Goal: Information Seeking & Learning: Find specific page/section

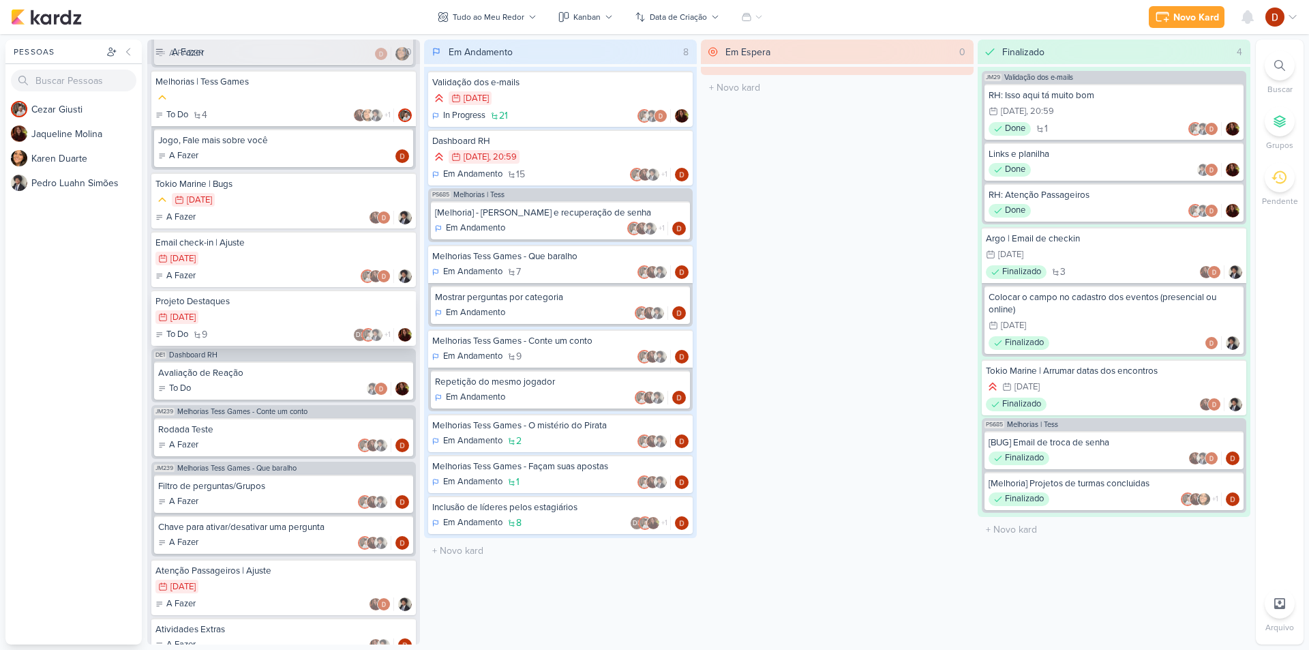
scroll to position [373, 0]
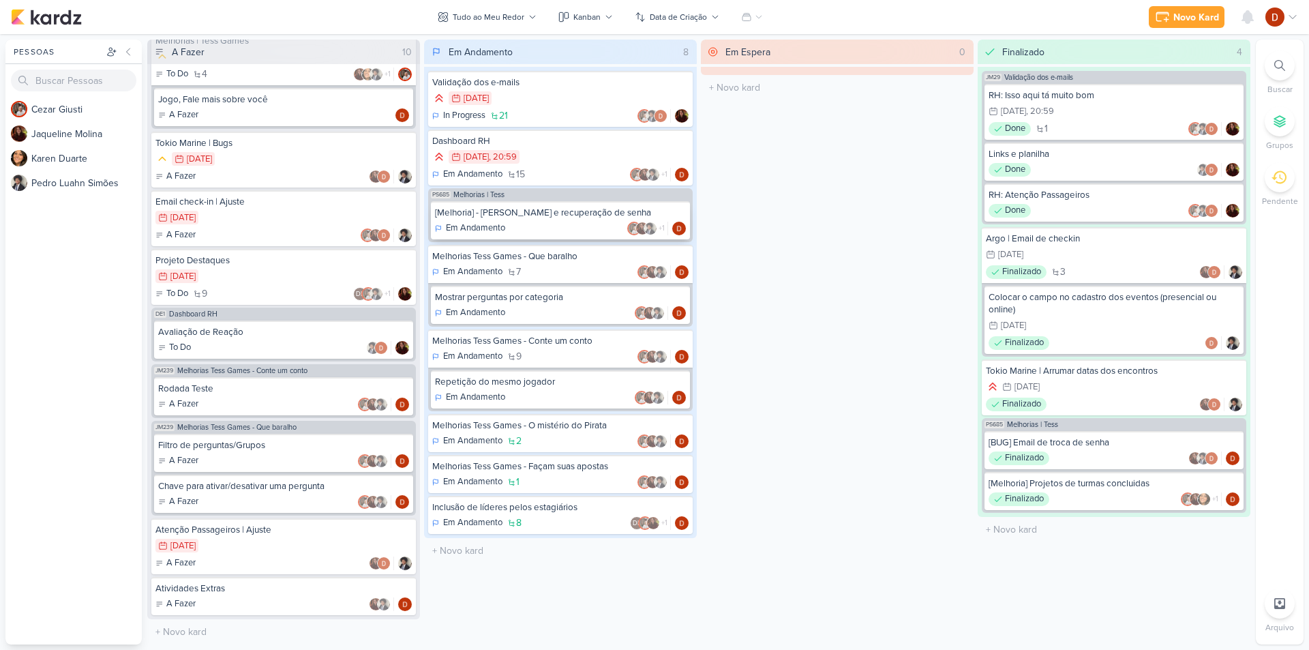
click at [555, 202] on div "[Melhoria] - [PERSON_NAME] e recuperação de senha Em Andamento +1" at bounding box center [560, 220] width 259 height 38
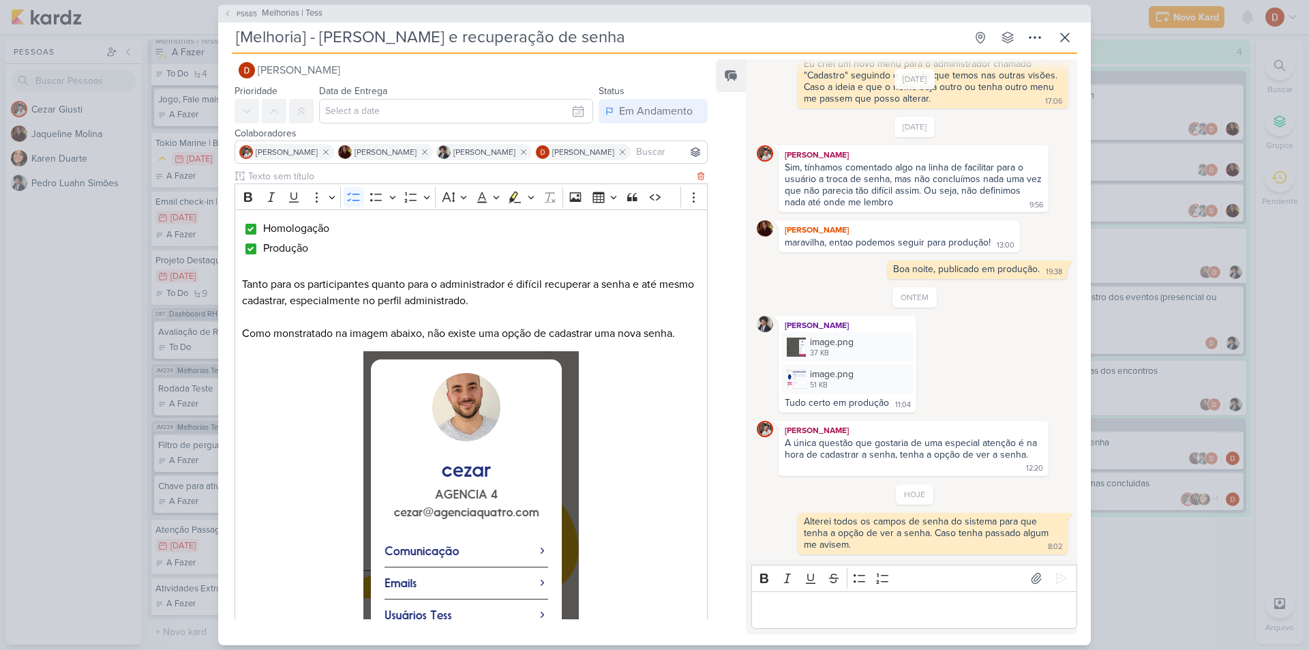
scroll to position [0, 0]
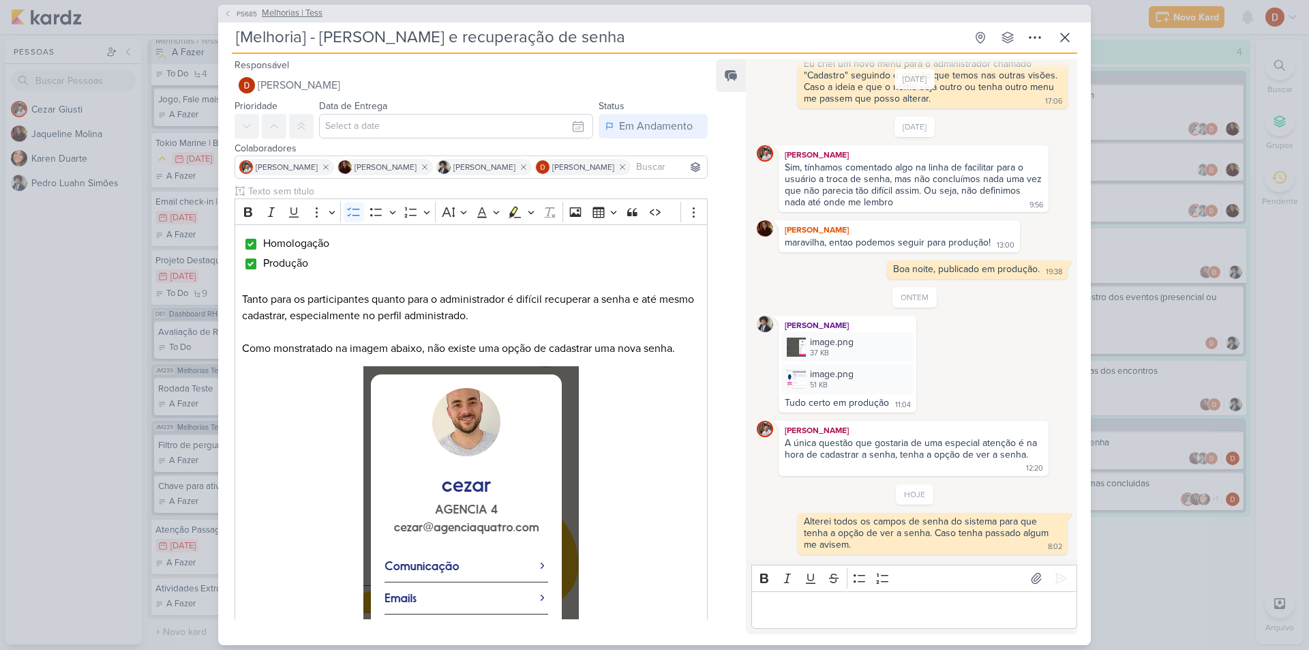
click at [226, 18] on button "PS685 Melhorias | Tess" at bounding box center [273, 14] width 99 height 14
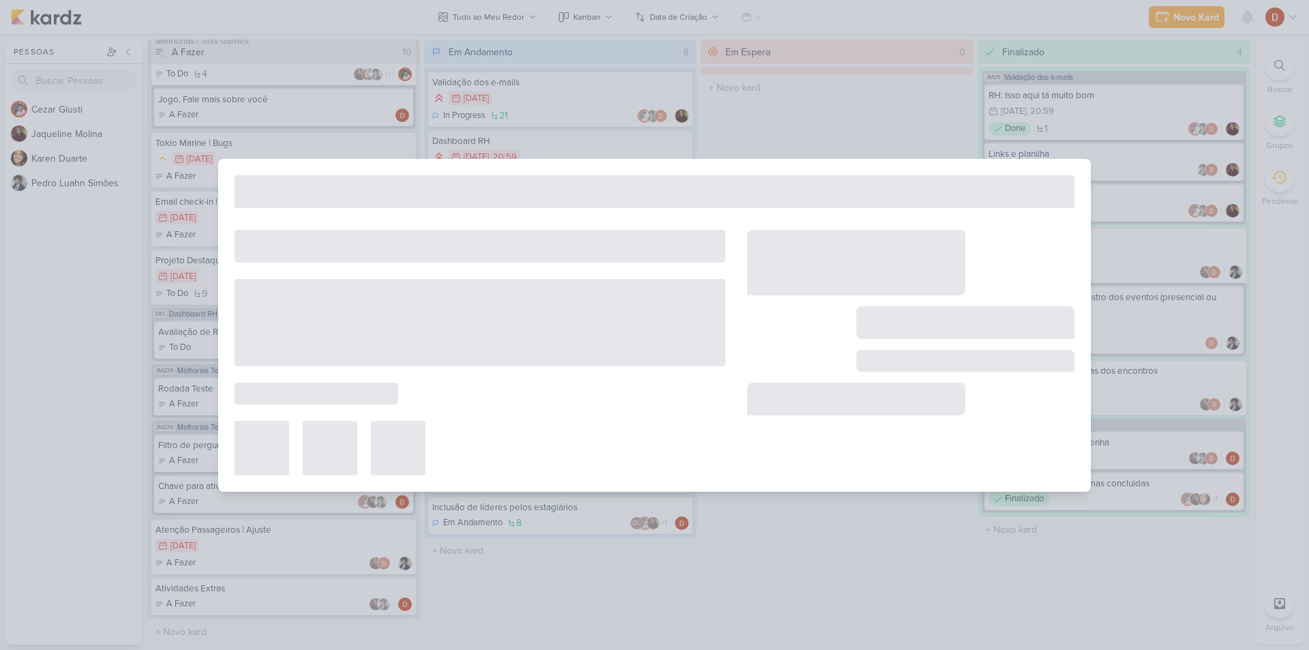
type input "Melhorias | Tess"
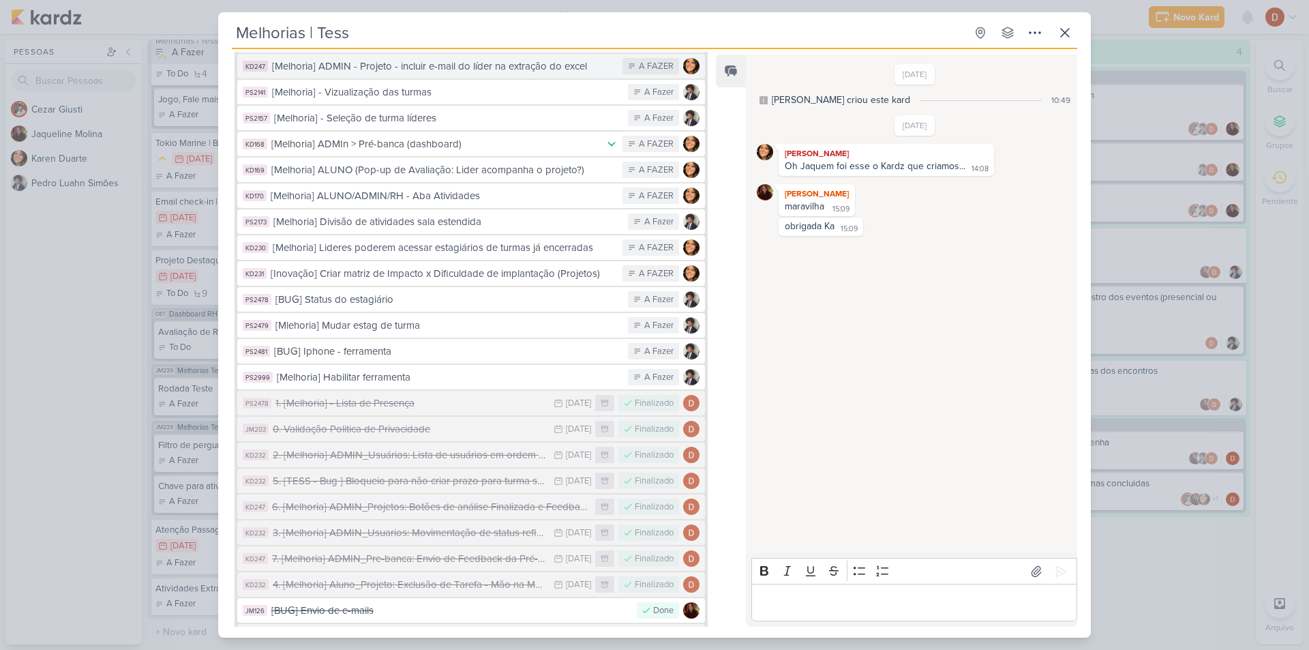
scroll to position [341, 0]
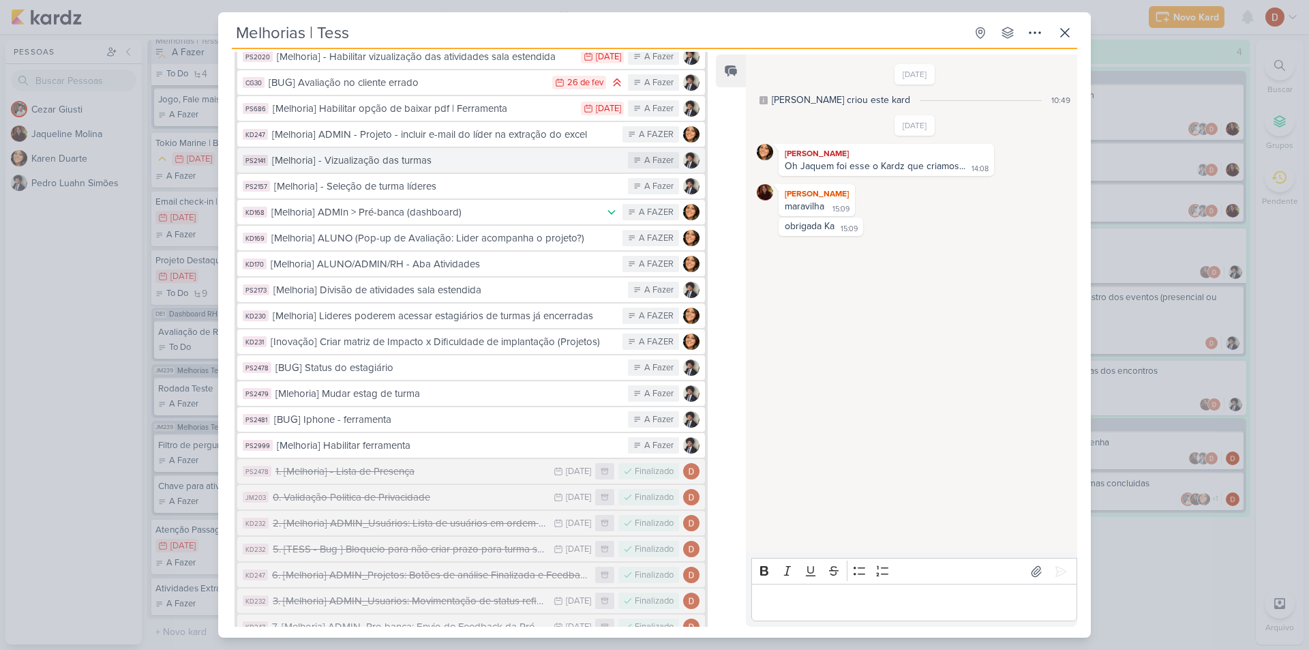
click at [473, 153] on div "[Melhoria] - Vizualização das turmas" at bounding box center [446, 161] width 349 height 16
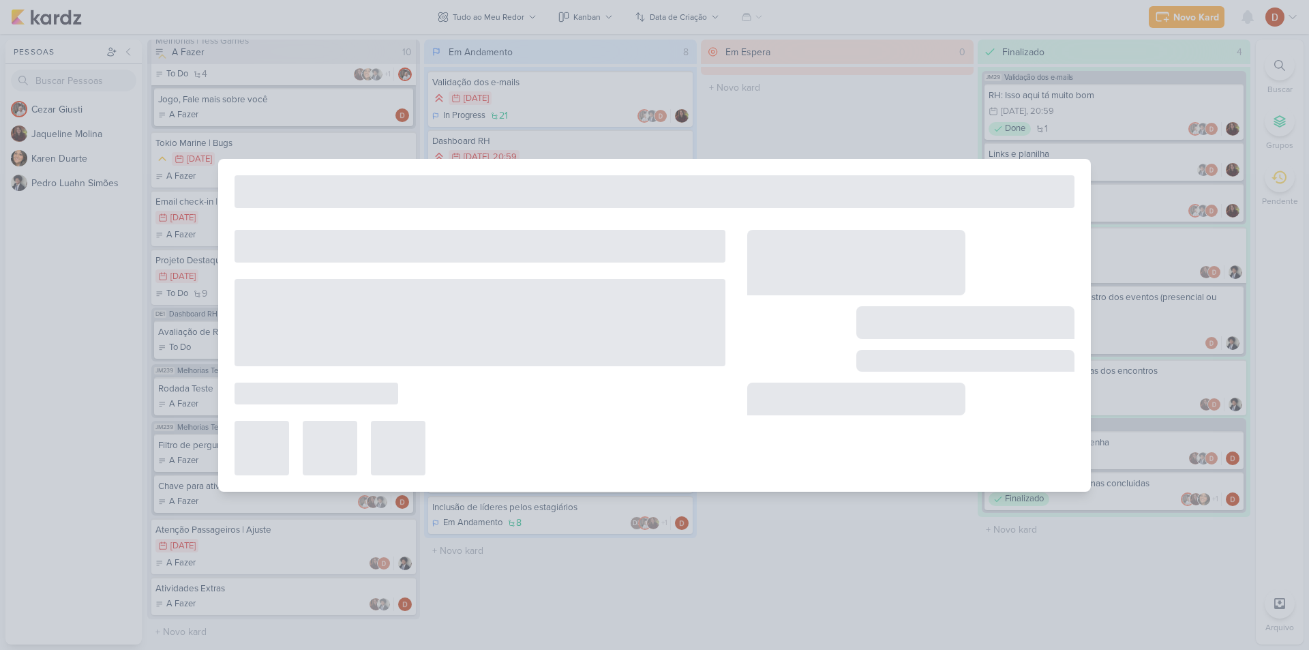
type input "[Melhoria] - Vizualização das turmas"
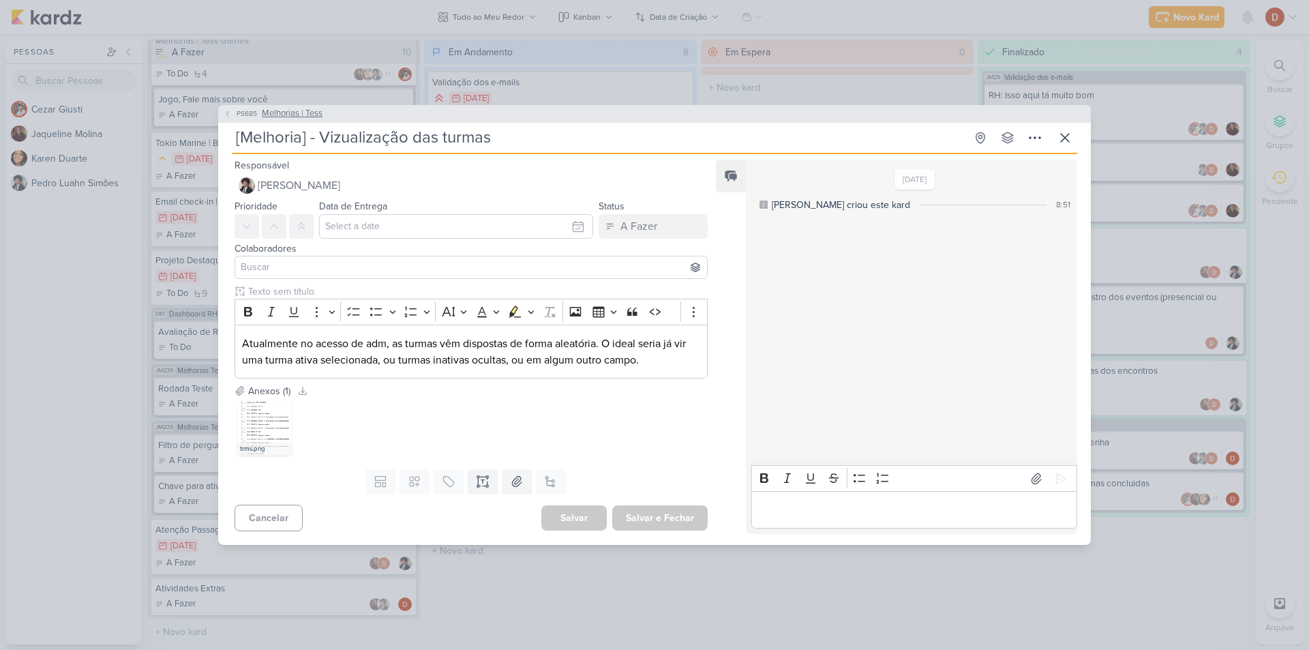
click at [235, 116] on span "PS685" at bounding box center [246, 113] width 25 height 10
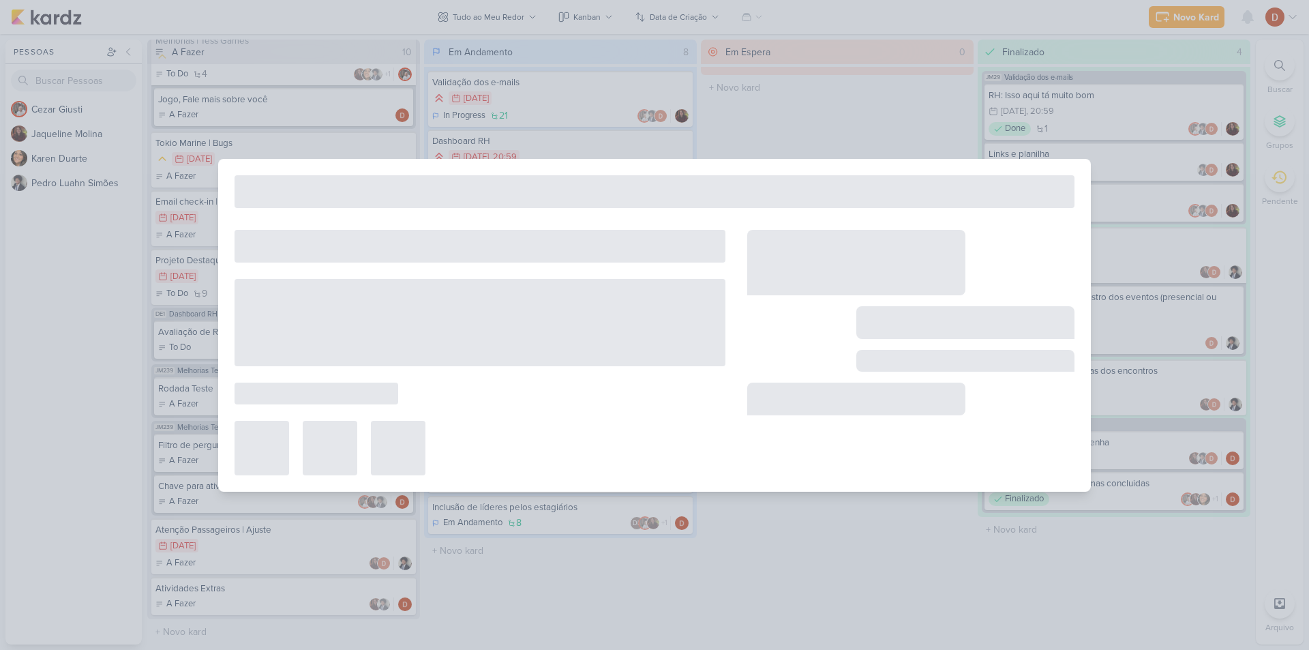
type input "Melhorias | Tess"
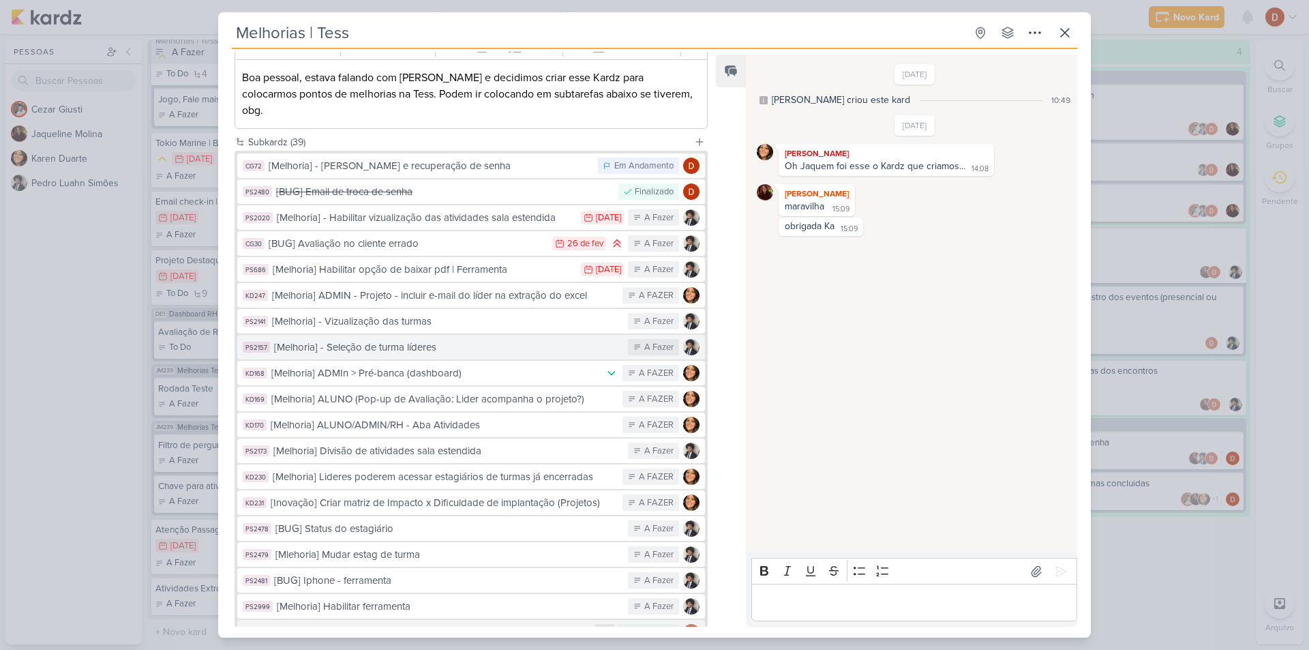
scroll to position [205, 0]
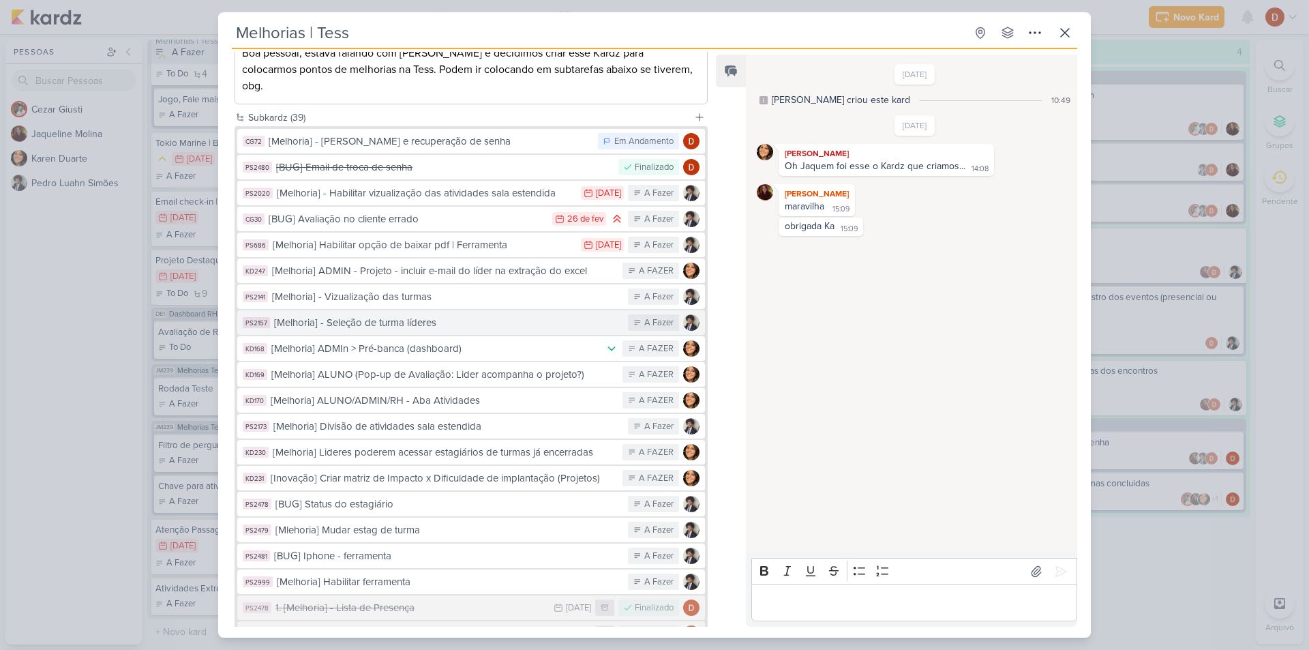
click at [466, 315] on div "[Melhoria] - Seleção de turma líderes" at bounding box center [447, 323] width 347 height 16
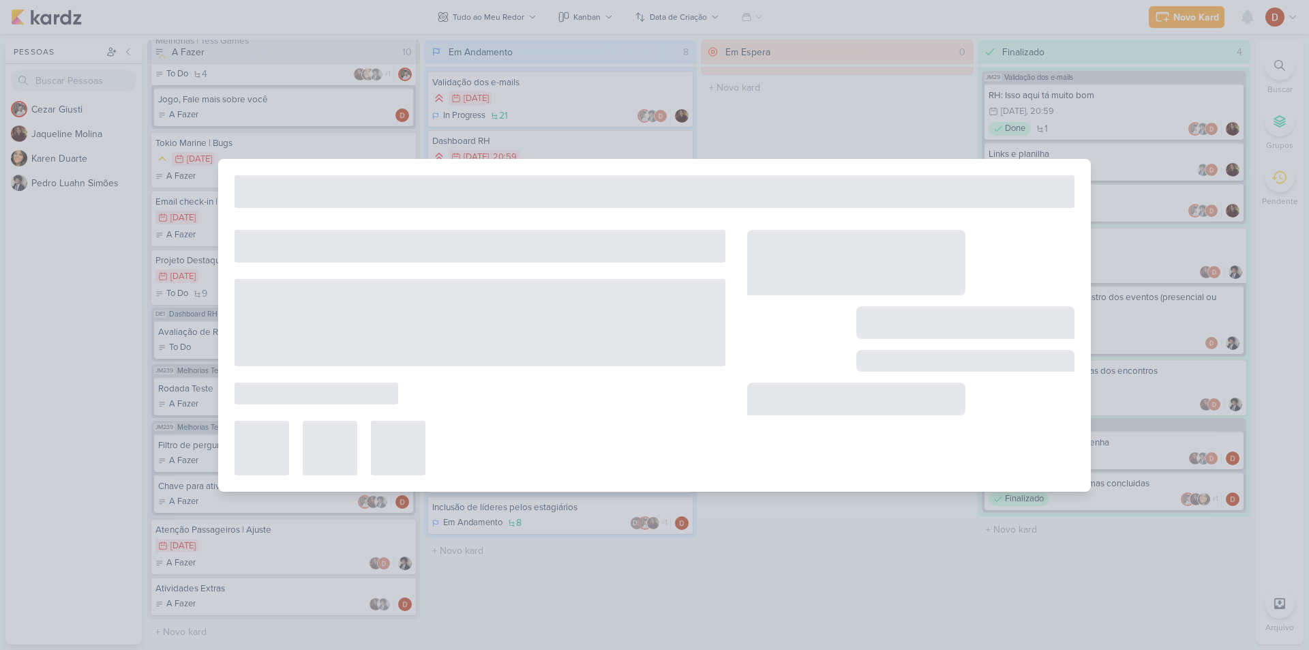
type input "[Melhoria] - Seleção de turma líderes"
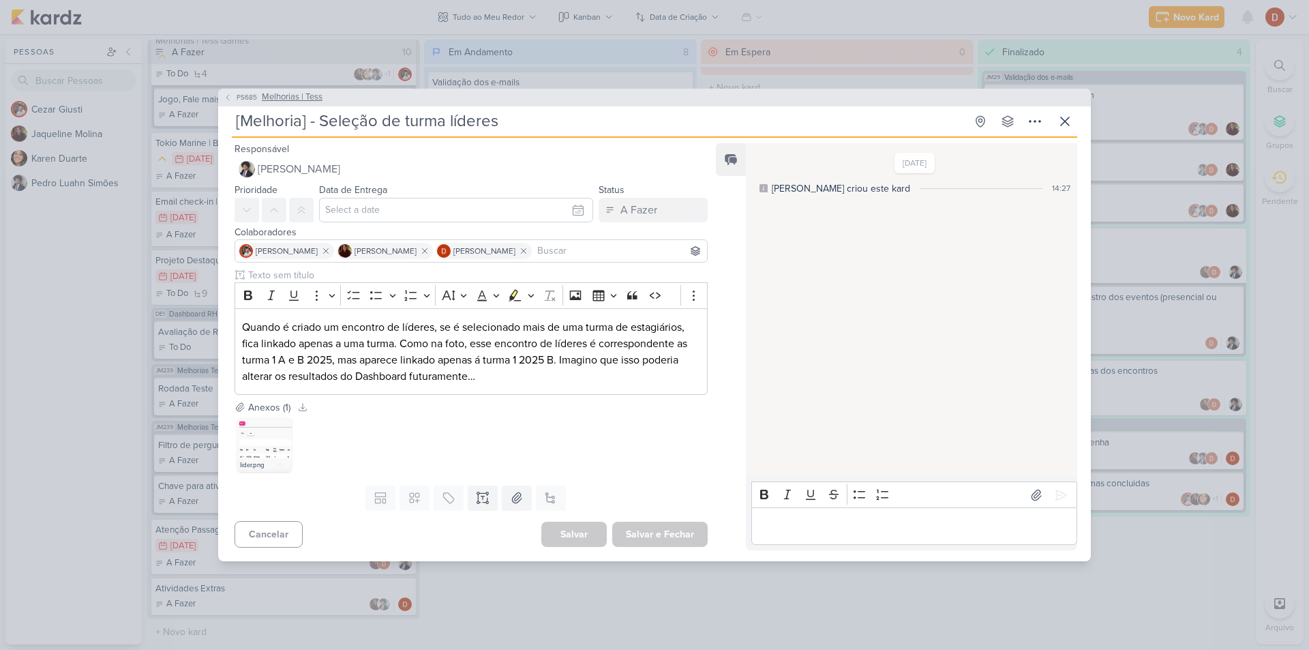
click at [232, 98] on button "PS685 Melhorias | Tess" at bounding box center [273, 98] width 99 height 14
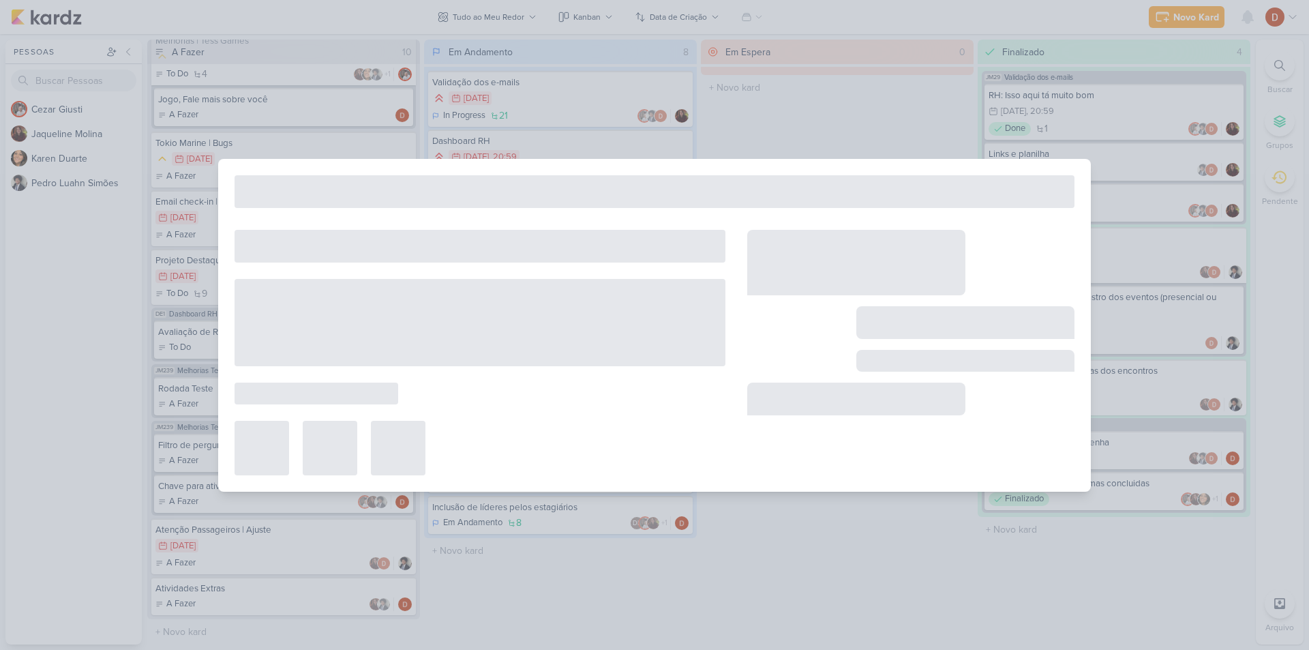
type input "Melhorias | Tess"
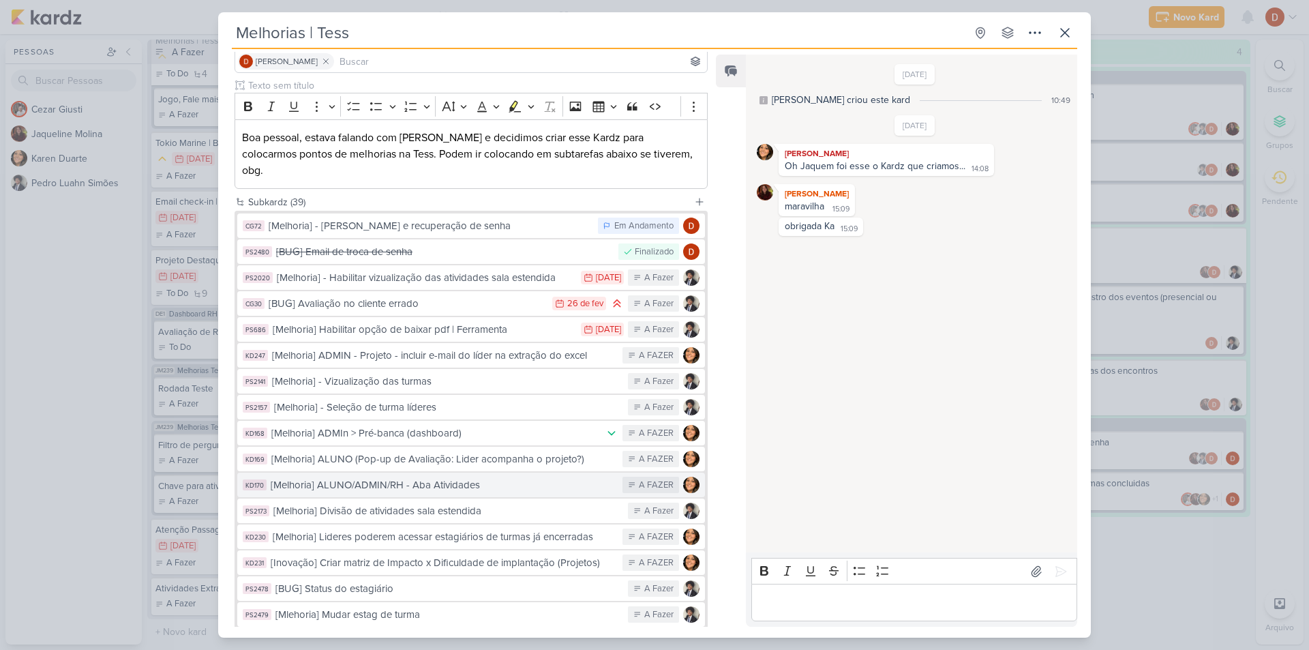
scroll to position [136, 0]
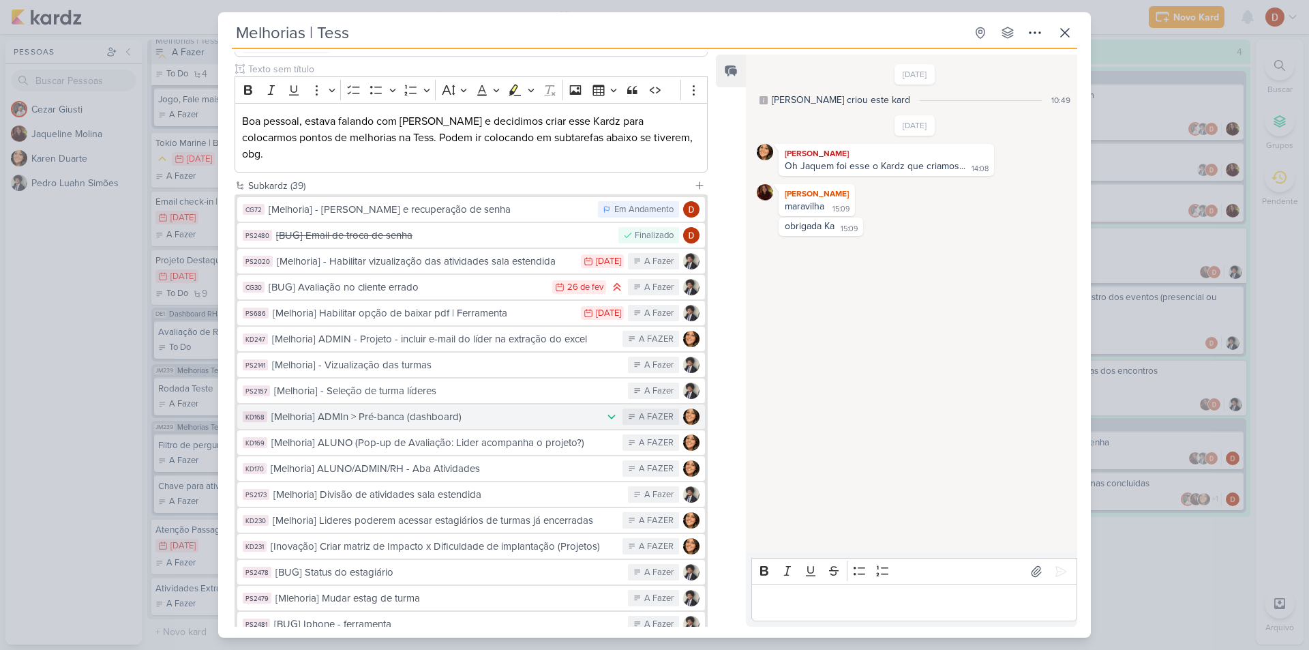
click at [497, 409] on div "[Melhoria] ADMIn > Pré-banca (dashboard)" at bounding box center [434, 417] width 327 height 16
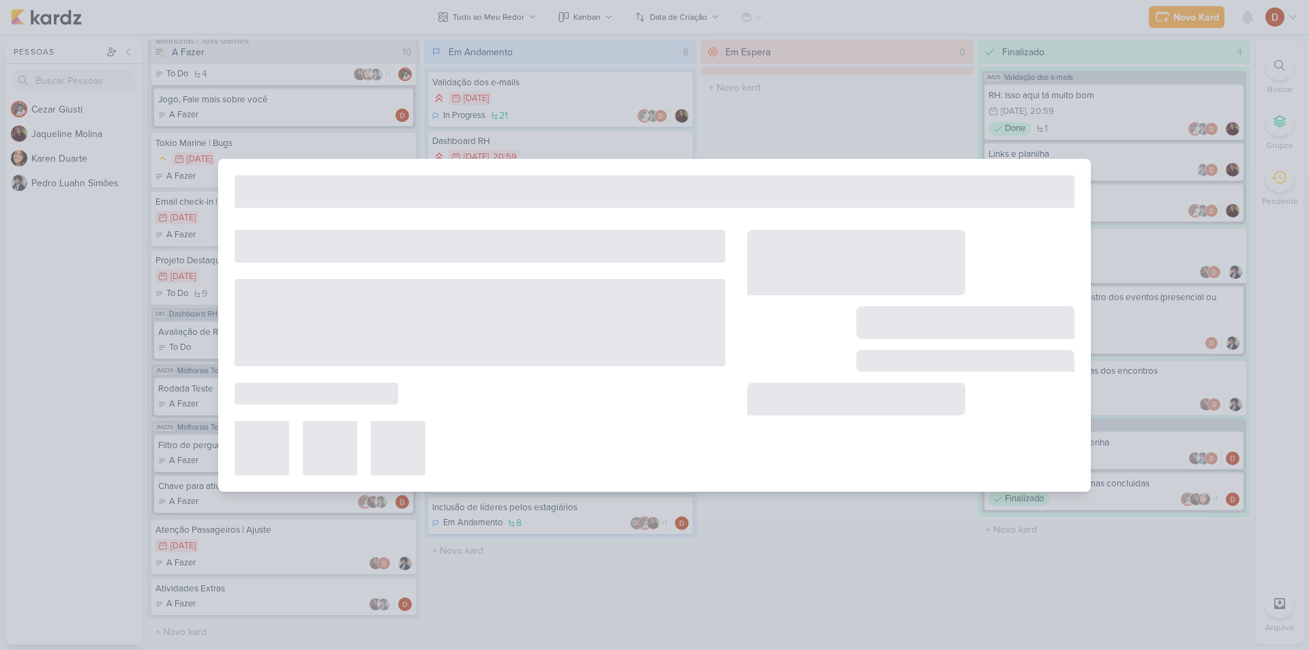
type input "[Melhoria] ADMIn > Pré-banca (dashboard)"
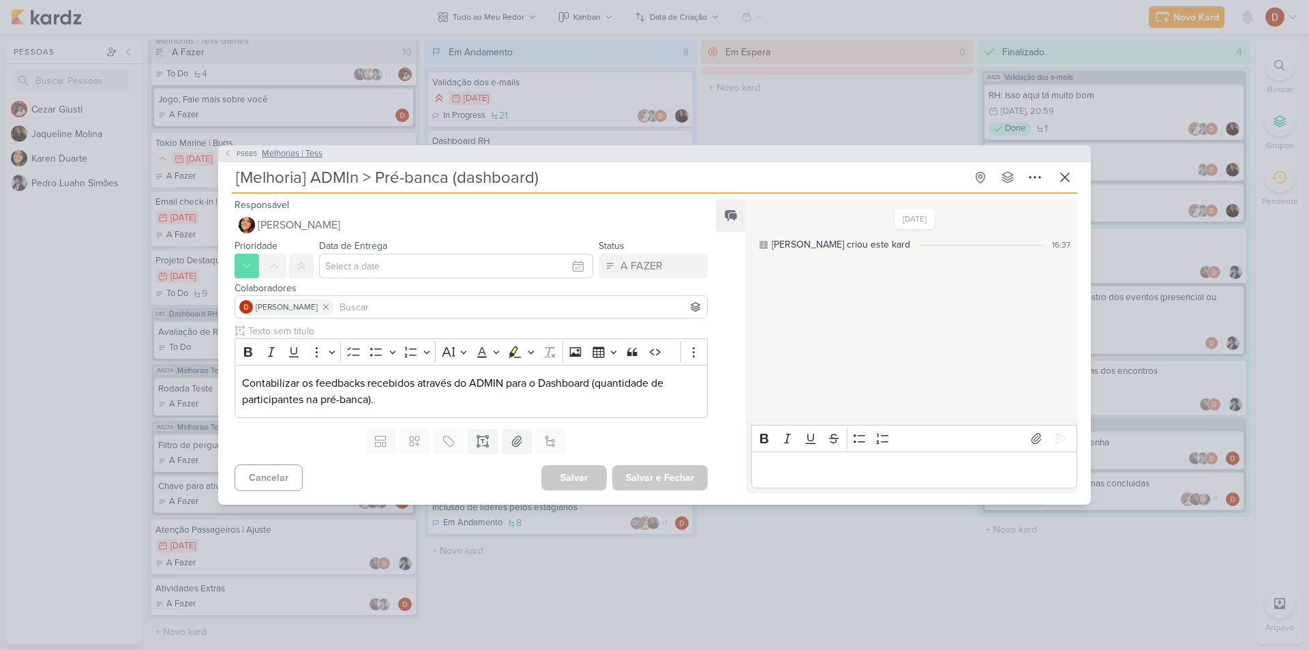
click at [226, 151] on icon at bounding box center [228, 153] width 8 height 8
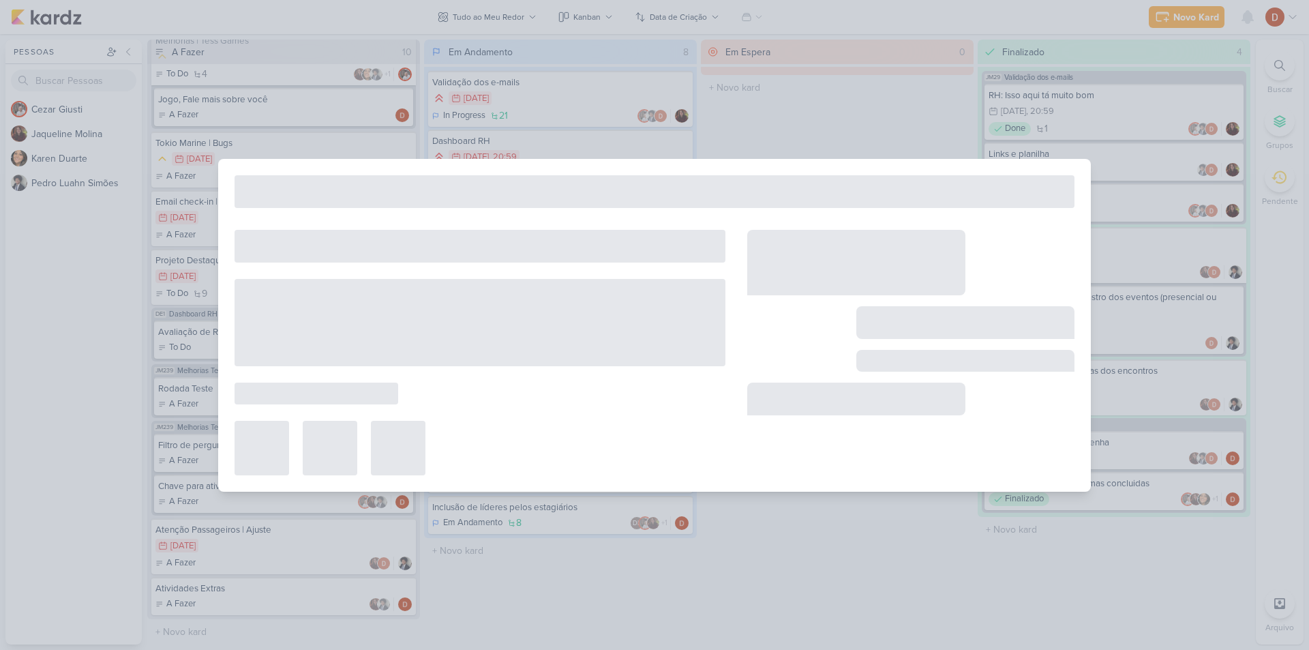
type input "Melhorias | Tess"
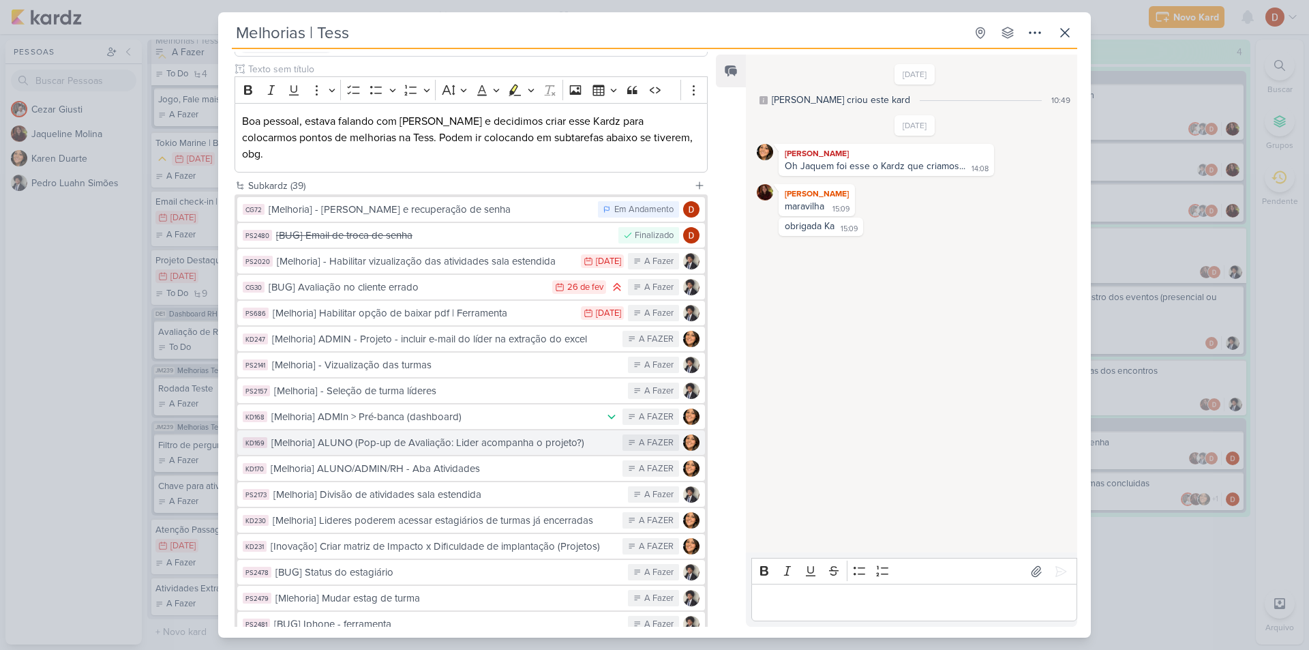
click at [442, 435] on div "[Melhoria] ALUNO (Pop-up de Avaliação: Lider acompanha o projeto?)" at bounding box center [443, 443] width 344 height 16
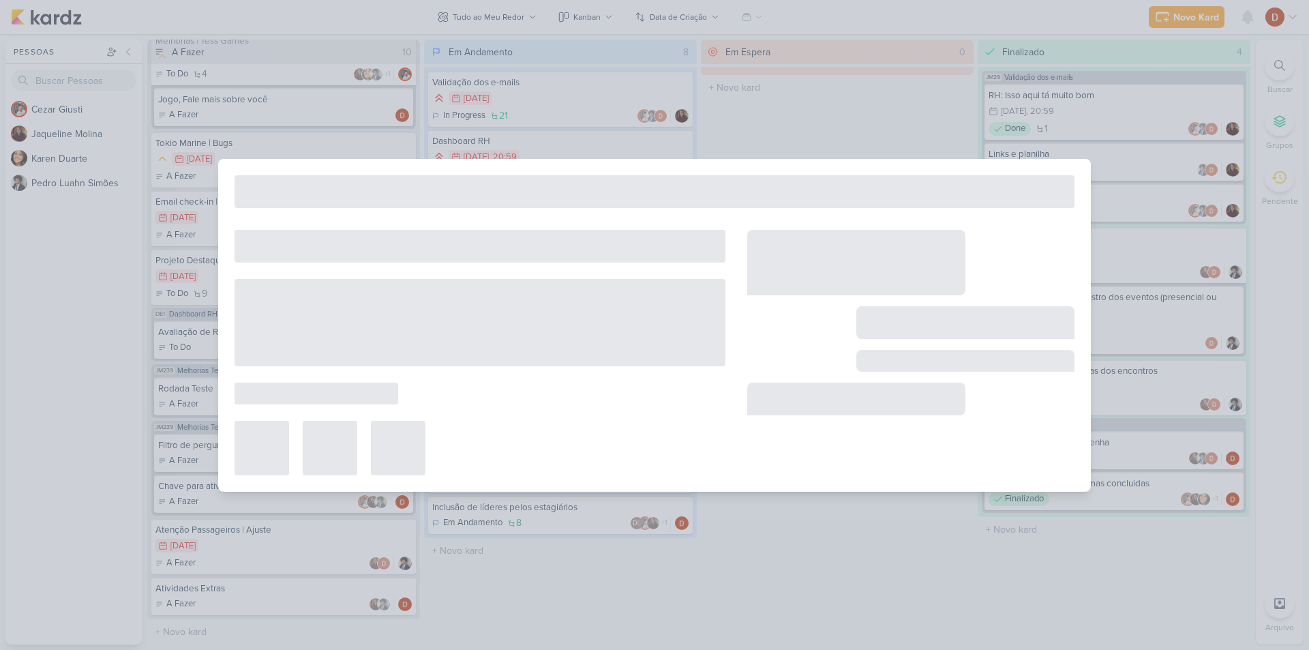
type input "[Melhoria] ALUNO (Pop-up de Avaliação: Lider acompanha o projeto?)"
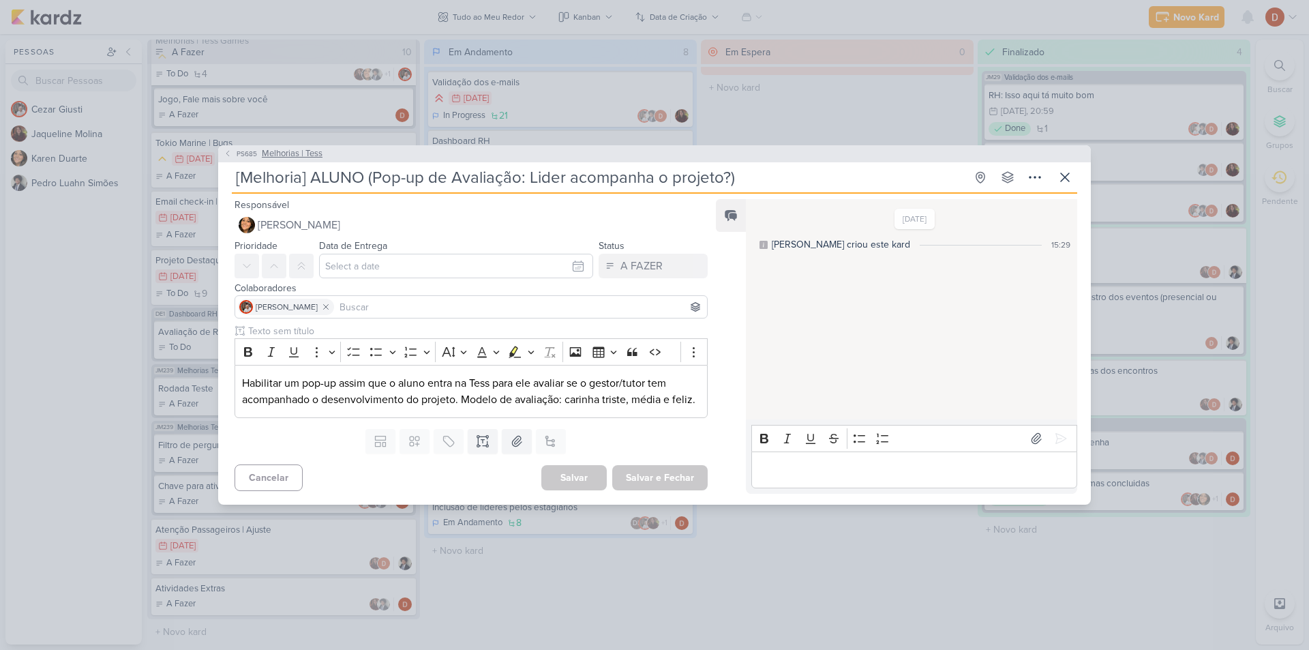
click at [234, 147] on button "PS685 Melhorias | Tess" at bounding box center [273, 154] width 99 height 14
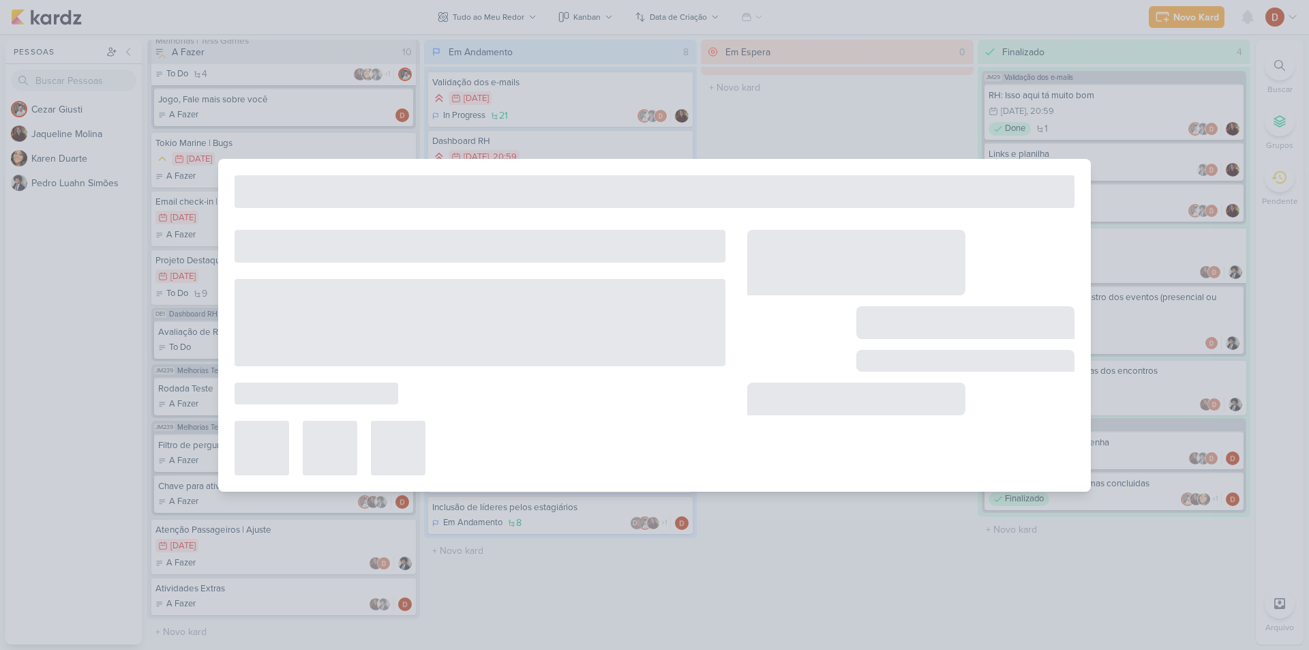
type input "Melhorias | Tess"
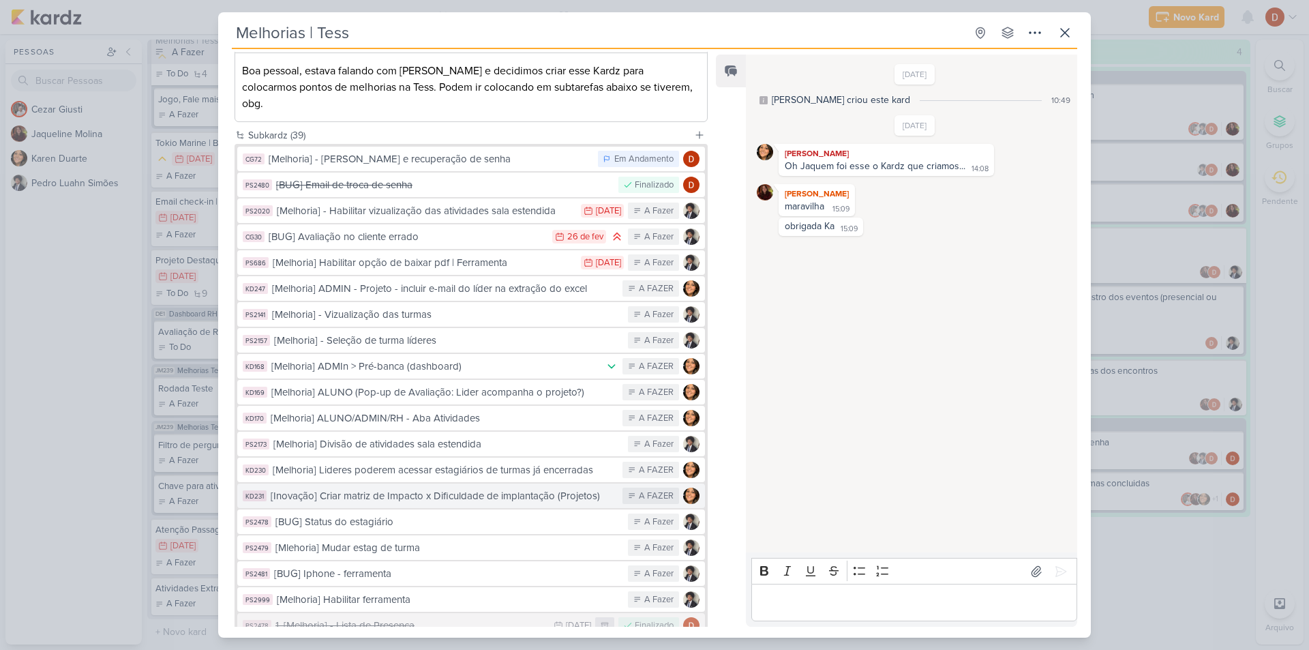
scroll to position [205, 0]
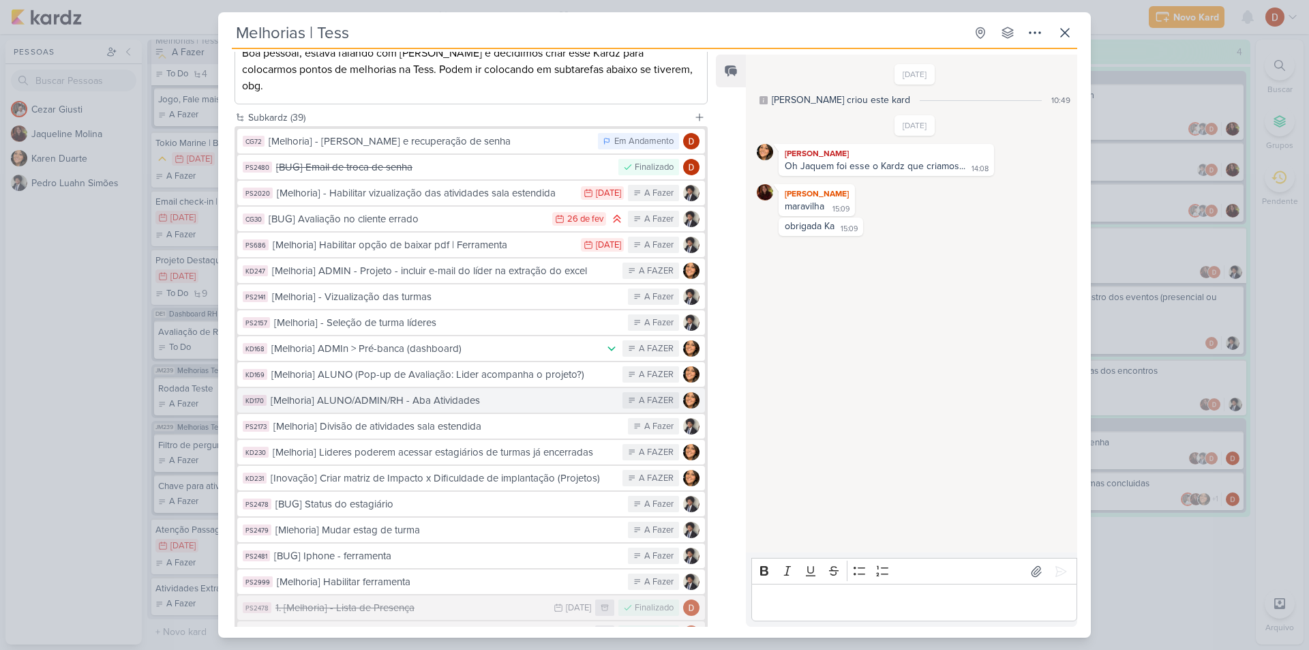
click at [433, 393] on div "[Melhoria] ALUNO/ADMIN/RH - Aba Atividades" at bounding box center [443, 401] width 345 height 16
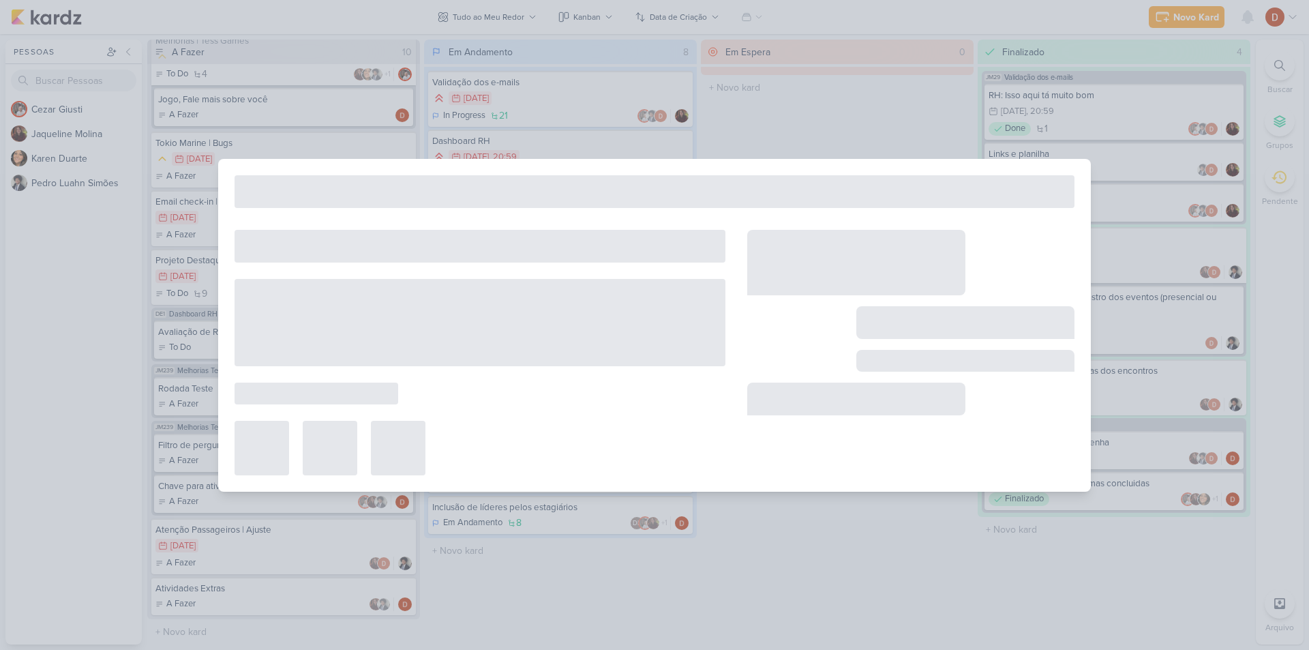
type input "[Melhoria] ALUNO/ADMIN/RH - Aba Atividades"
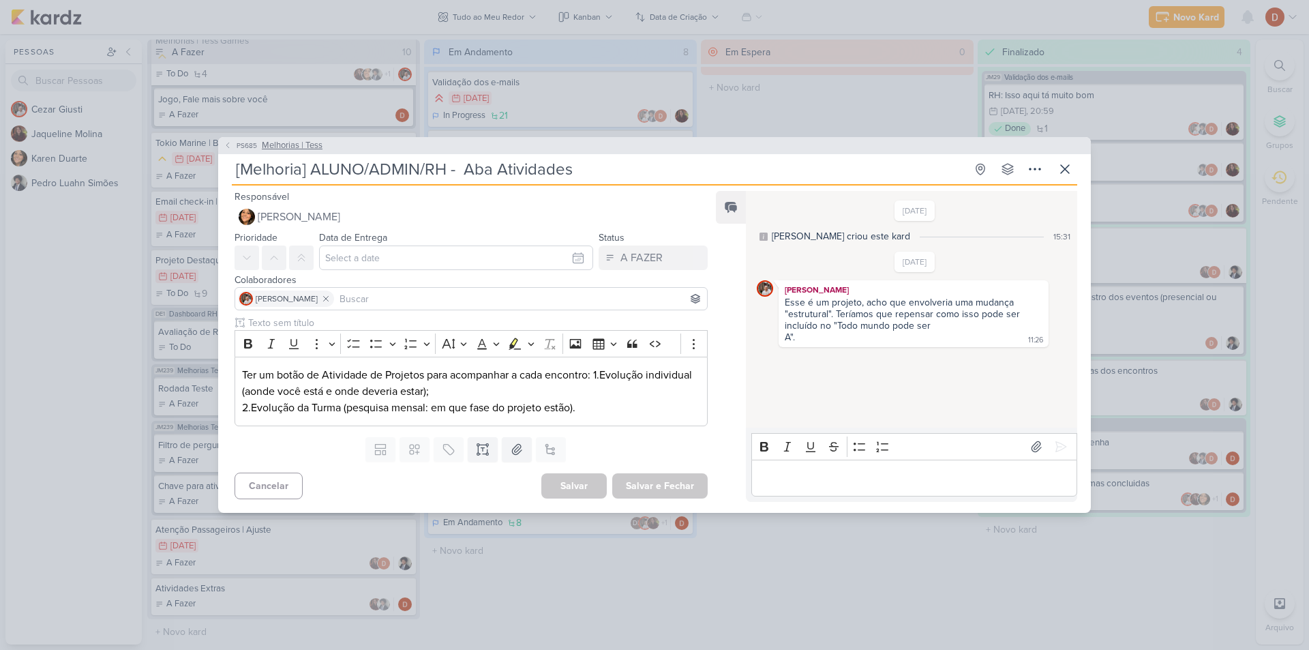
click at [238, 148] on span "PS685" at bounding box center [246, 145] width 25 height 10
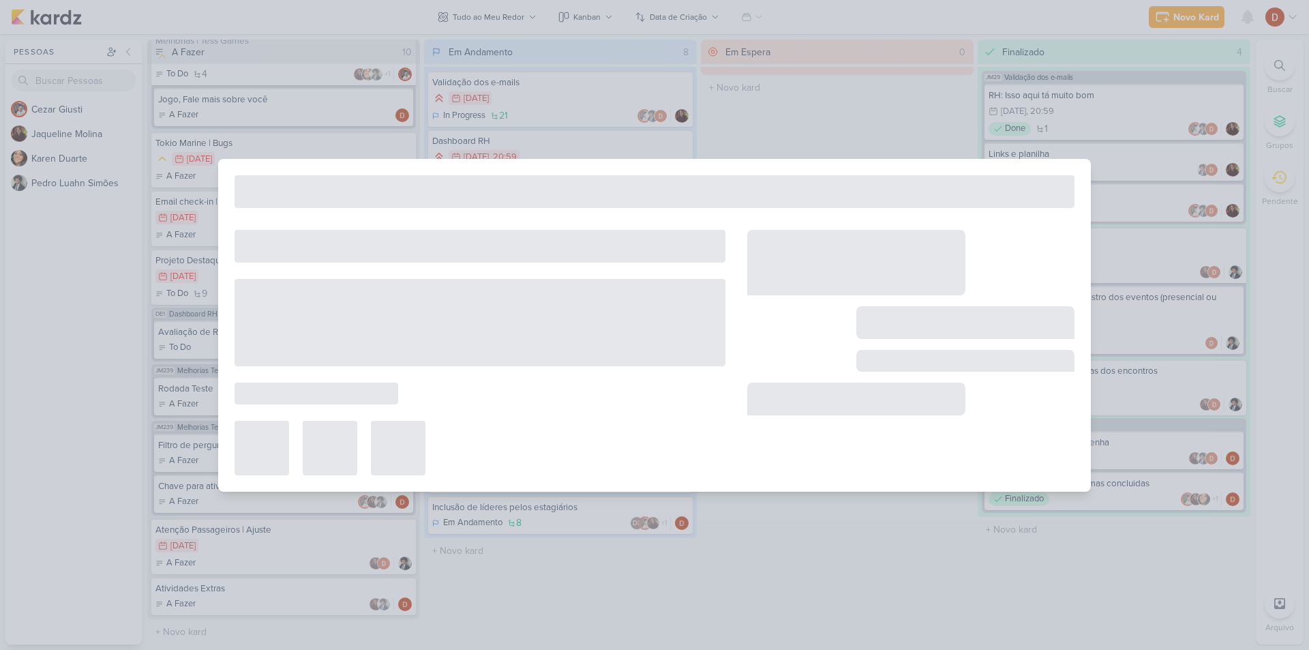
type input "Melhorias | Tess"
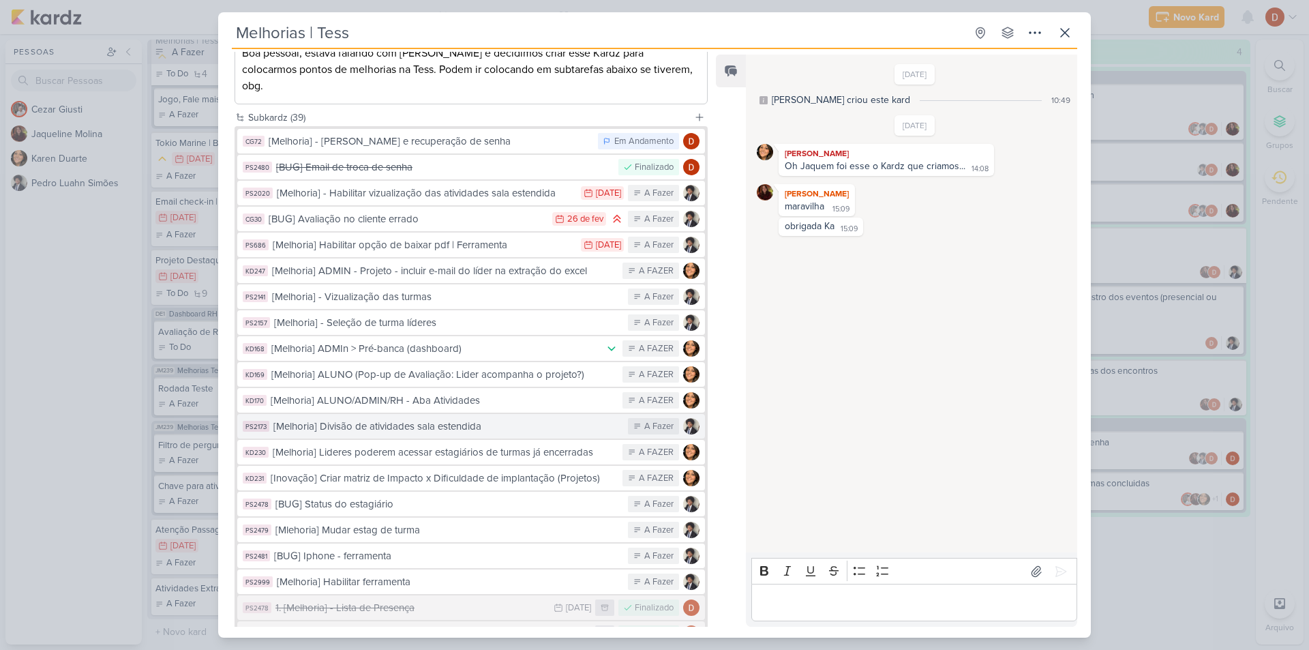
click at [354, 419] on div "[Melhoria] Divisão de atividades sala estendida" at bounding box center [447, 427] width 348 height 16
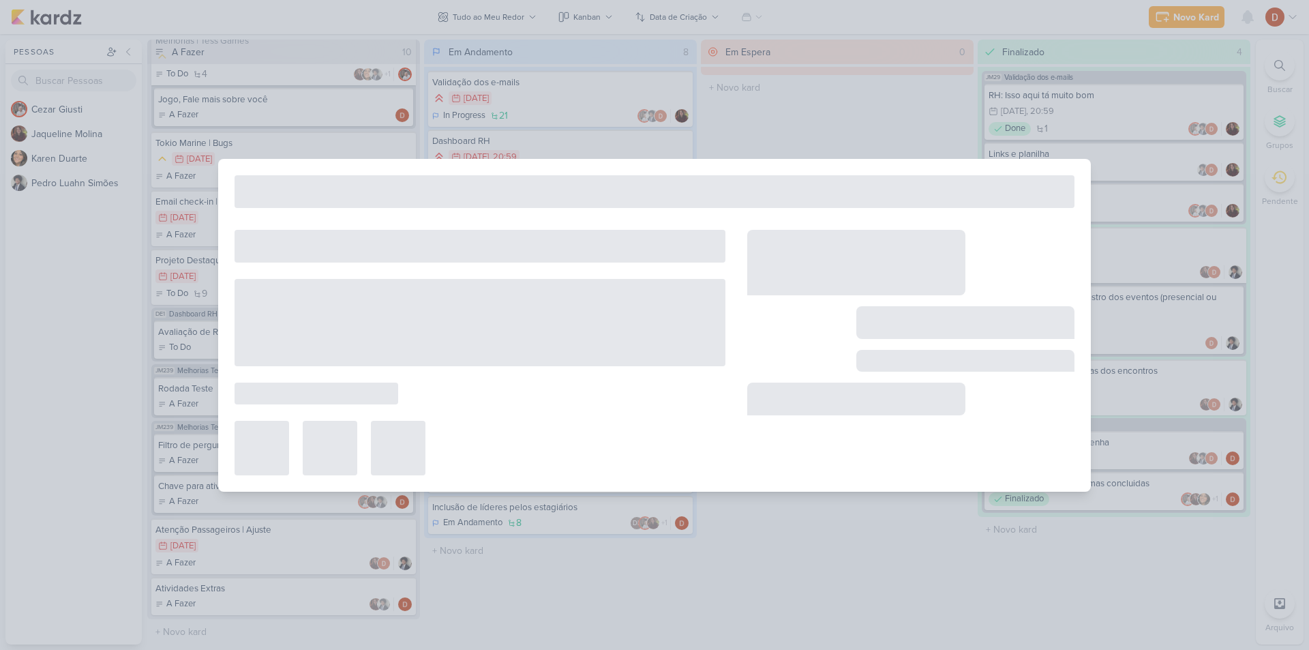
type input "[Melhoria] Divisão de atividades sala estendida"
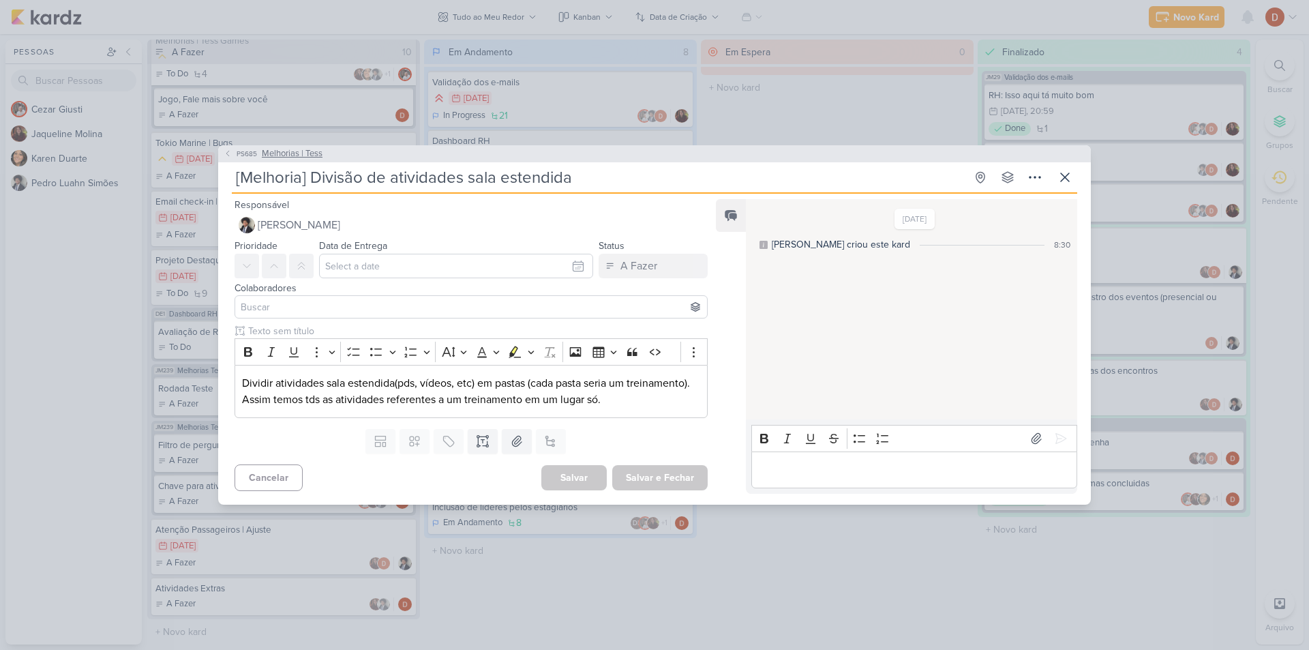
click at [239, 152] on span "PS685" at bounding box center [246, 154] width 25 height 10
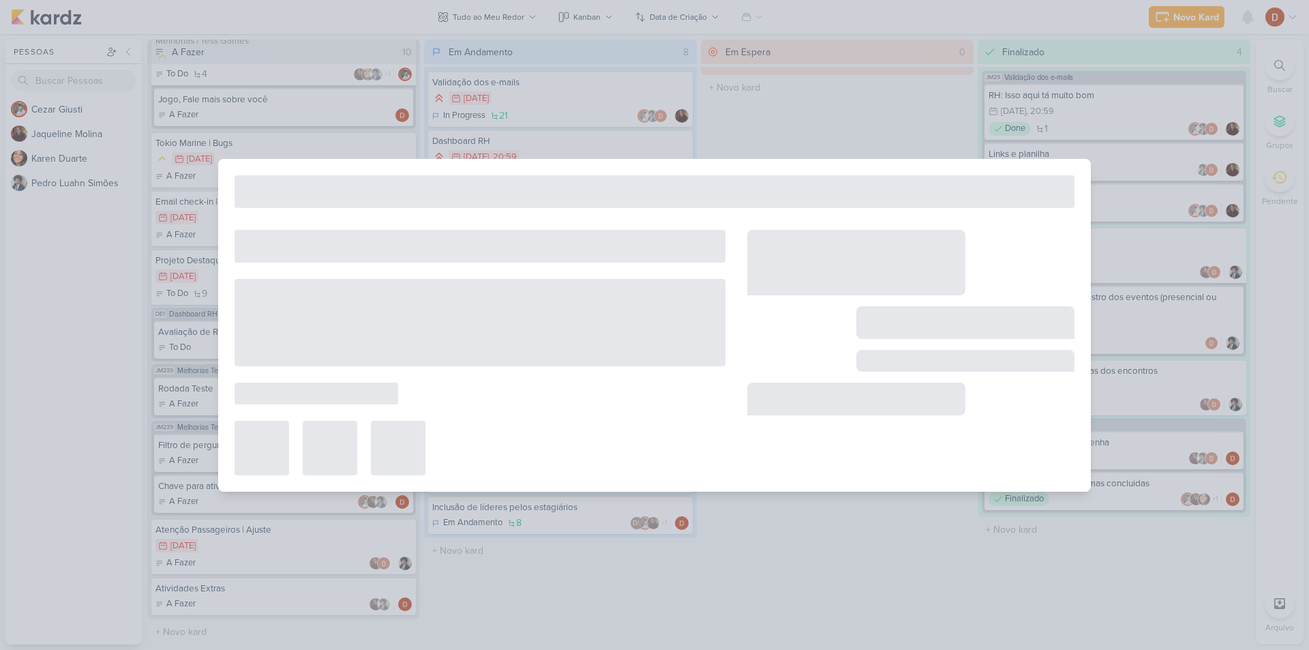
type input "Melhorias | Tess"
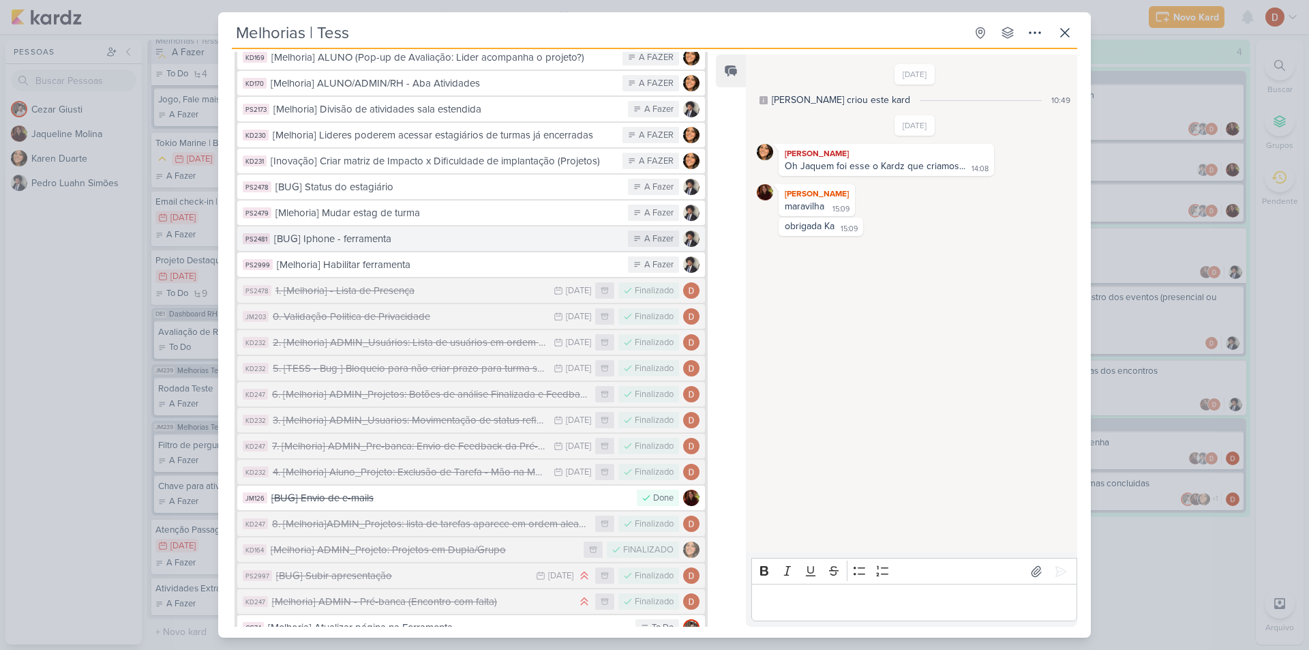
scroll to position [545, 0]
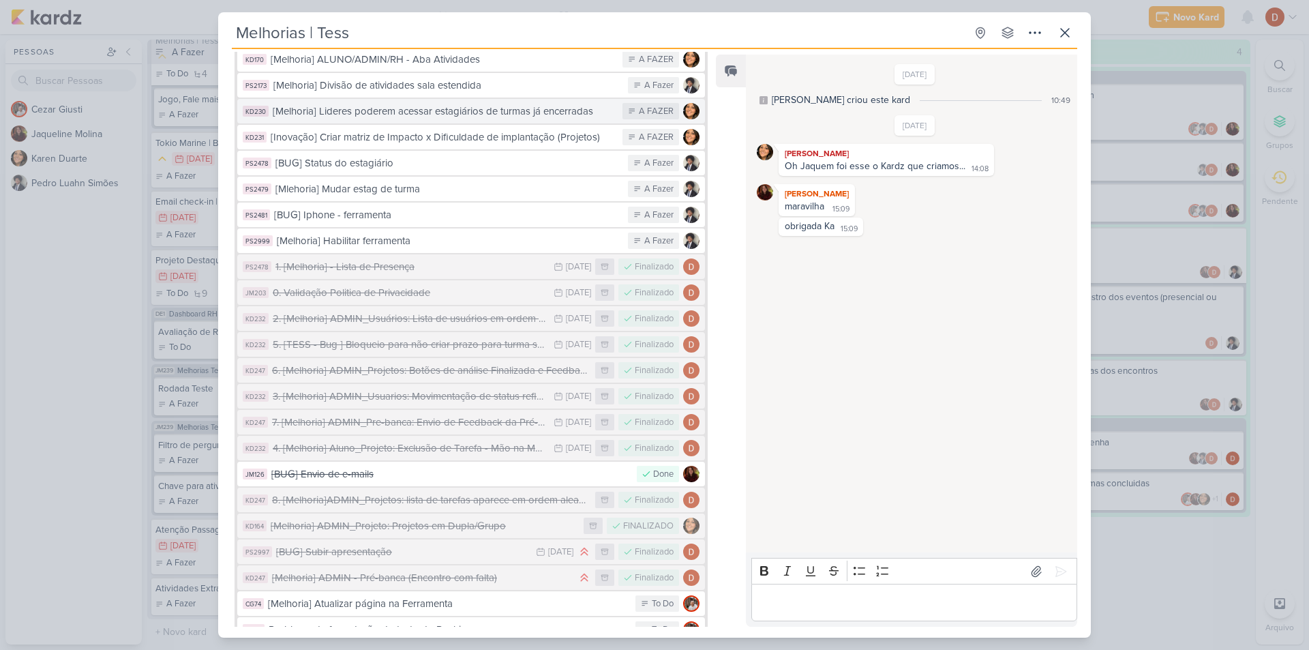
click at [477, 104] on div "[Melhoria] Lideres poderem acessar estagiários de turmas já encerradas" at bounding box center [444, 112] width 343 height 16
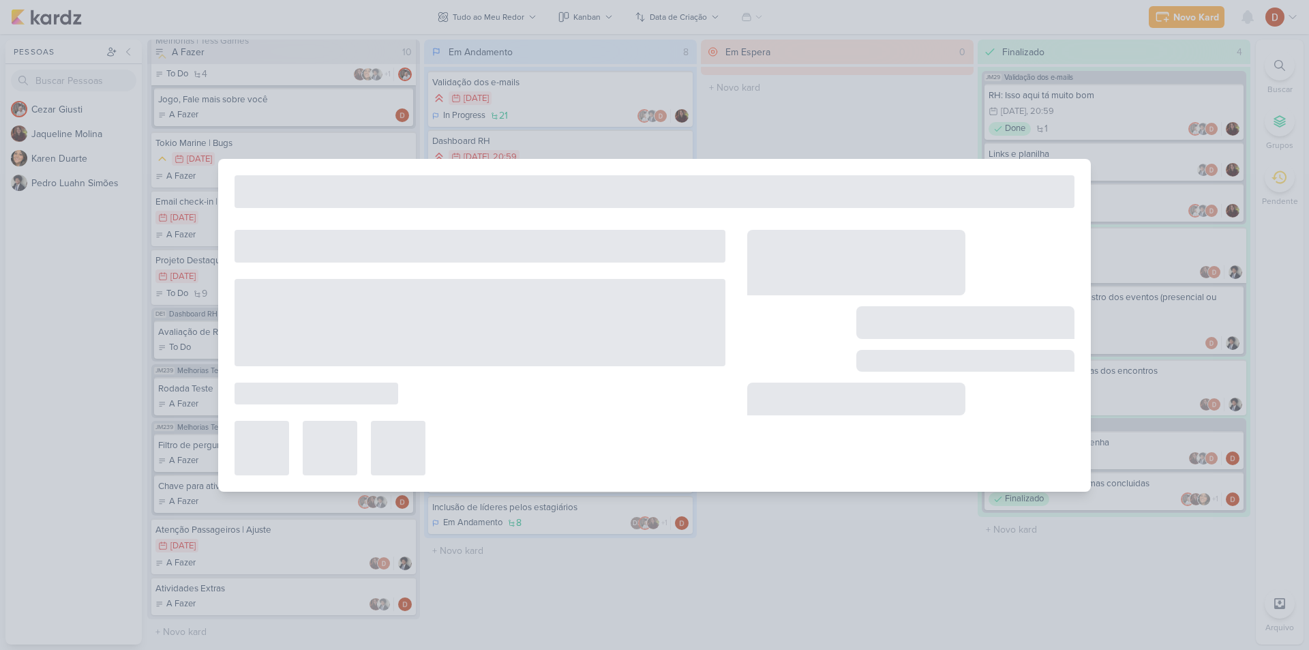
type input "[Melhoria] Lideres poderem acessar estagiários de turmas já encerradas"
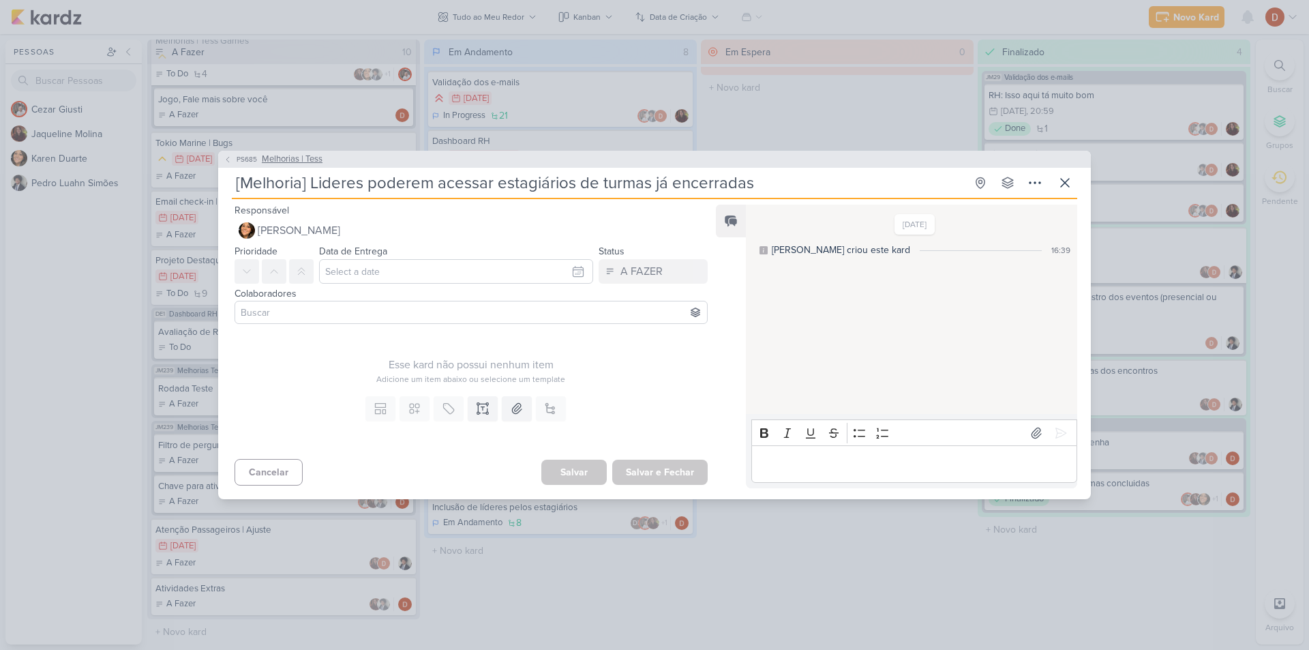
click at [251, 157] on span "PS685" at bounding box center [246, 159] width 25 height 10
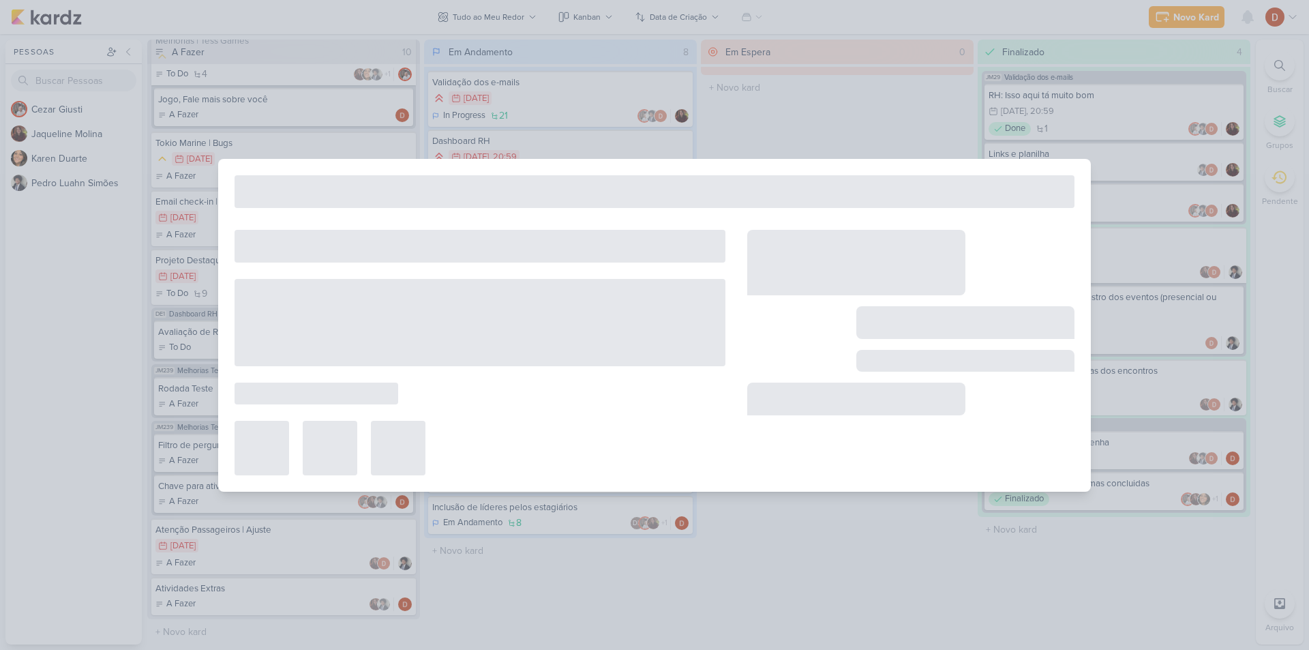
type input "Melhorias | Tess"
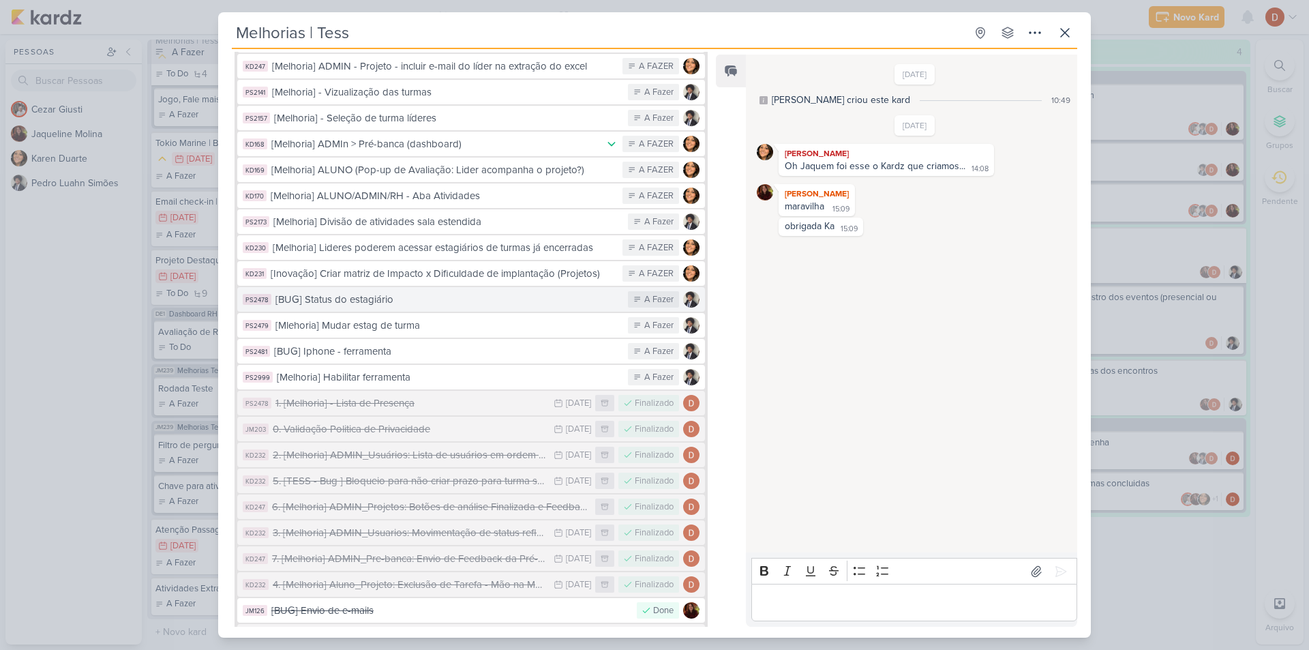
scroll to position [477, 0]
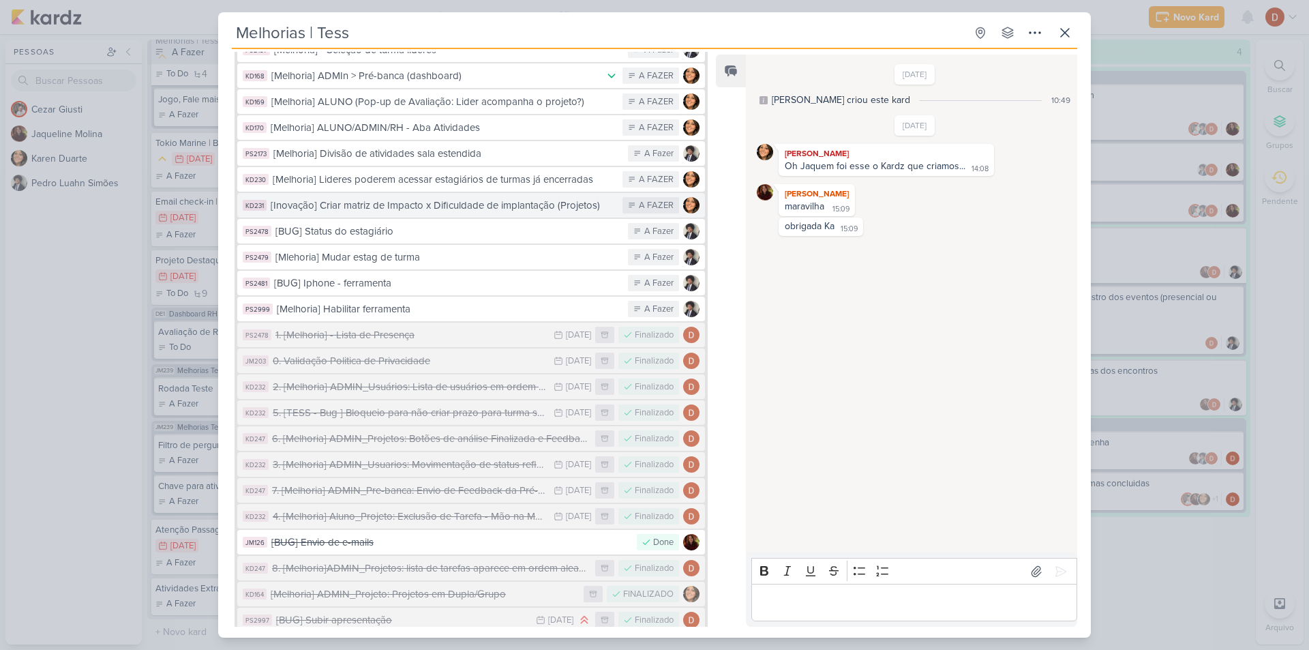
click at [386, 198] on div "[Inovação] Criar matriz de Impacto x Dificuldade de implantação (Projetos)" at bounding box center [443, 206] width 345 height 16
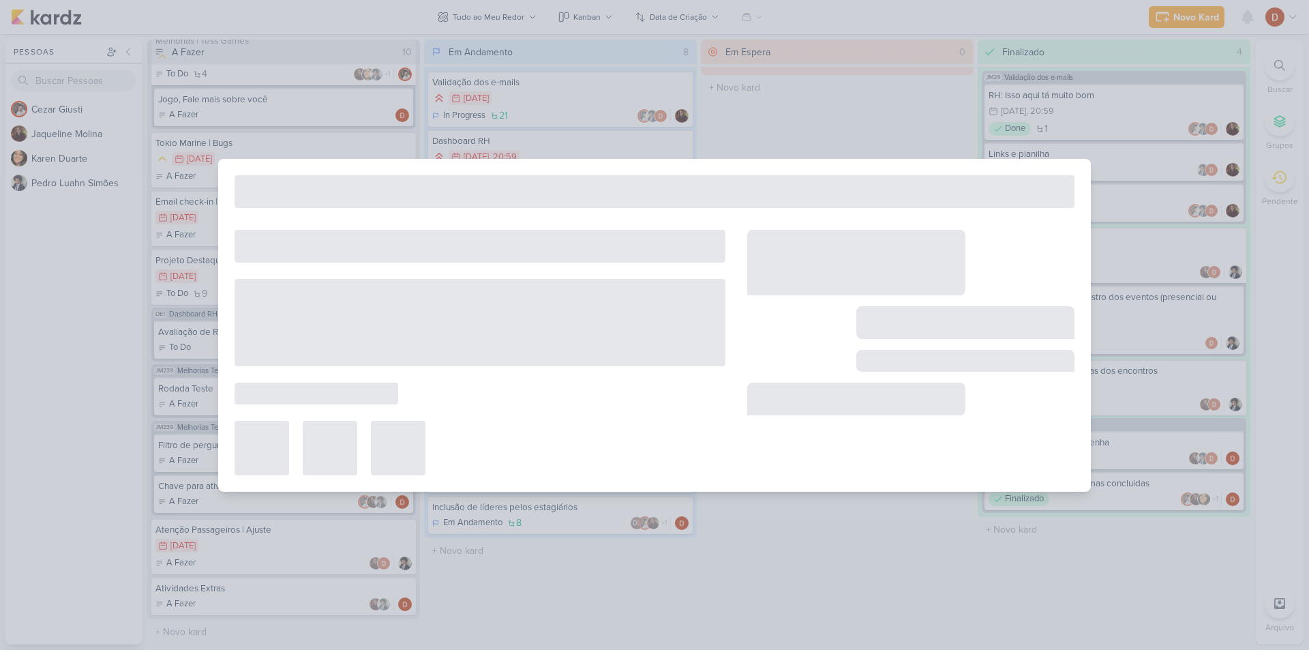
type input "[Inovação] Criar matriz de Impacto x Dificuldade de implantação (Projetos)"
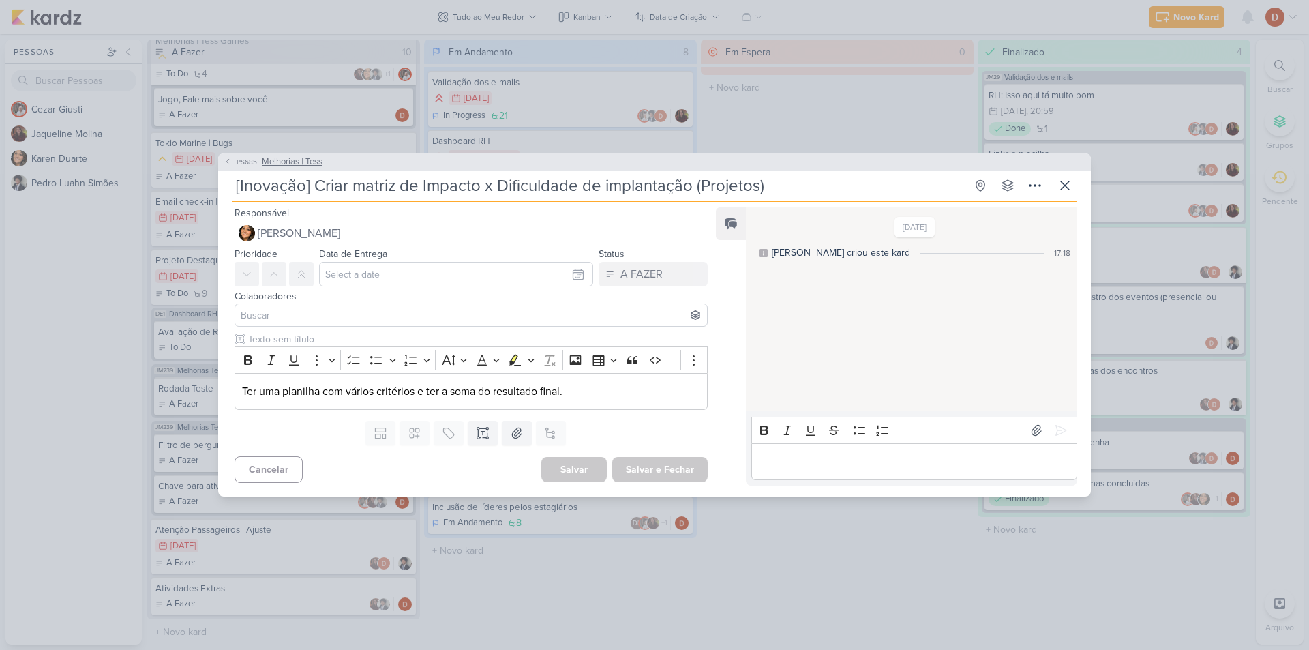
click at [231, 165] on icon at bounding box center [228, 161] width 8 height 8
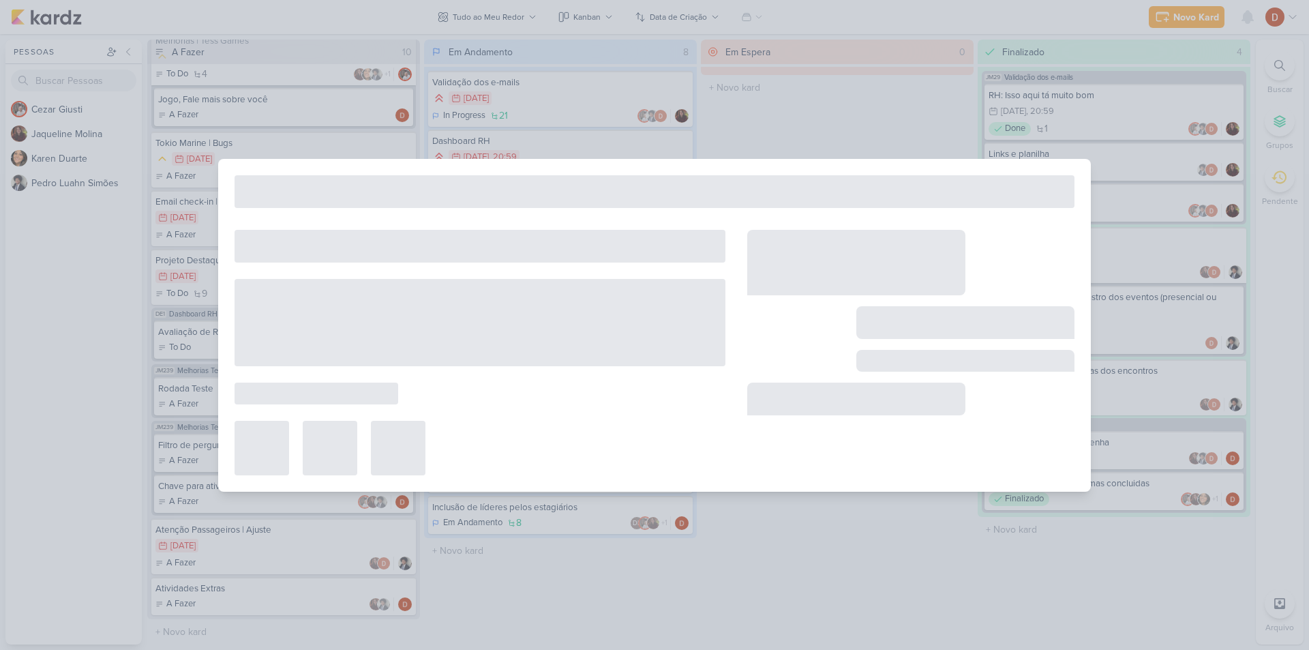
type input "Melhorias | Tess"
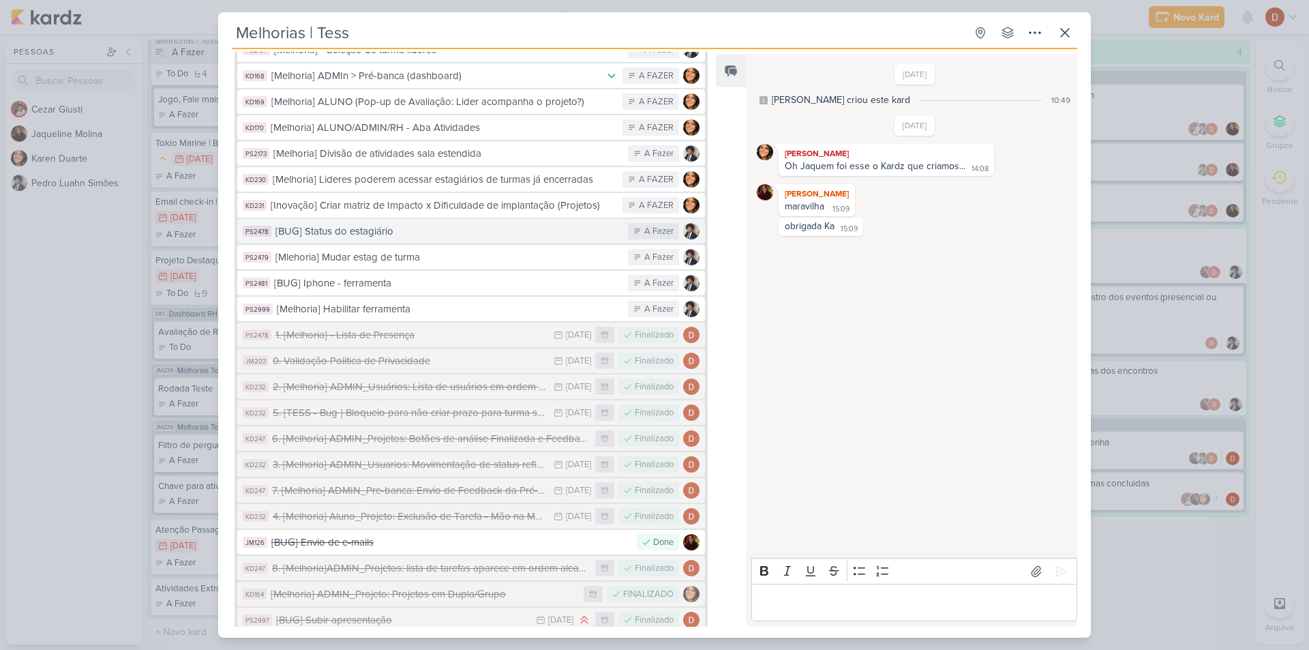
click at [402, 224] on div "[BUG] Status do estagiário" at bounding box center [448, 232] width 346 height 16
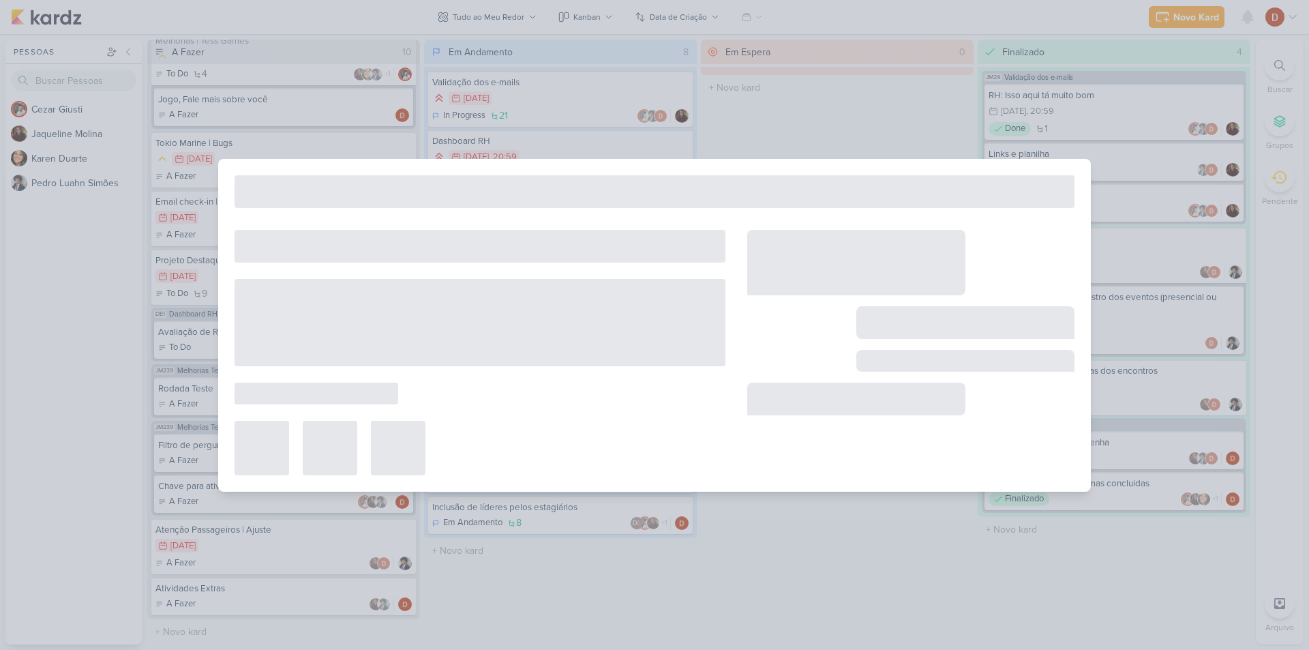
type input "[BUG] Status do estagiário"
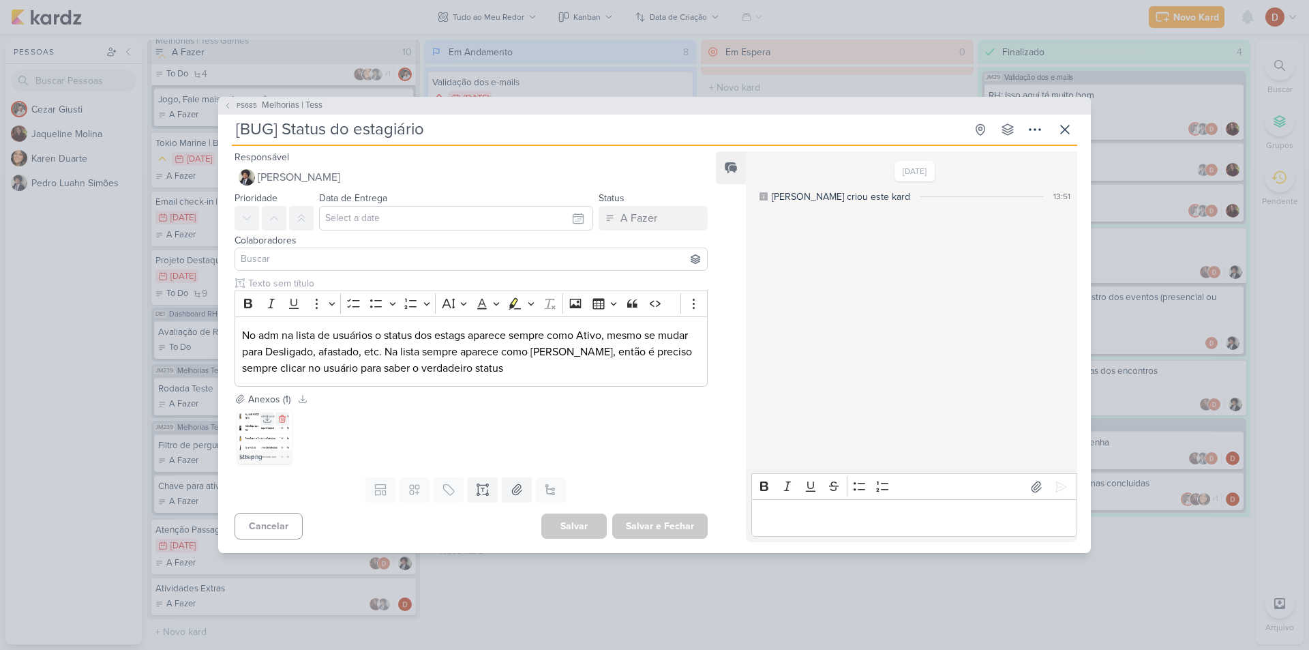
click at [251, 429] on img at bounding box center [264, 436] width 55 height 55
click at [231, 104] on icon at bounding box center [228, 106] width 8 height 8
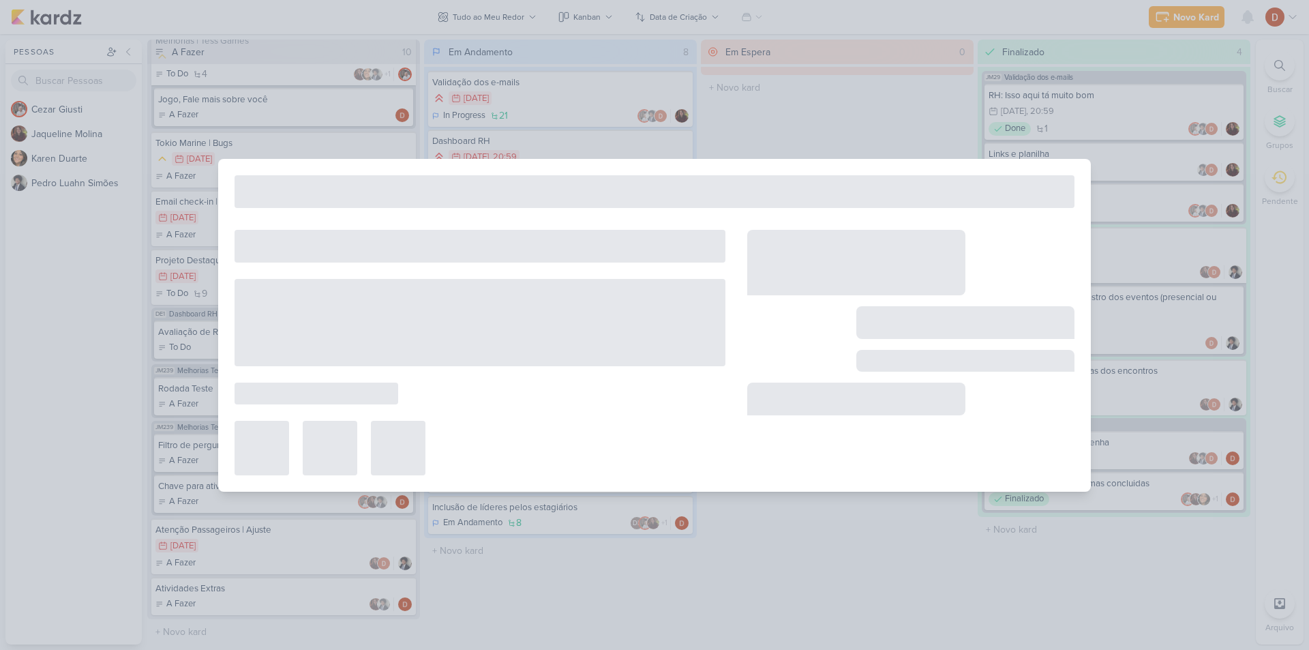
type input "Melhorias | Tess"
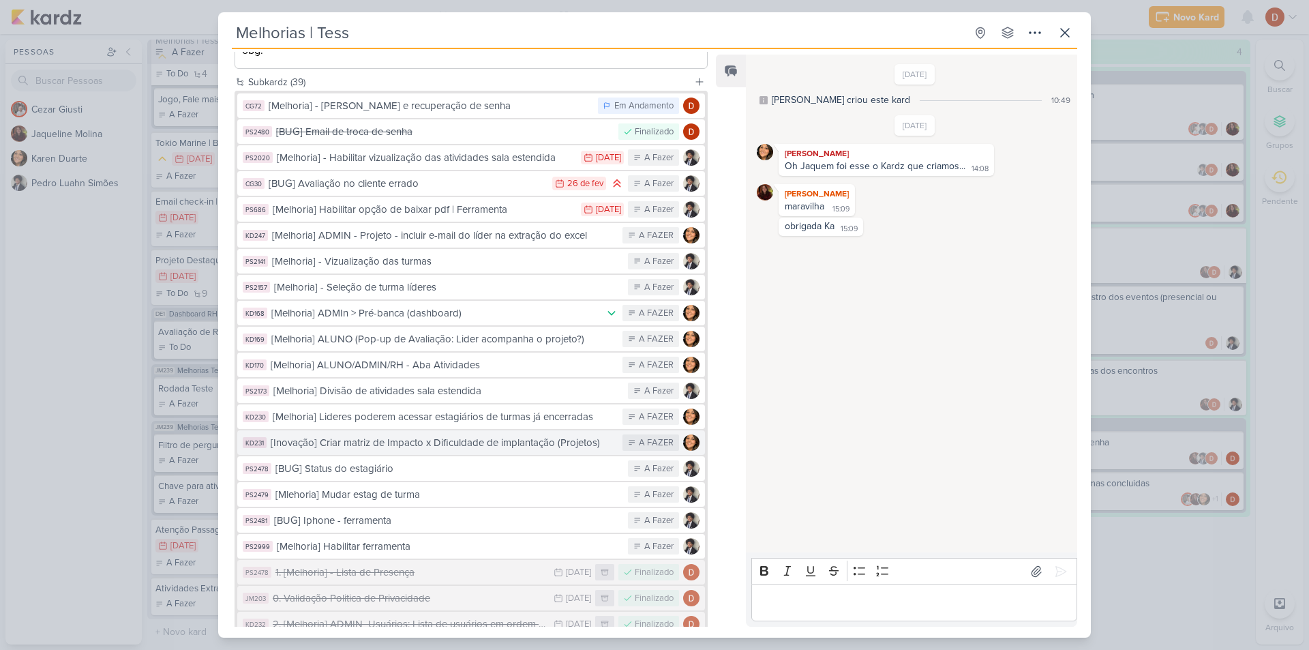
scroll to position [273, 0]
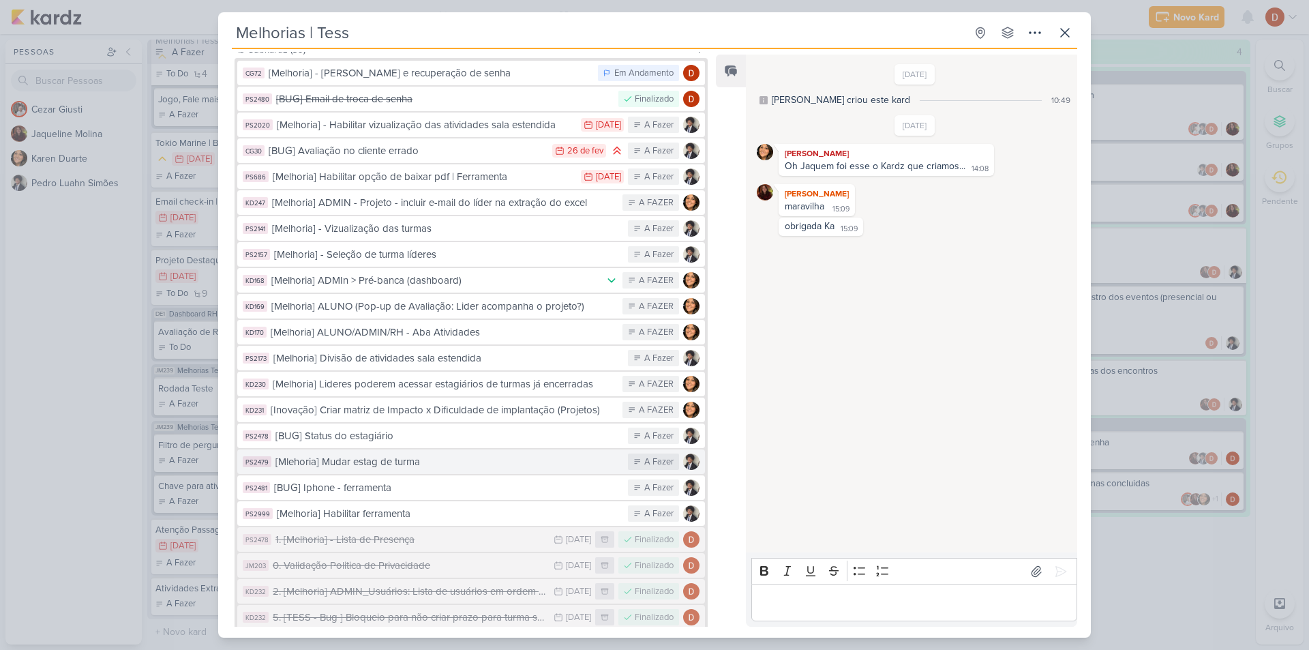
click at [412, 454] on div "[Mlehoria] Mudar estag de turma" at bounding box center [448, 462] width 346 height 16
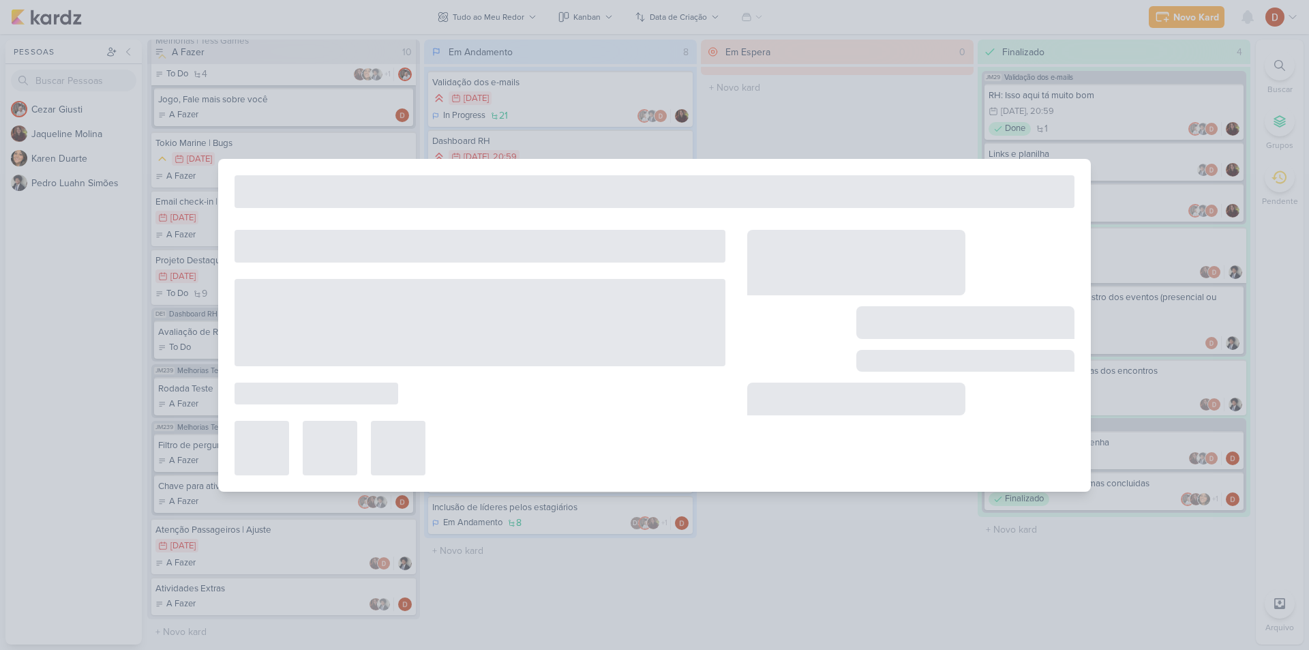
type input "[Mlehoria] Mudar estag de turma"
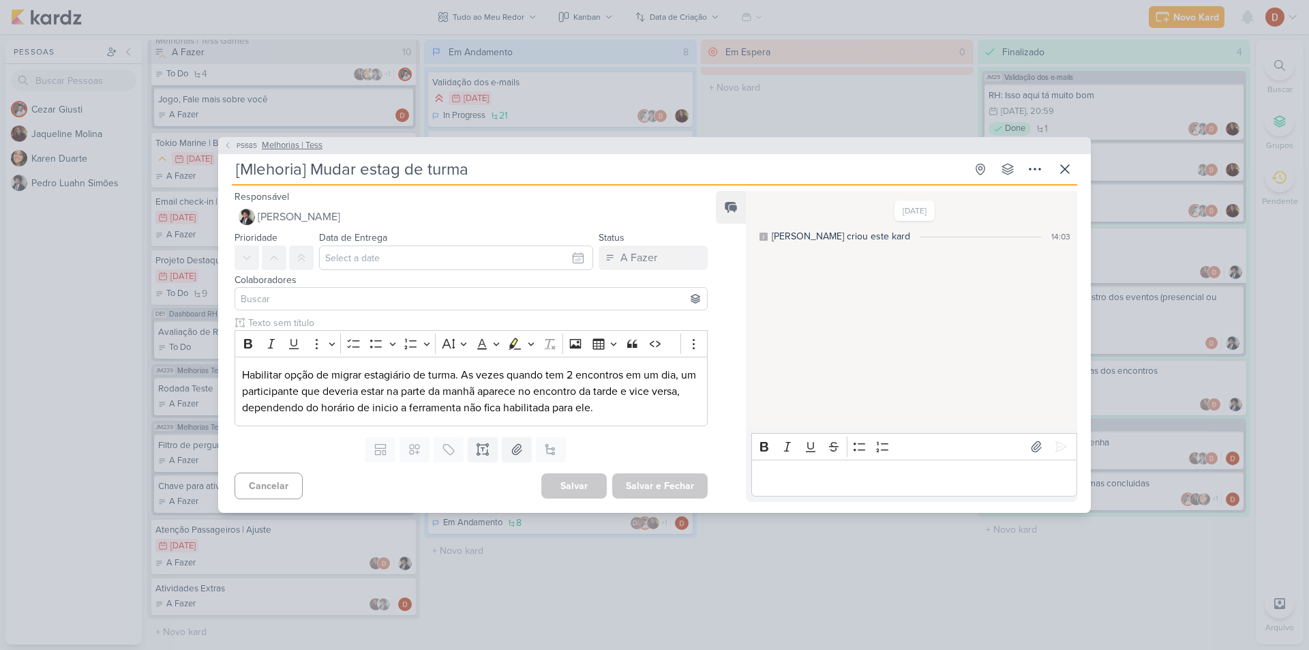
click at [231, 141] on icon at bounding box center [228, 145] width 8 height 8
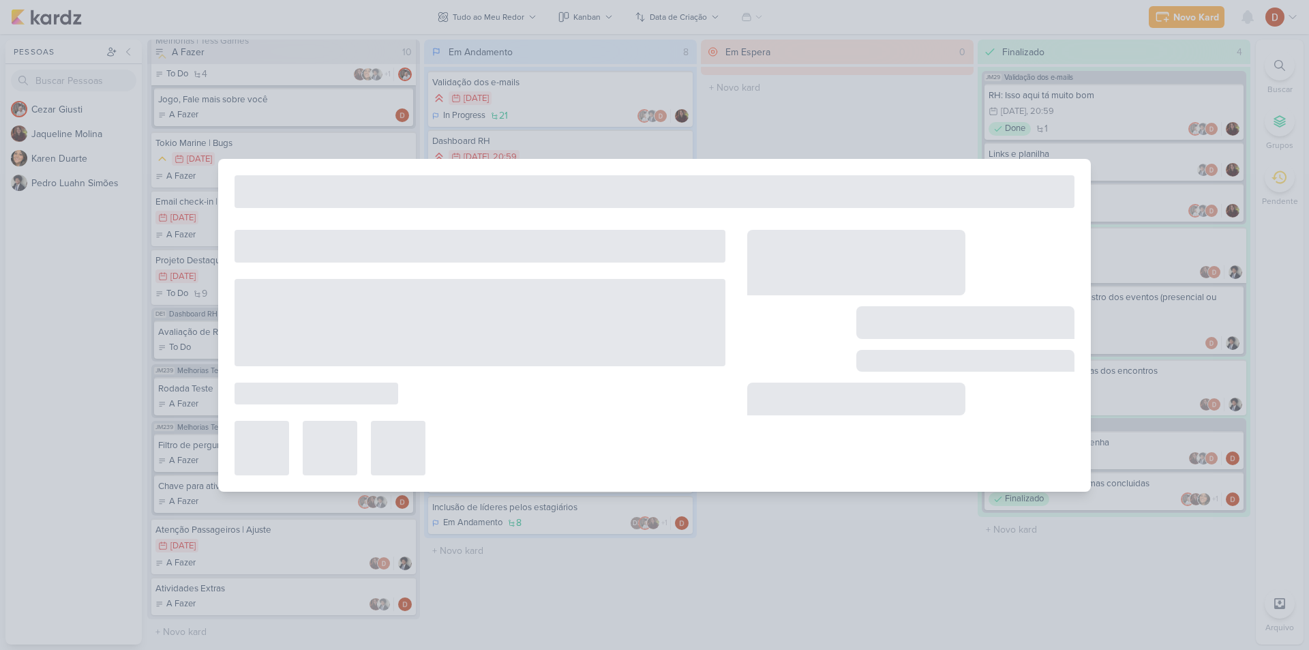
type input "Melhorias | Tess"
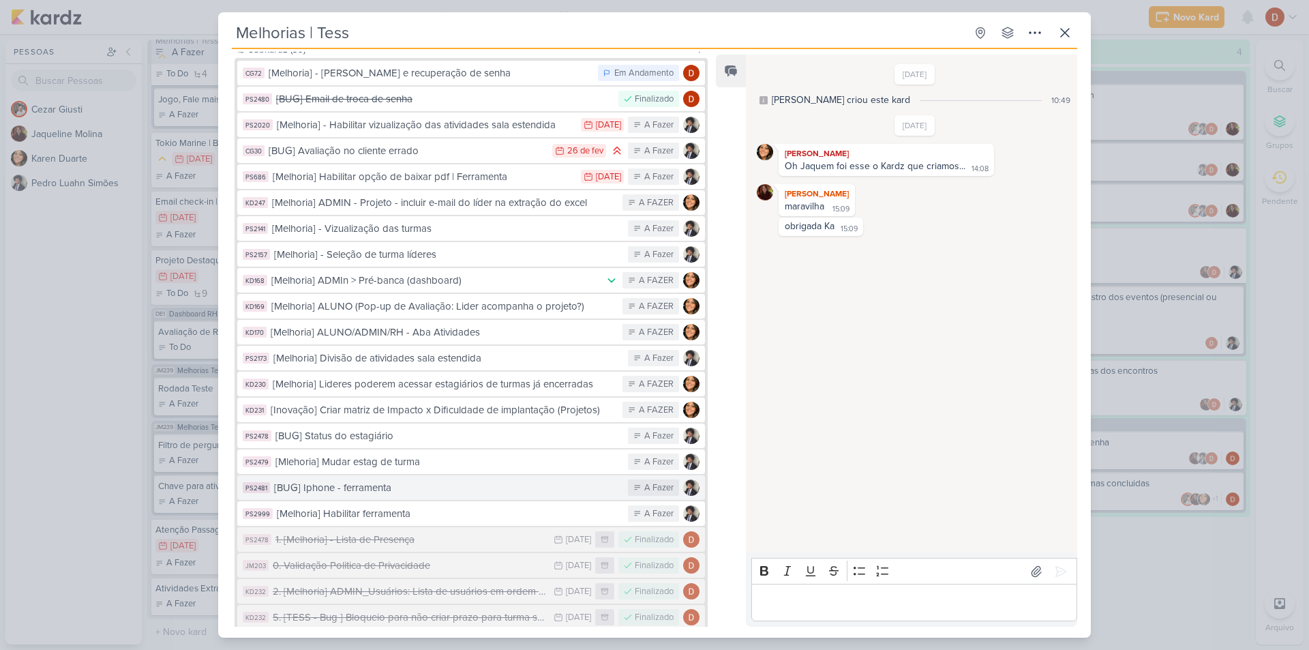
click at [461, 480] on div "[BUG] Iphone - ferramenta" at bounding box center [447, 488] width 347 height 16
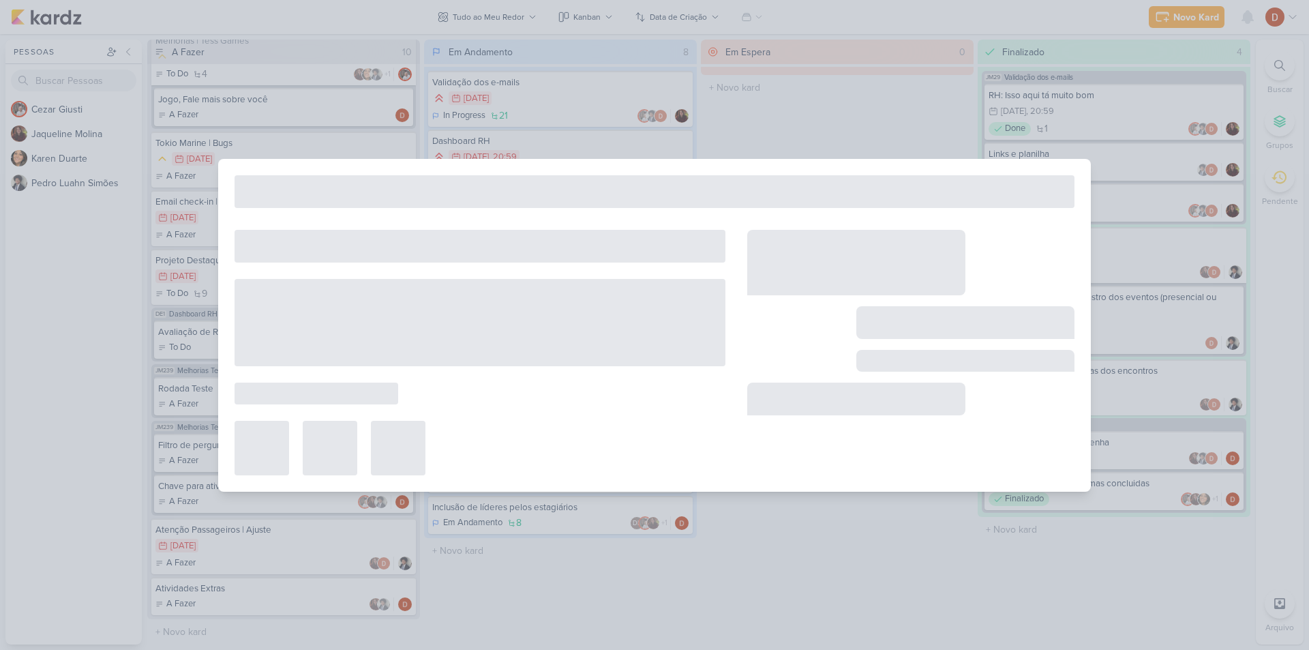
type input "[BUG] Iphone - ferramenta"
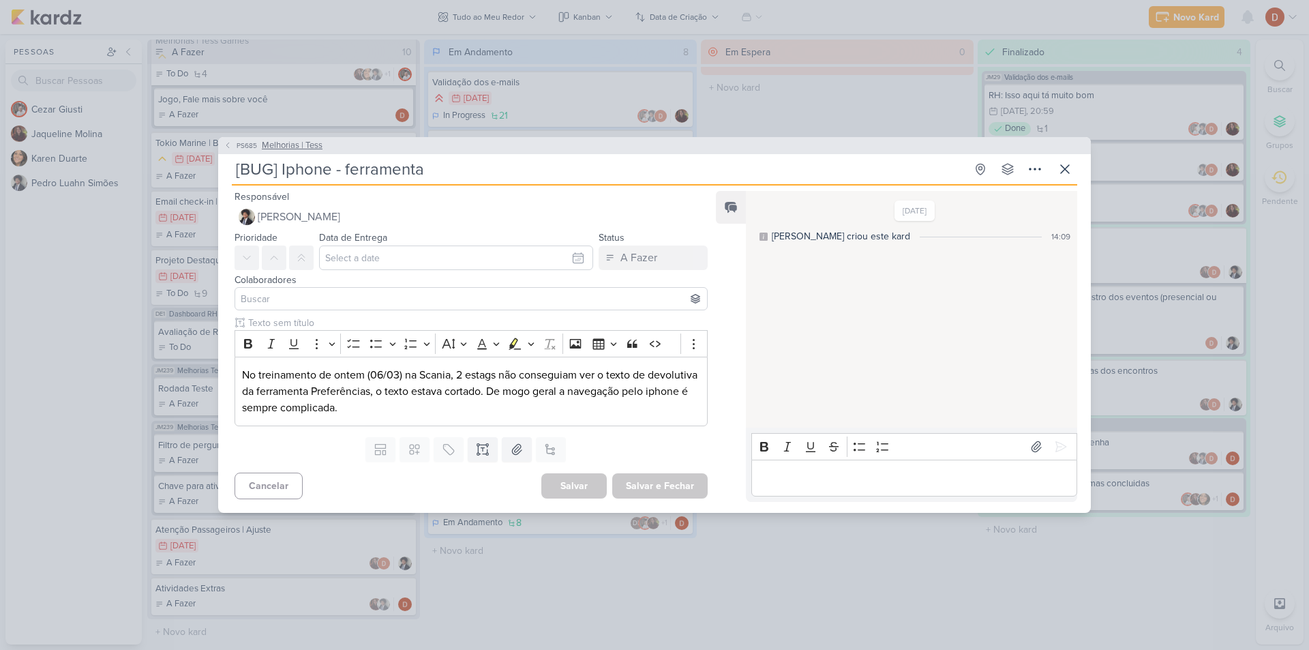
click at [239, 142] on span "PS685" at bounding box center [246, 145] width 25 height 10
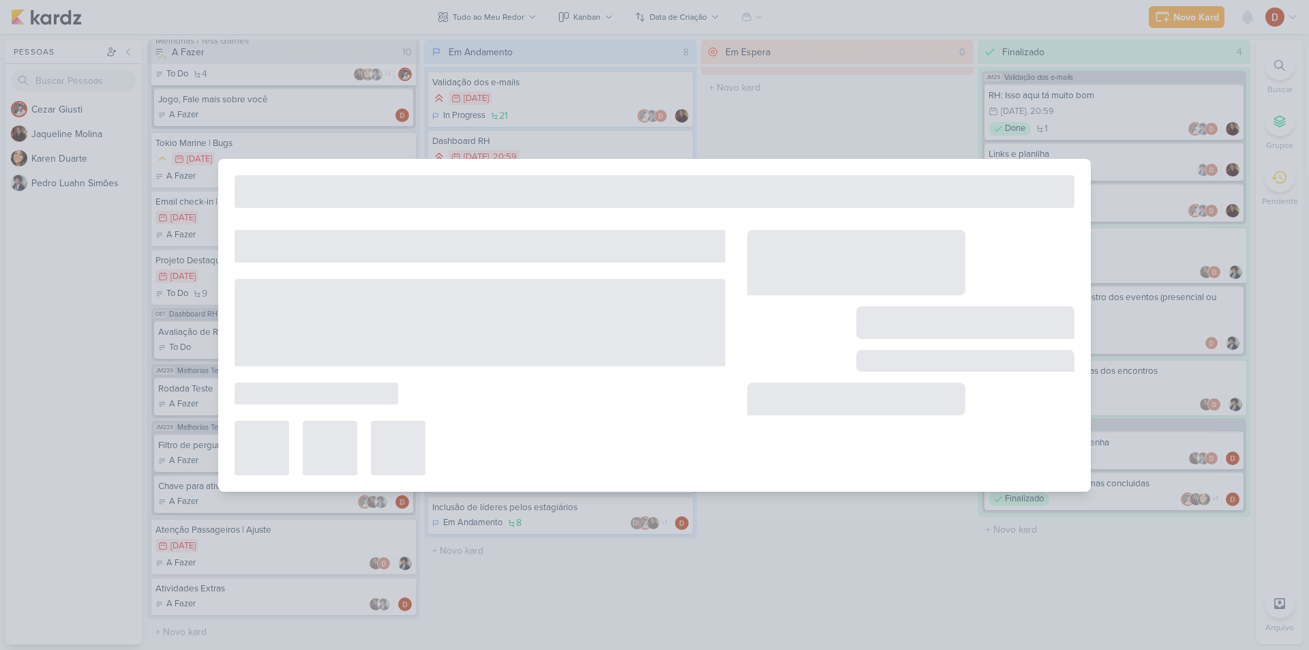
type input "Melhorias | Tess"
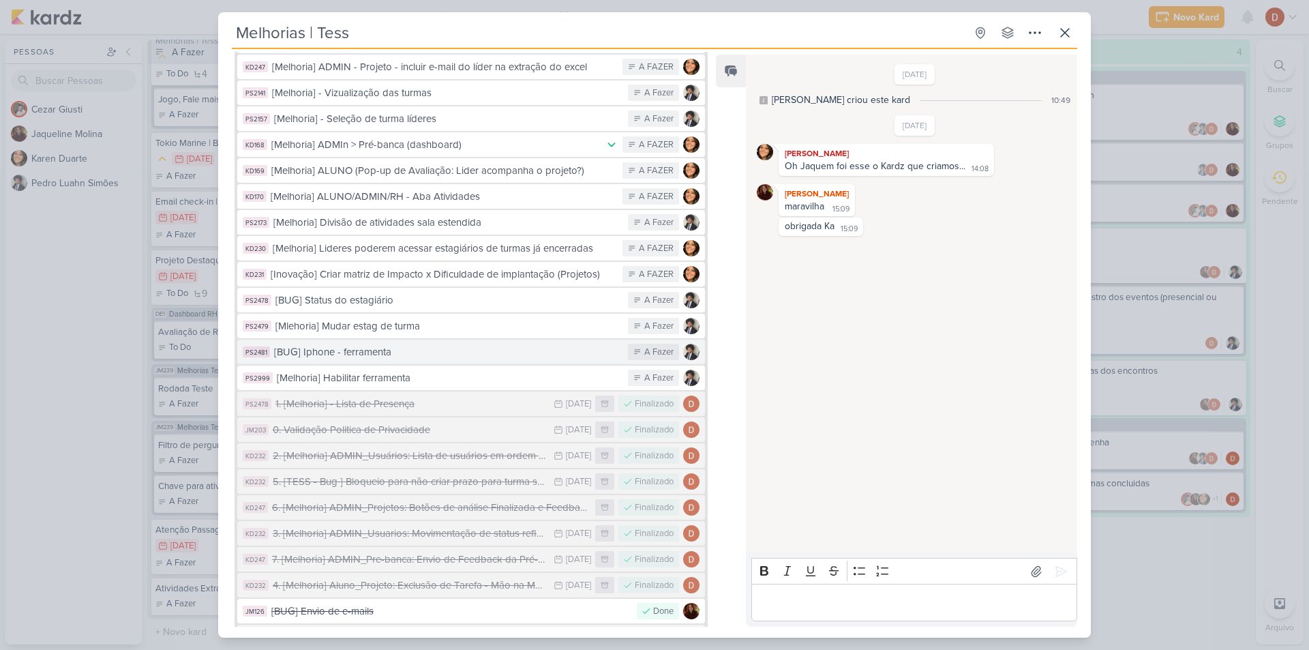
scroll to position [409, 0]
click at [415, 369] on div "[Melhoria] Habilitar ferramenta" at bounding box center [449, 377] width 344 height 16
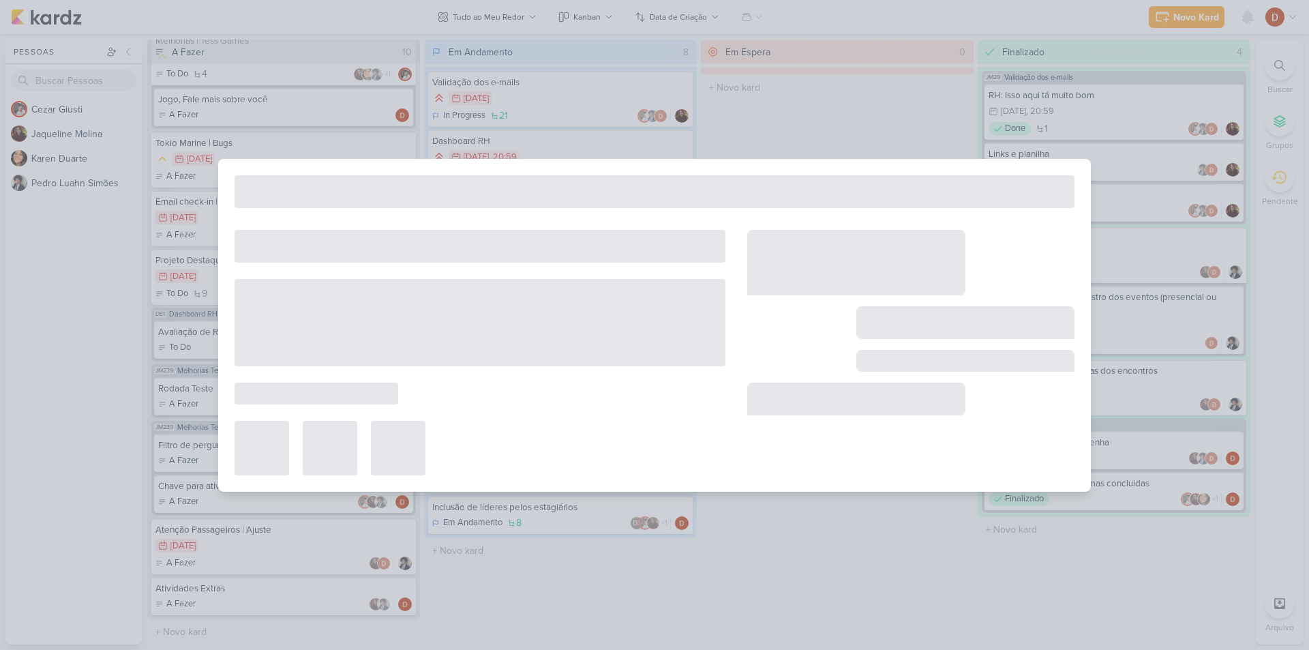
type input "[Melhoria] Habilitar ferramenta"
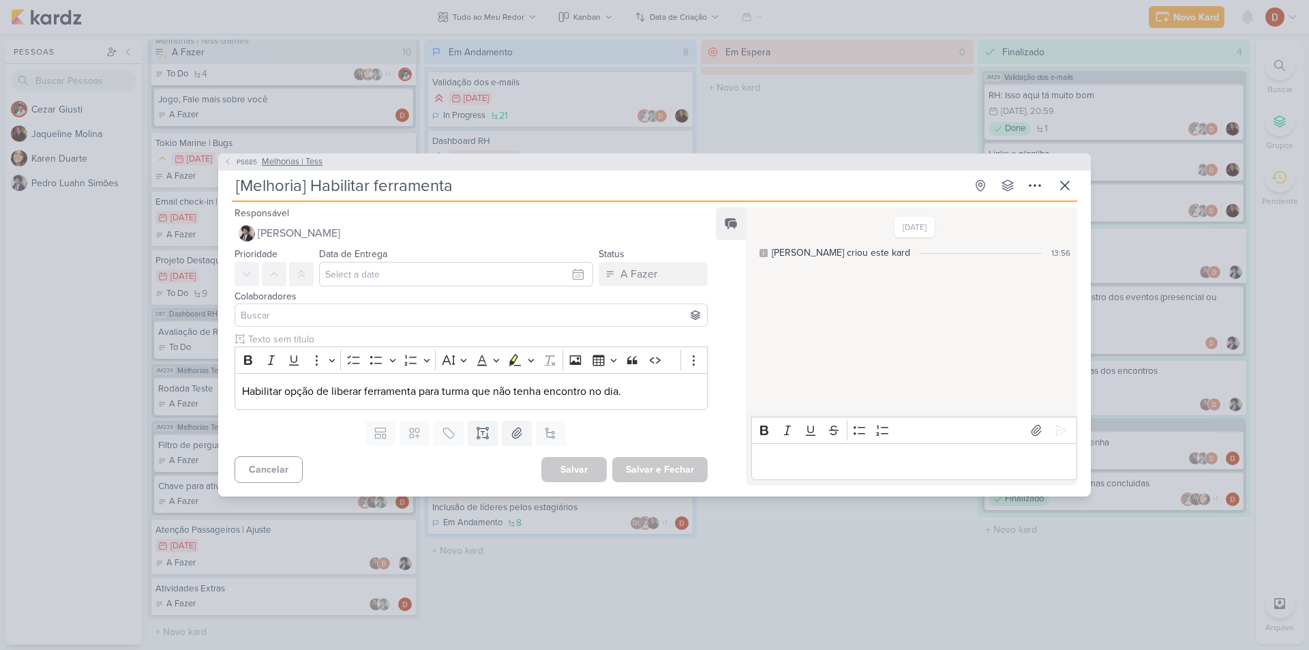
click at [232, 157] on button "PS685 Melhorias | Tess" at bounding box center [273, 162] width 99 height 14
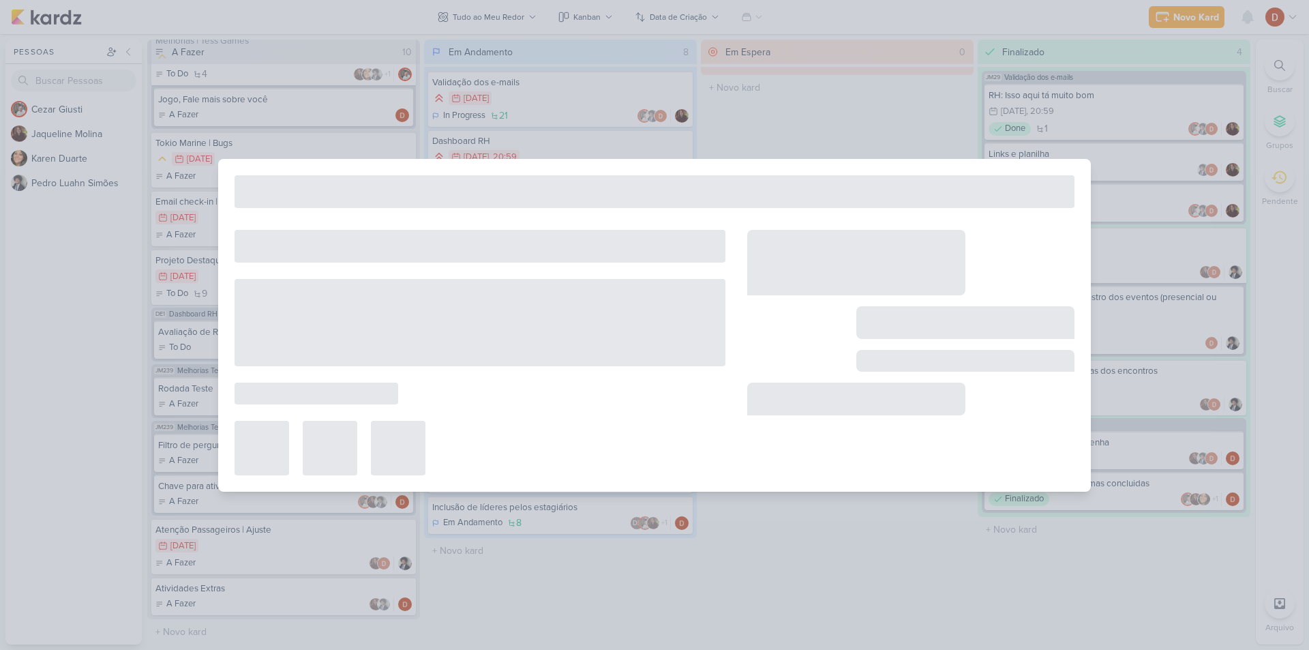
type input "Melhorias | Tess"
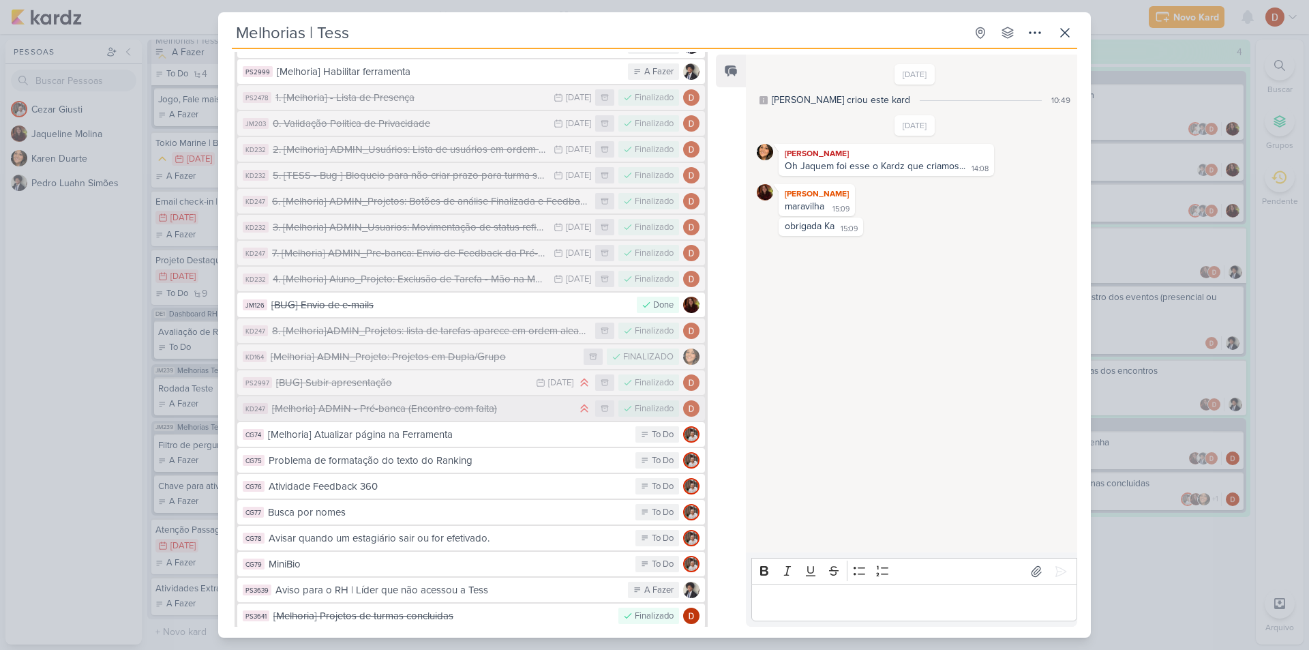
scroll to position [778, 0]
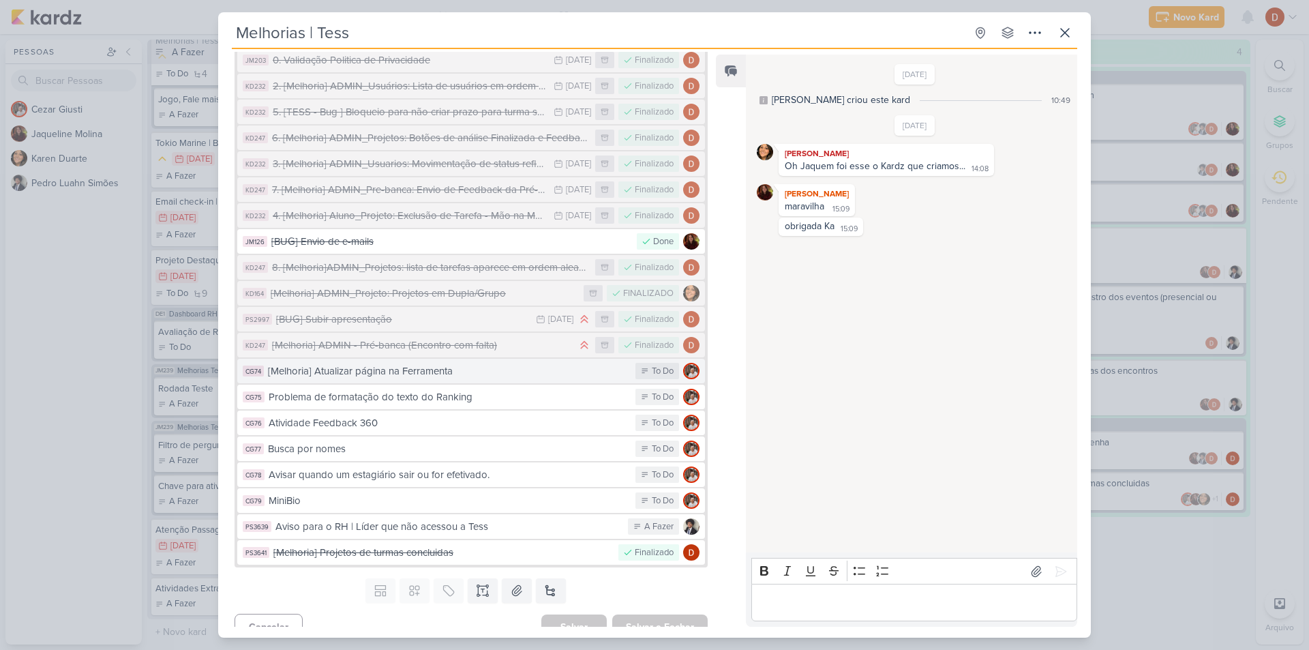
click at [419, 364] on button "CG74 [Melhoria] Atualizar página na Ferramenta To Do" at bounding box center [471, 371] width 468 height 25
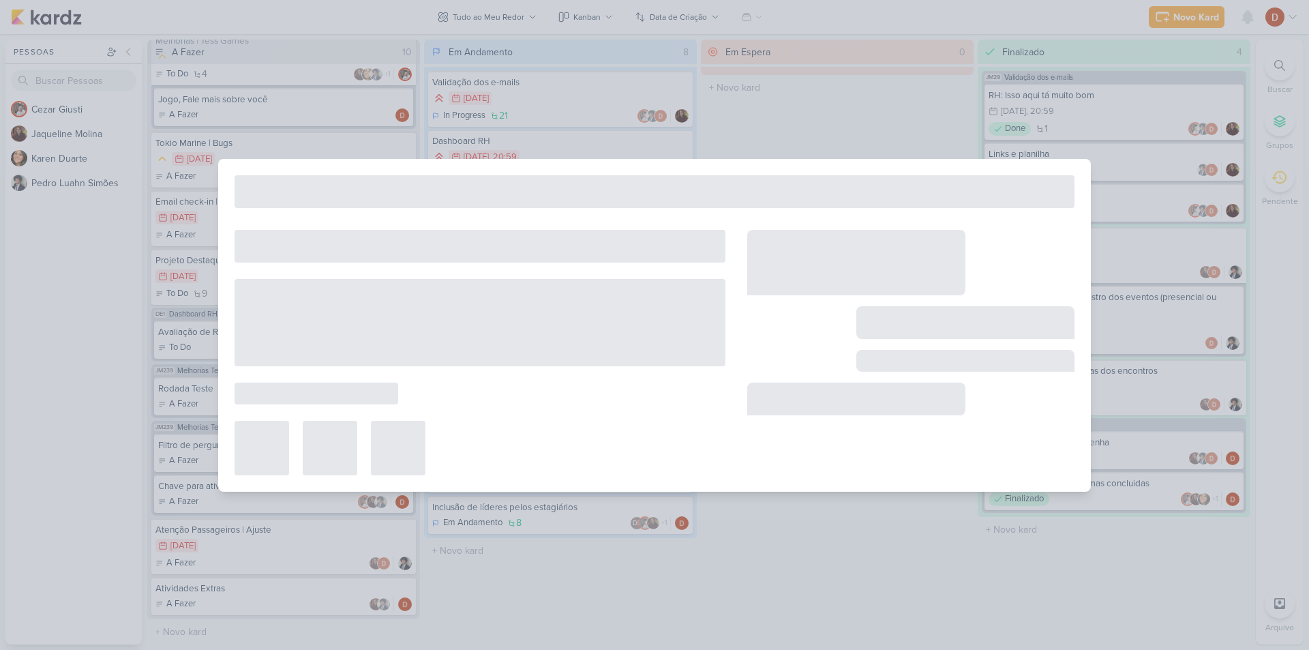
type input "[Melhoria] Atualizar página na Ferramenta"
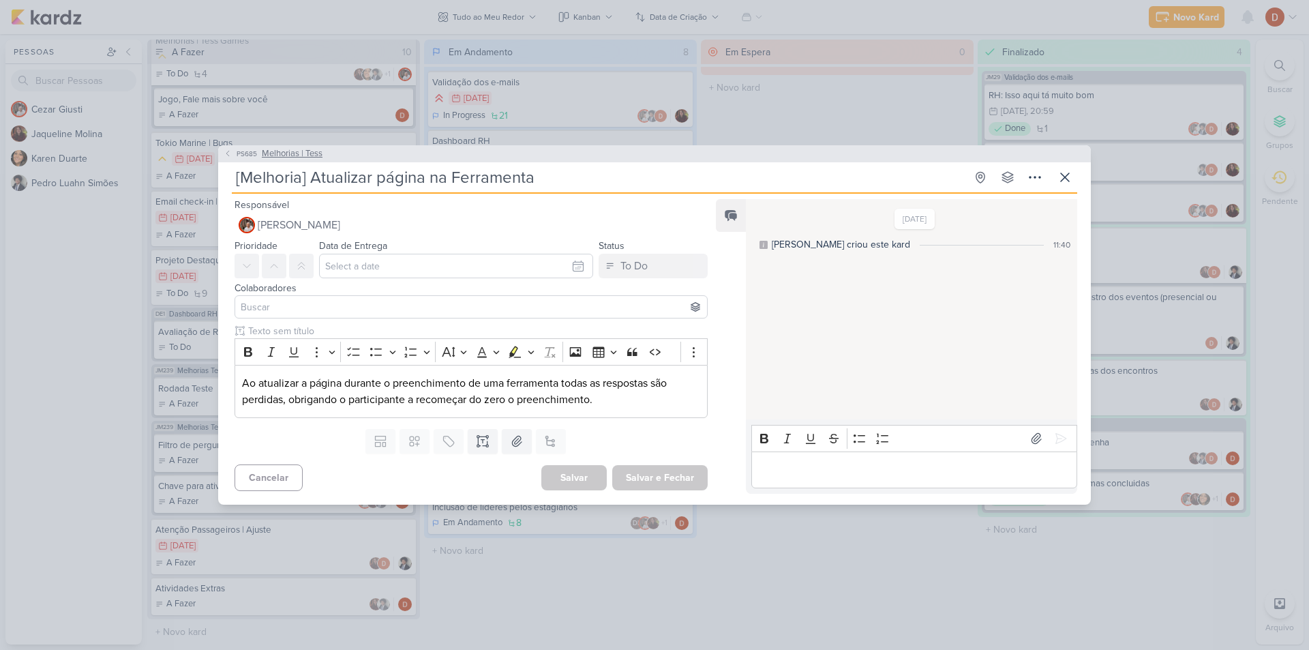
click at [235, 152] on span "PS685" at bounding box center [246, 154] width 25 height 10
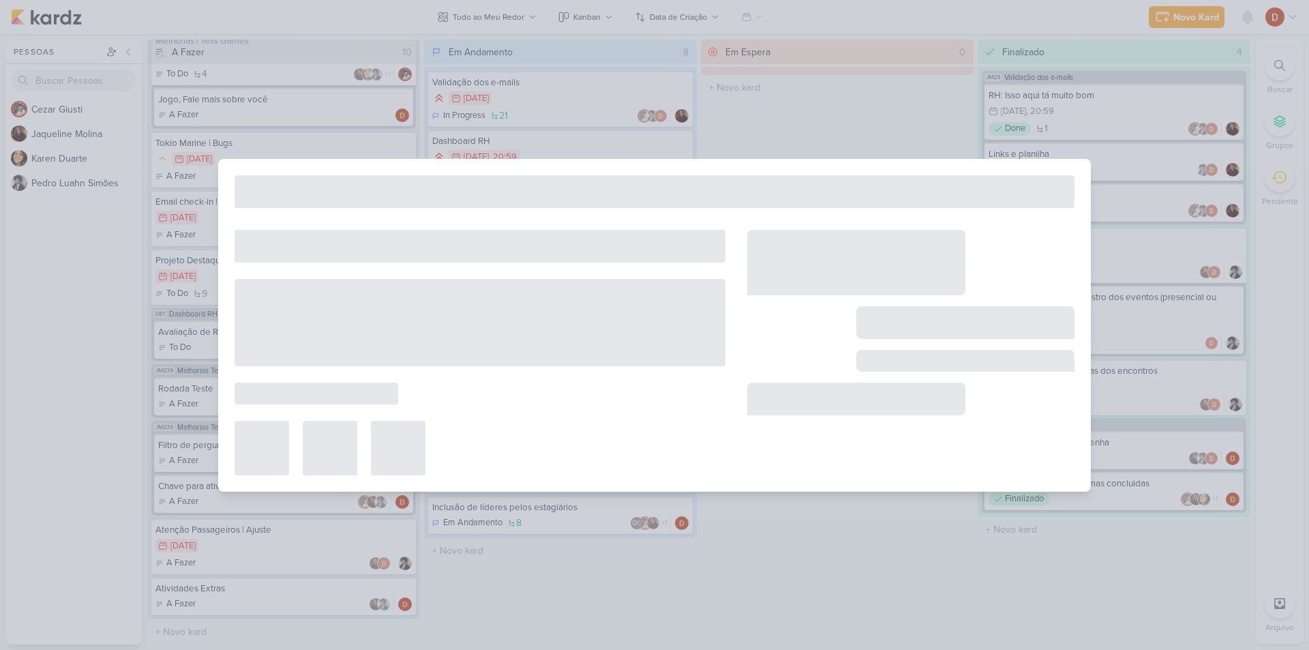
type input "Melhorias | Tess"
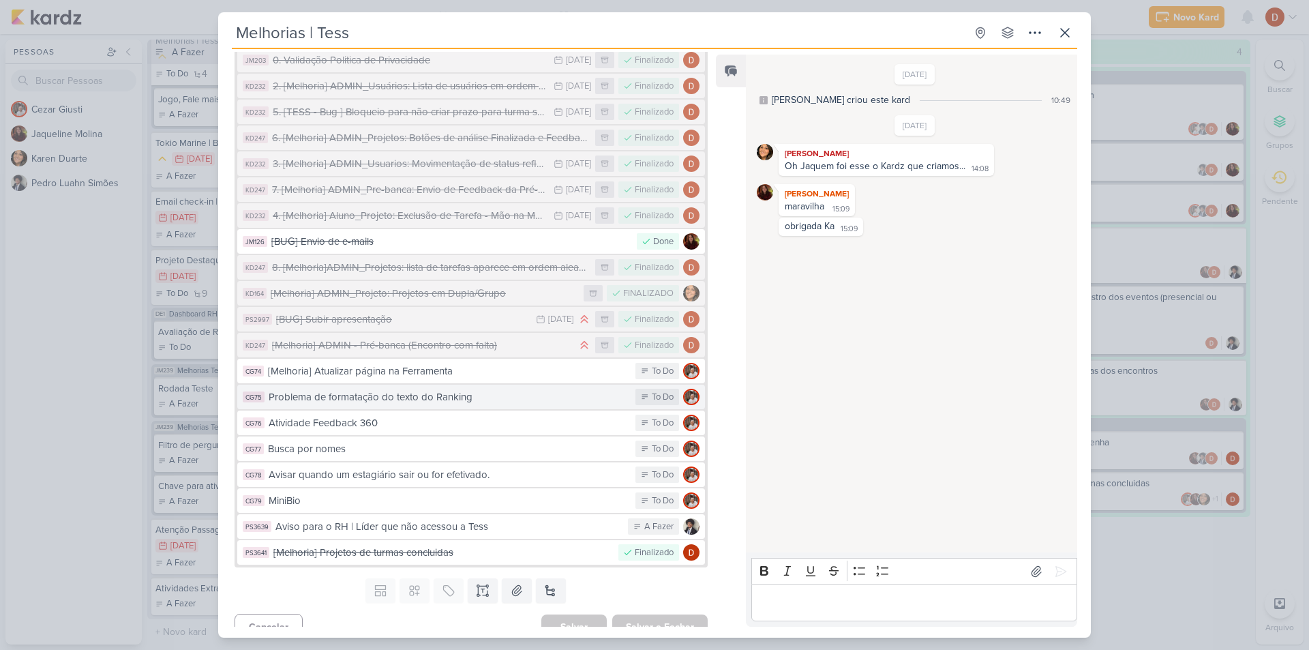
click at [395, 389] on div "Problema de formatação do texto do Ranking" at bounding box center [449, 397] width 360 height 16
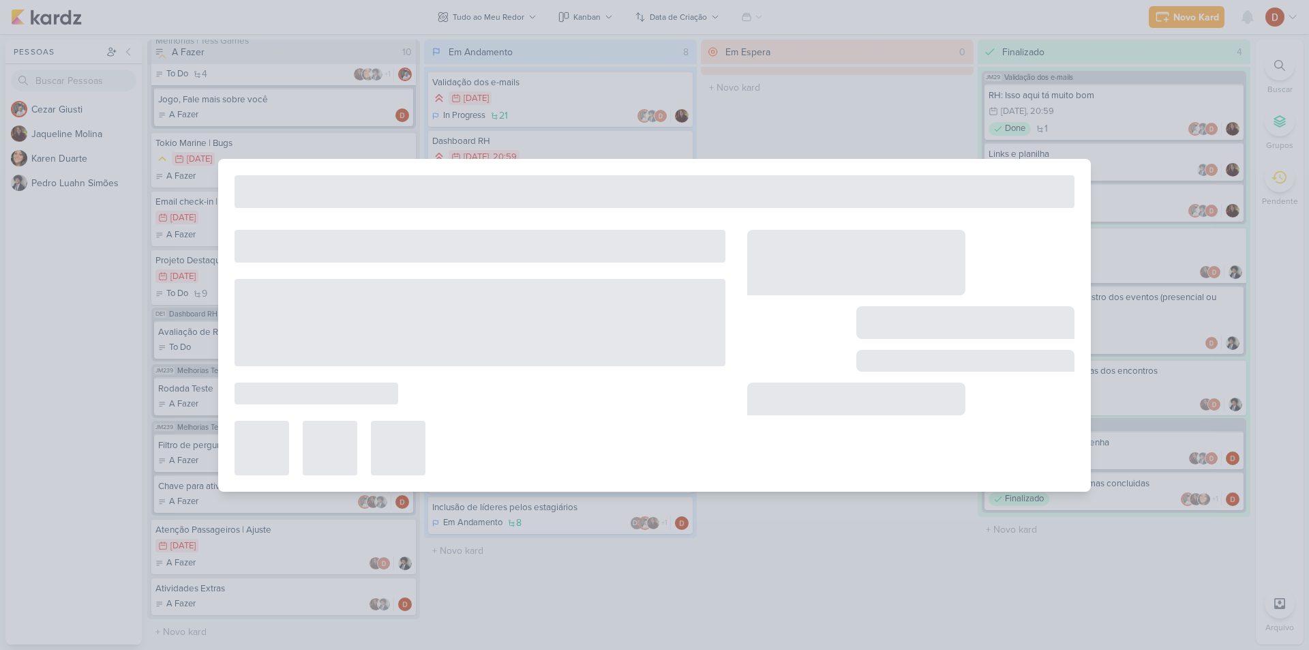
type input "Problema de formatação do texto do Ranking"
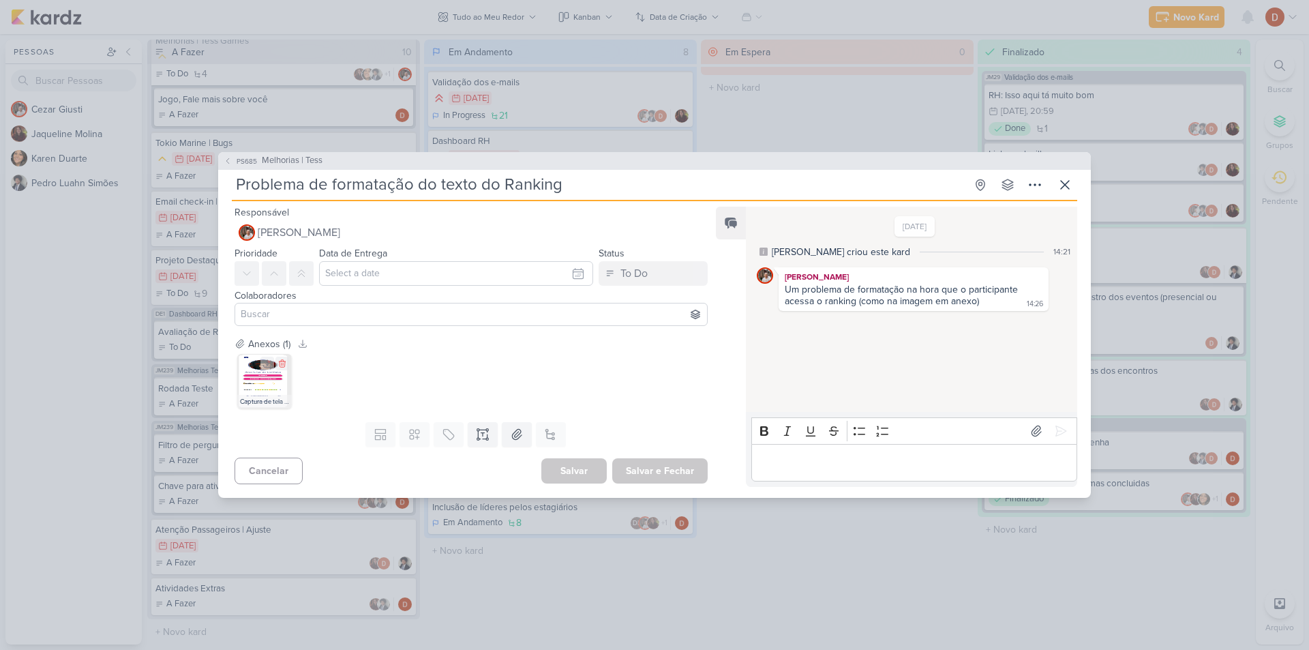
click at [243, 380] on img at bounding box center [264, 381] width 55 height 55
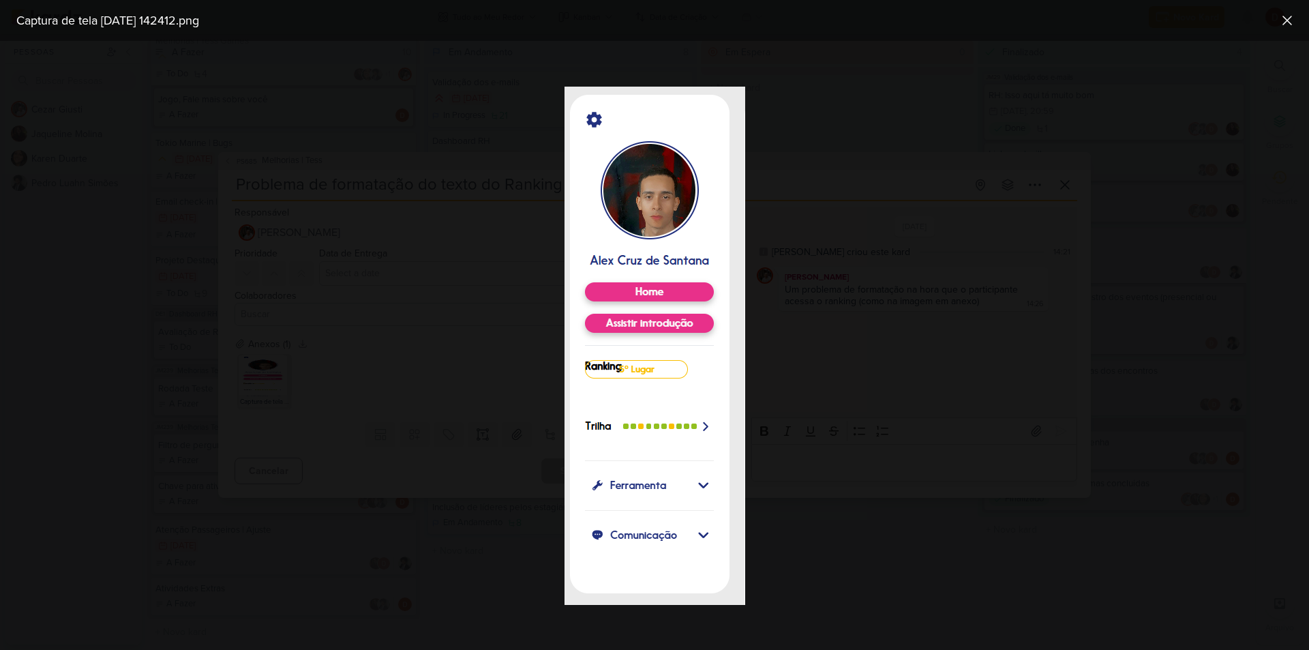
click at [859, 327] on div at bounding box center [654, 345] width 1309 height 609
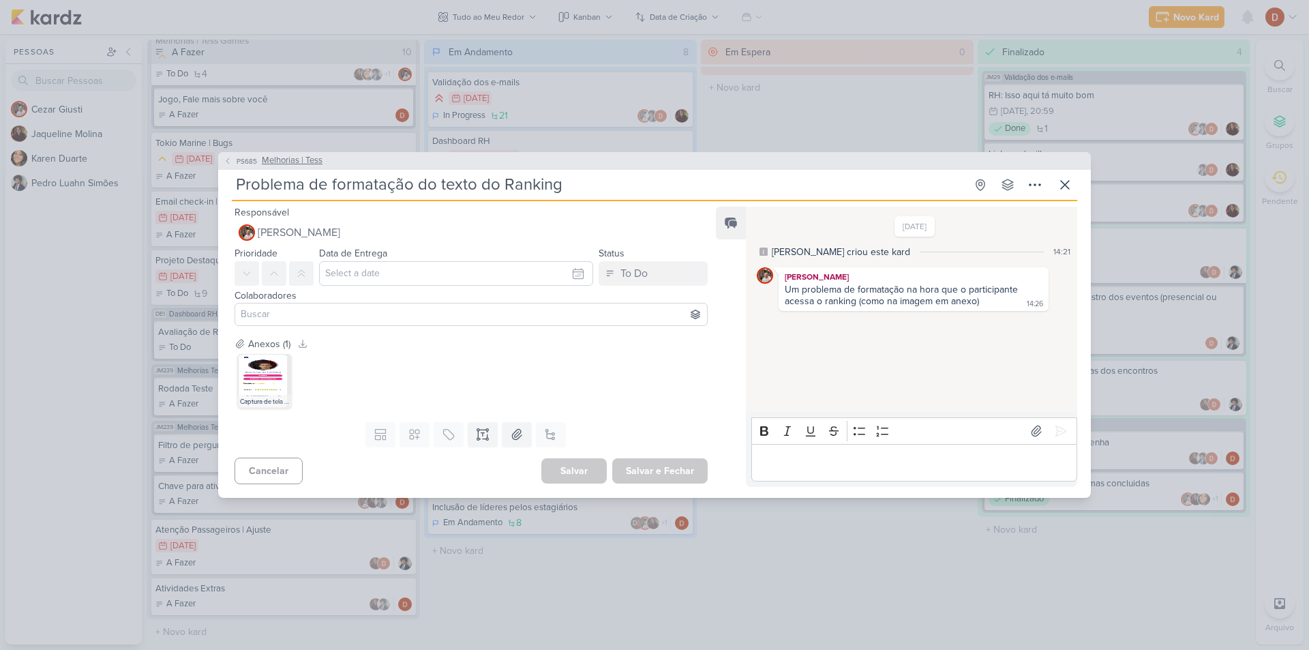
click at [239, 162] on span "PS685" at bounding box center [246, 161] width 25 height 10
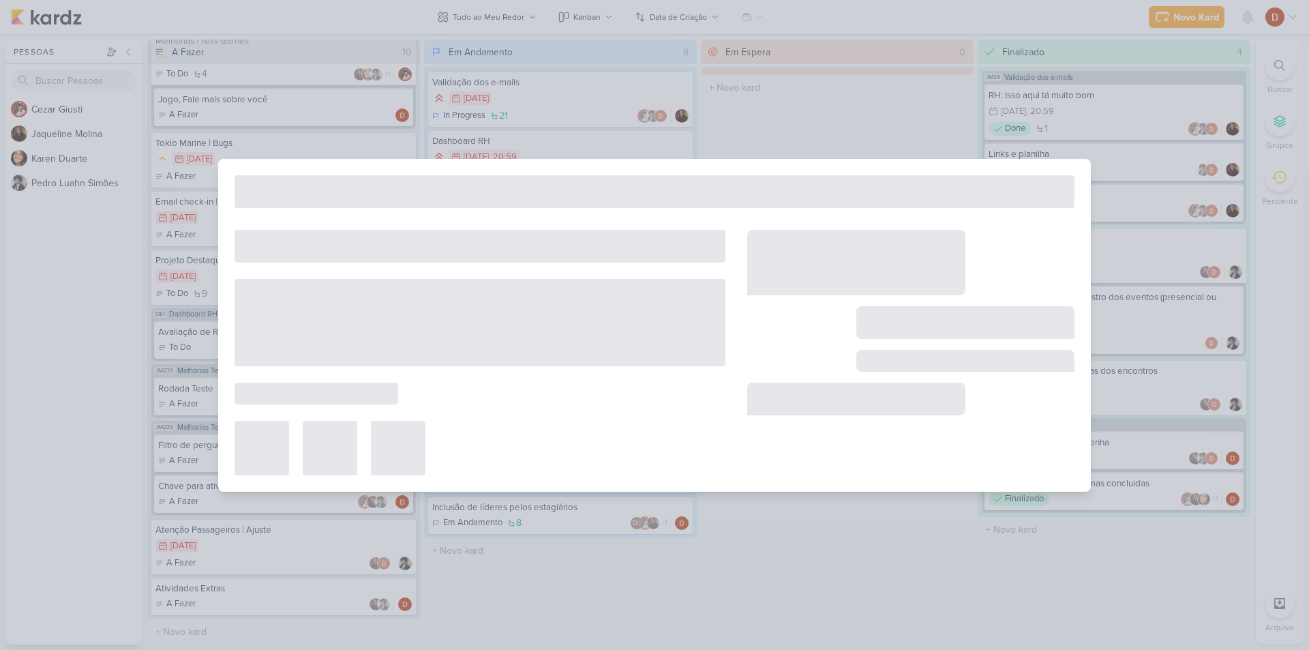
type input "Melhorias | Tess"
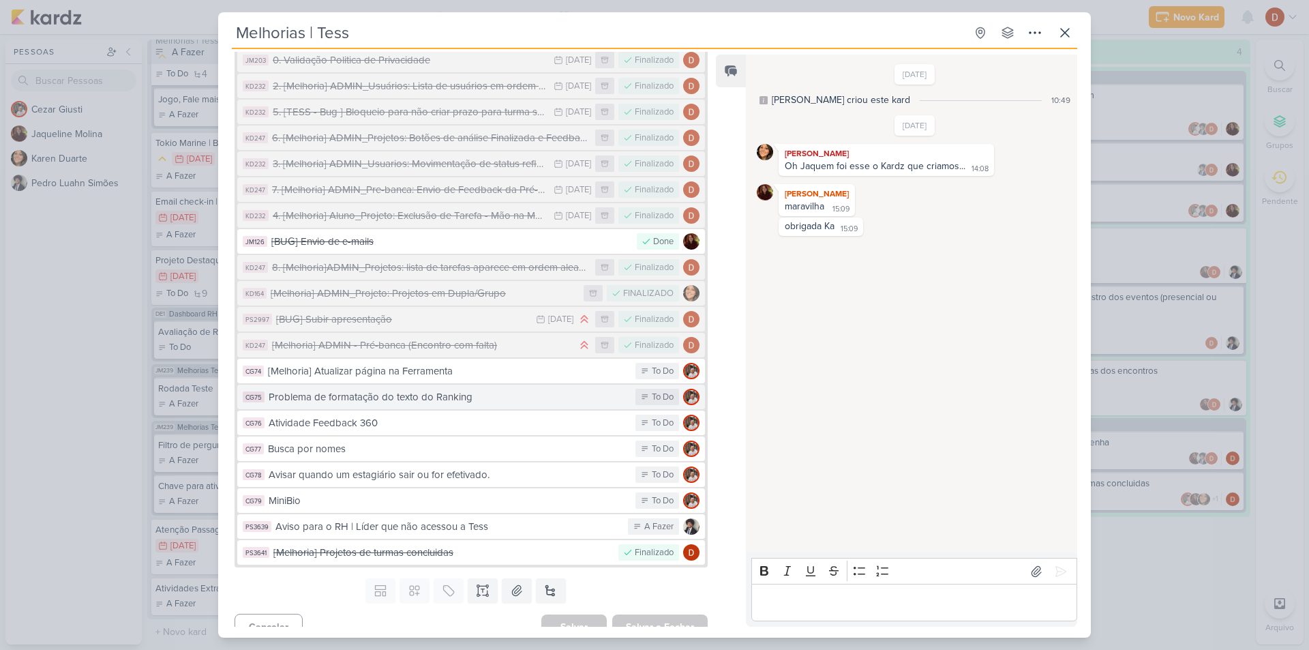
click at [348, 393] on button "CG75 Problema de formatação do texto do Ranking To Do" at bounding box center [471, 396] width 468 height 25
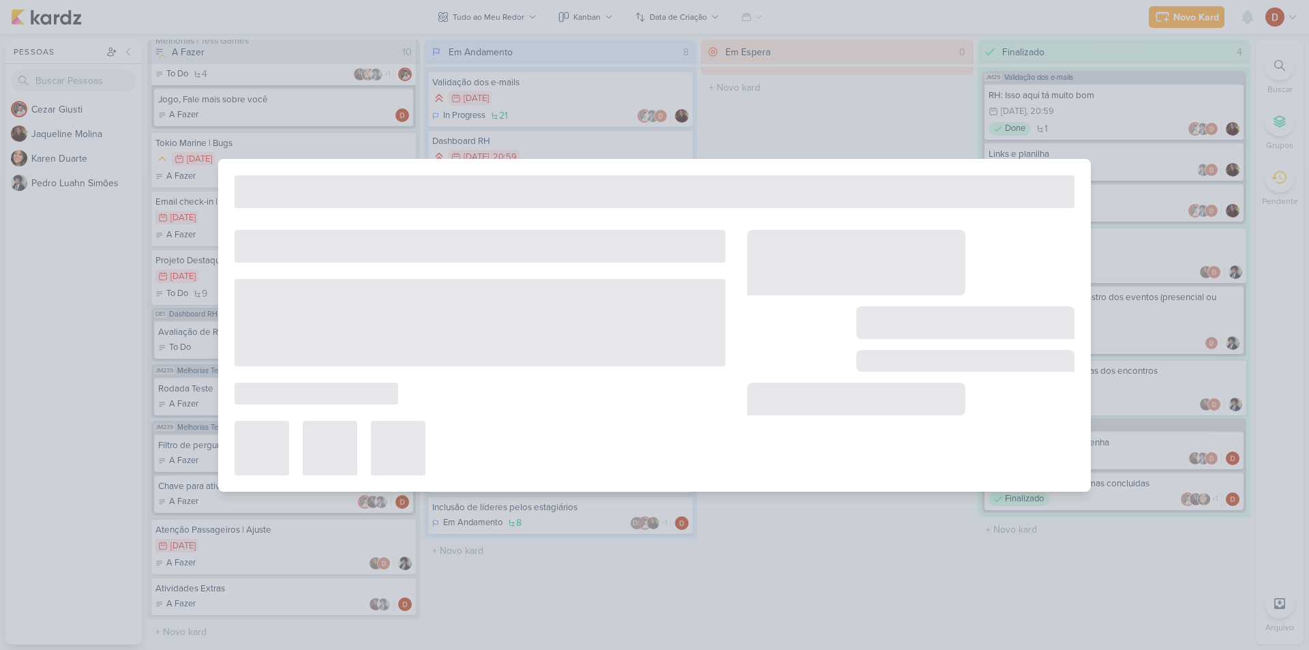
type input "Problema de formatação do texto do Ranking"
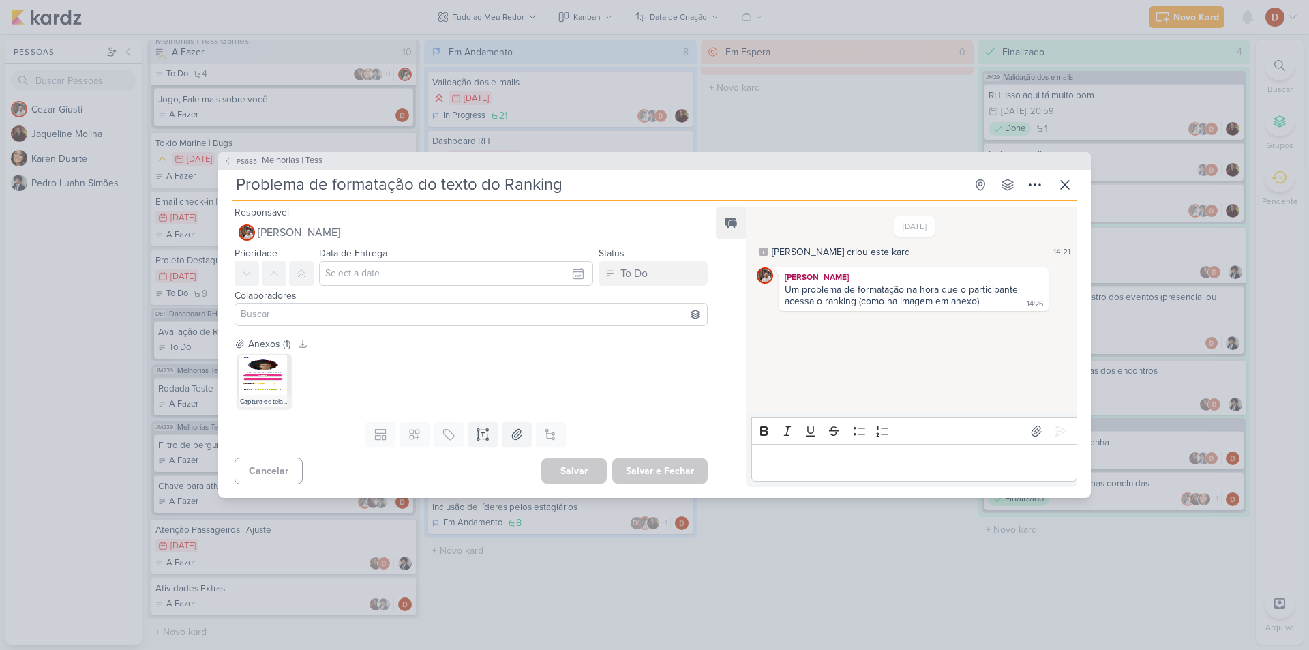
click at [227, 157] on icon at bounding box center [228, 161] width 8 height 8
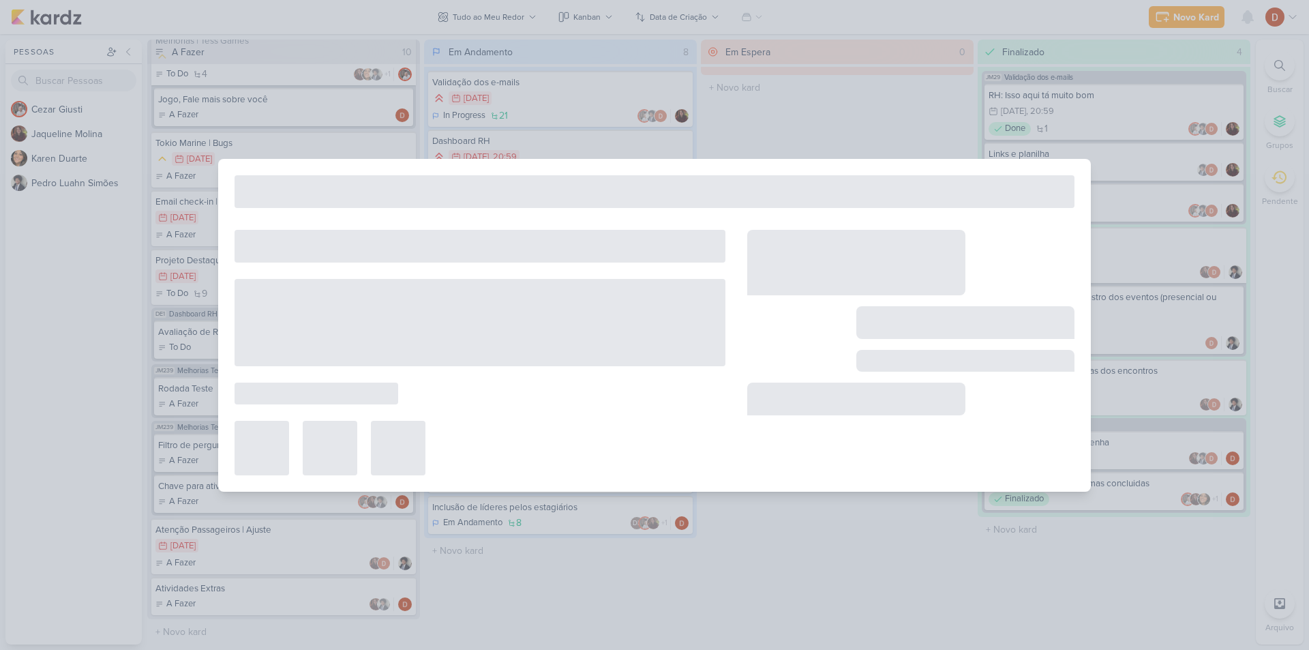
type input "Melhorias | Tess"
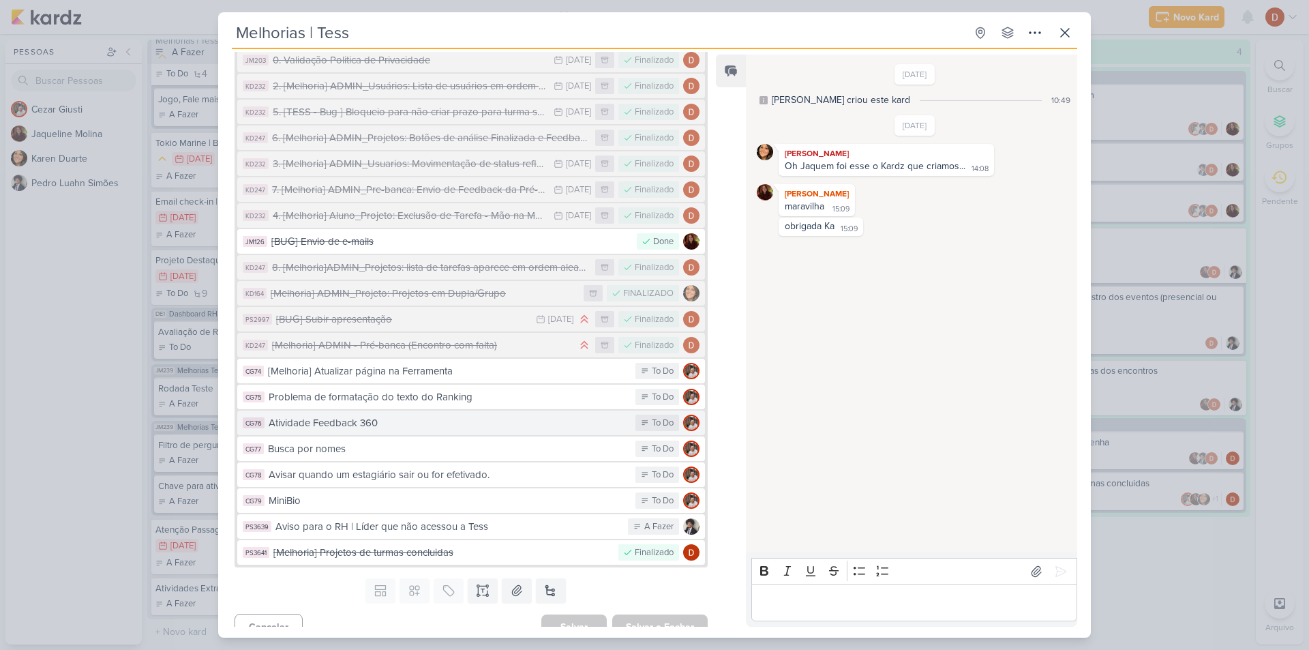
click at [360, 415] on div "Atividade Feedback 360" at bounding box center [449, 423] width 360 height 16
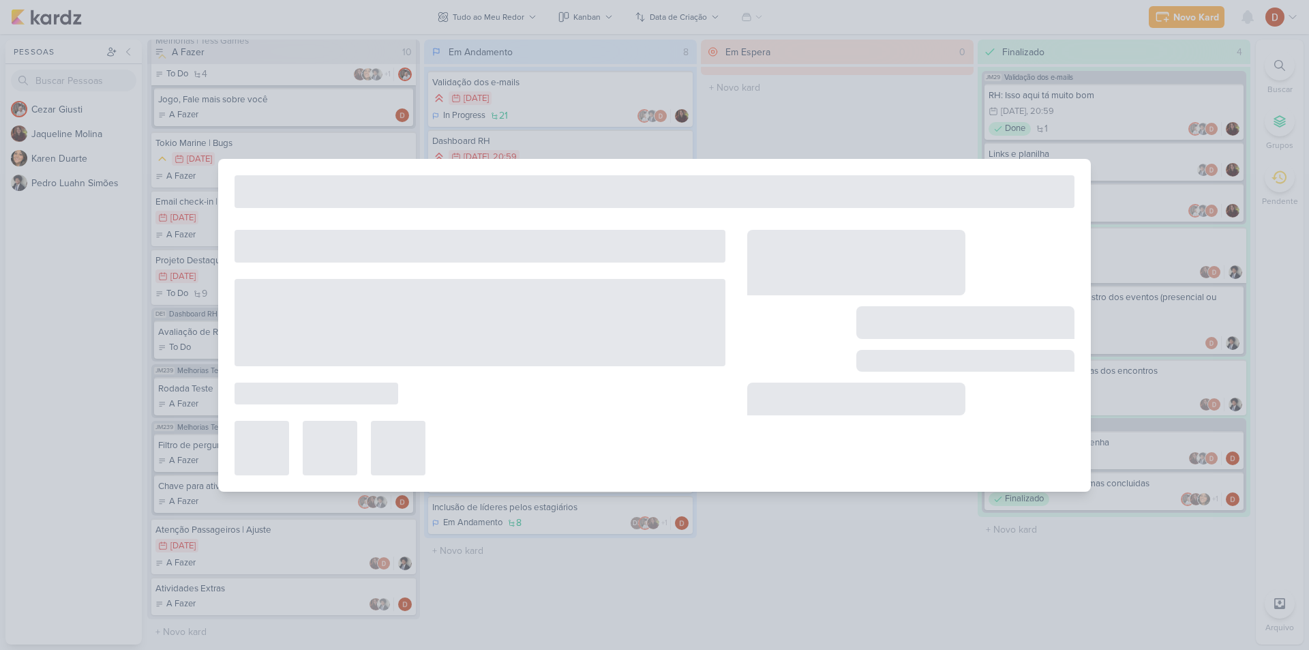
type input "Atividade Feedback 360"
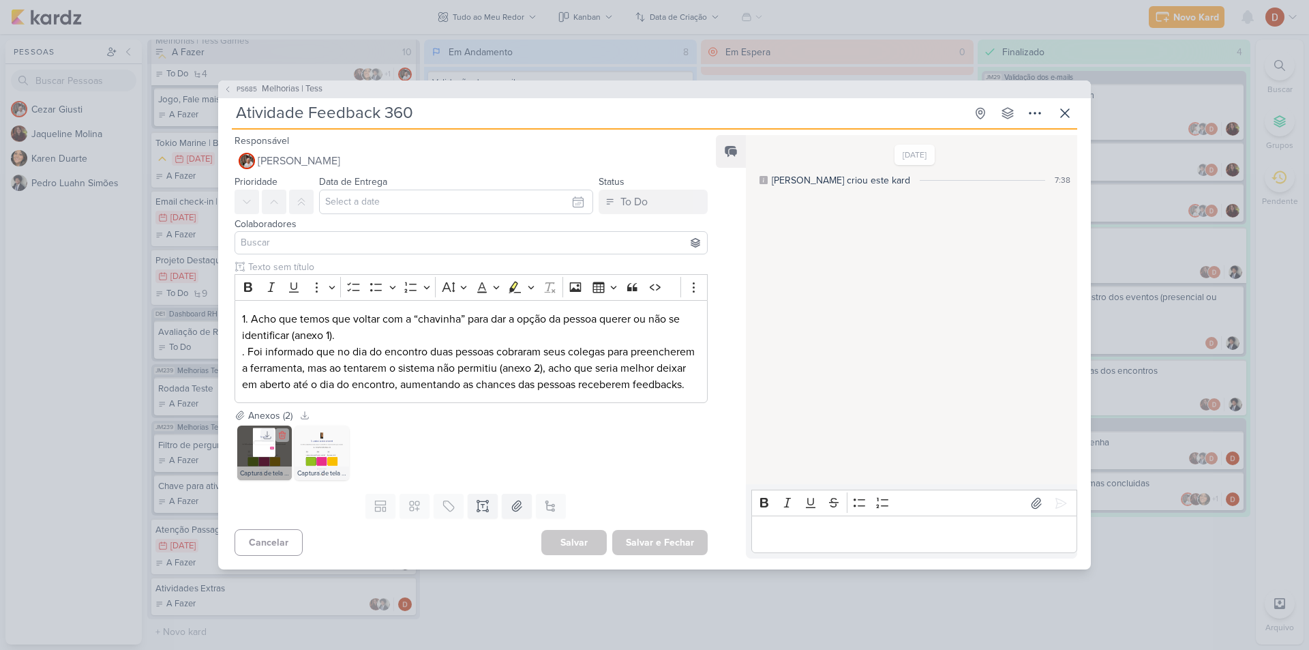
click at [252, 461] on img at bounding box center [264, 452] width 55 height 55
click at [312, 465] on img at bounding box center [321, 452] width 55 height 55
click at [232, 82] on button "PS685 Melhorias | Tess" at bounding box center [273, 89] width 99 height 14
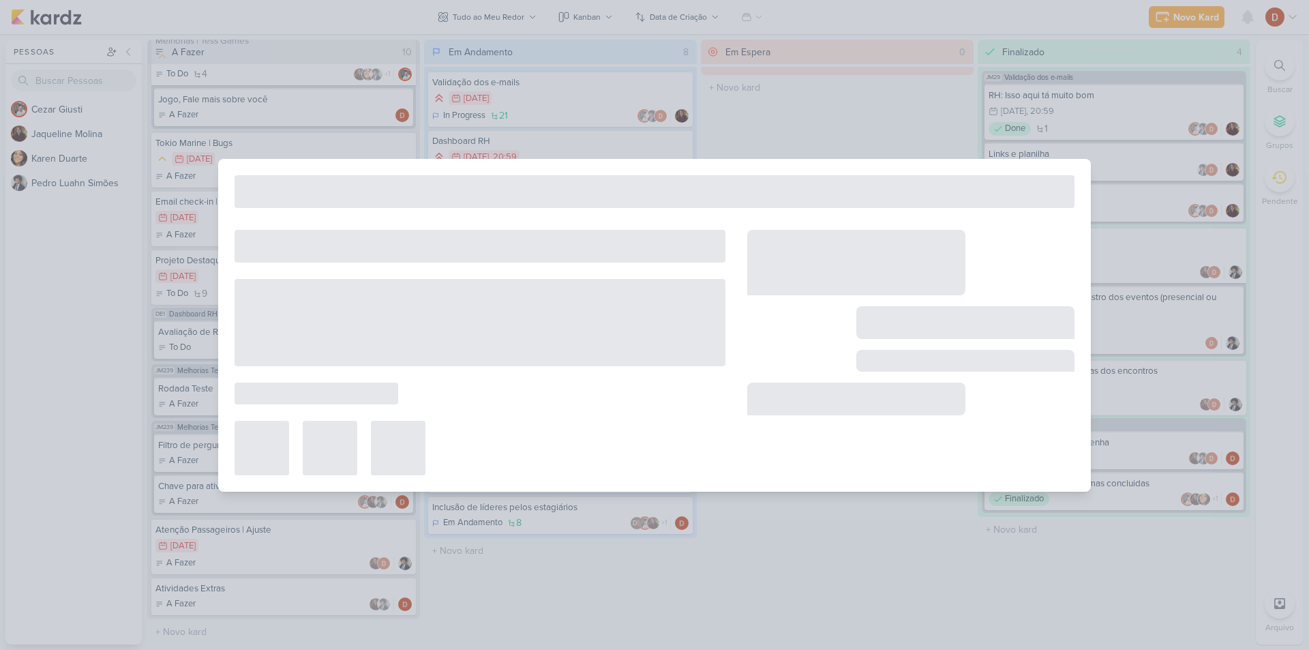
type input "Melhorias | Tess"
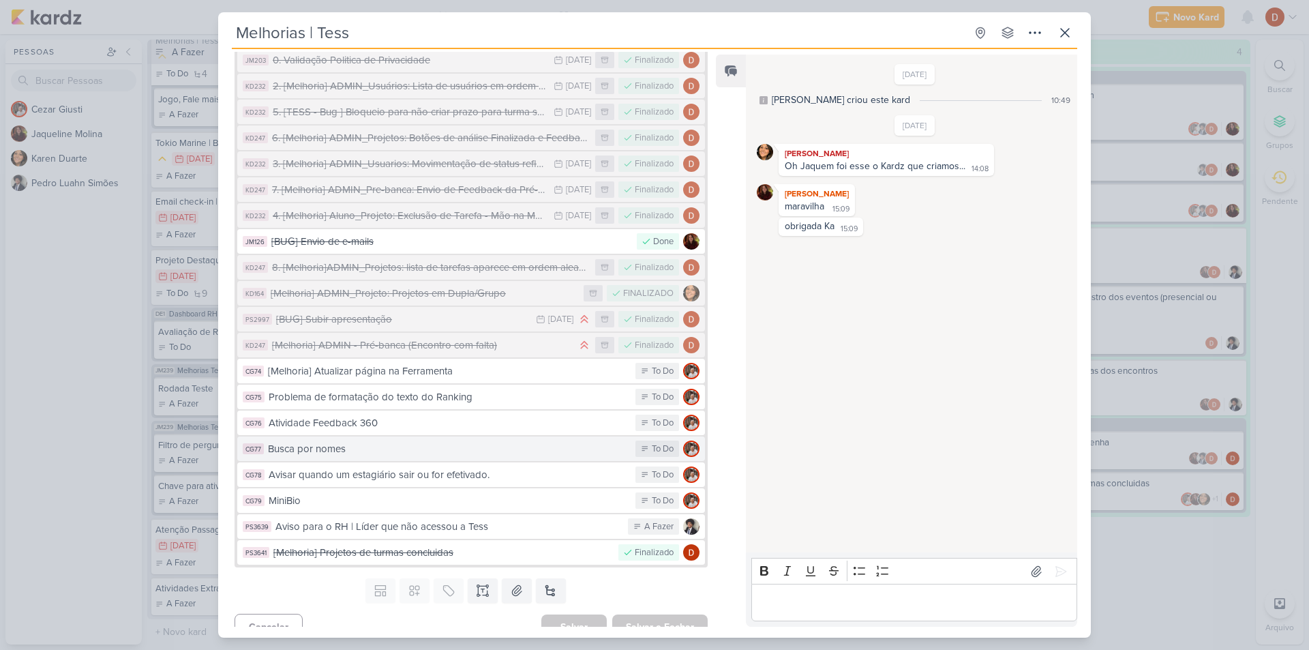
click at [386, 444] on button "CG77 Busca por nomes To Do" at bounding box center [471, 448] width 468 height 25
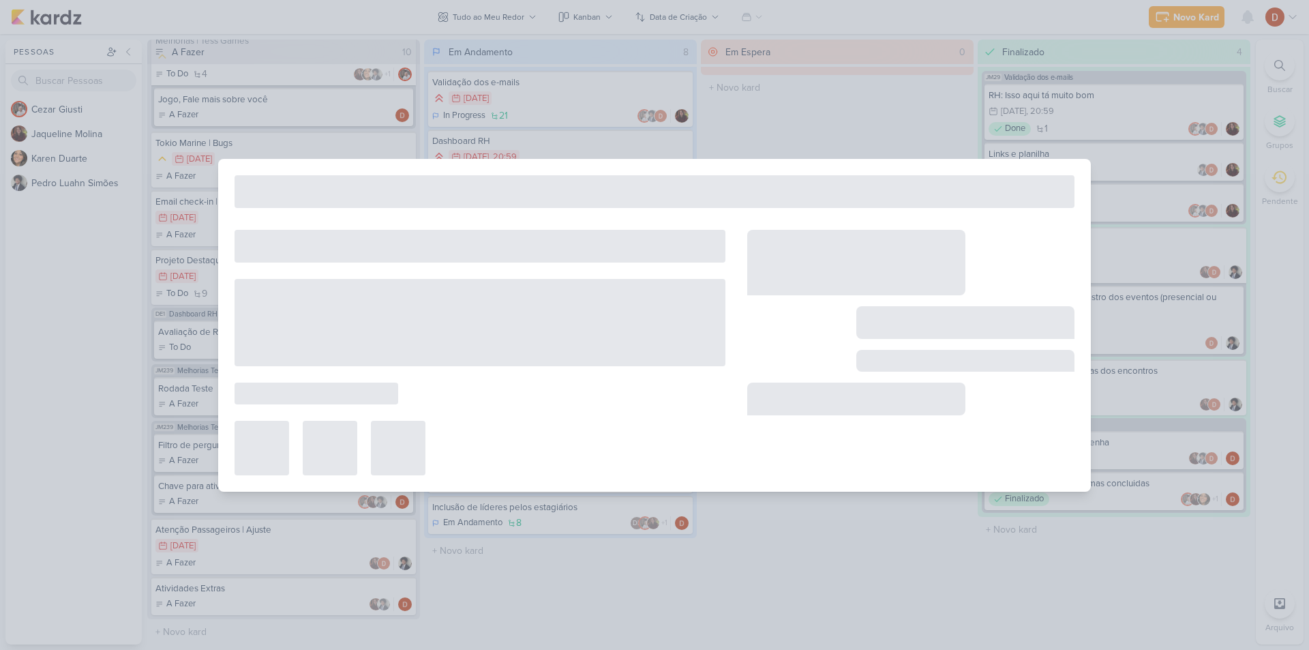
type input "Busca por nomes"
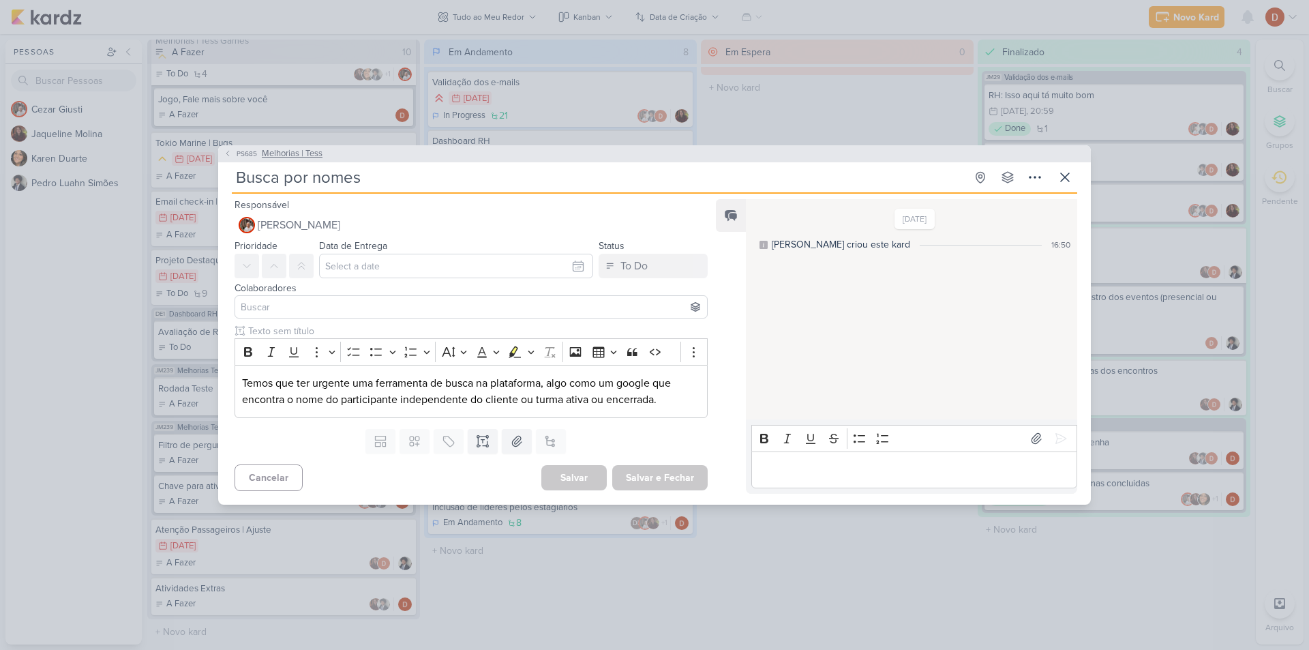
click at [234, 149] on span "PS685" at bounding box center [246, 154] width 25 height 10
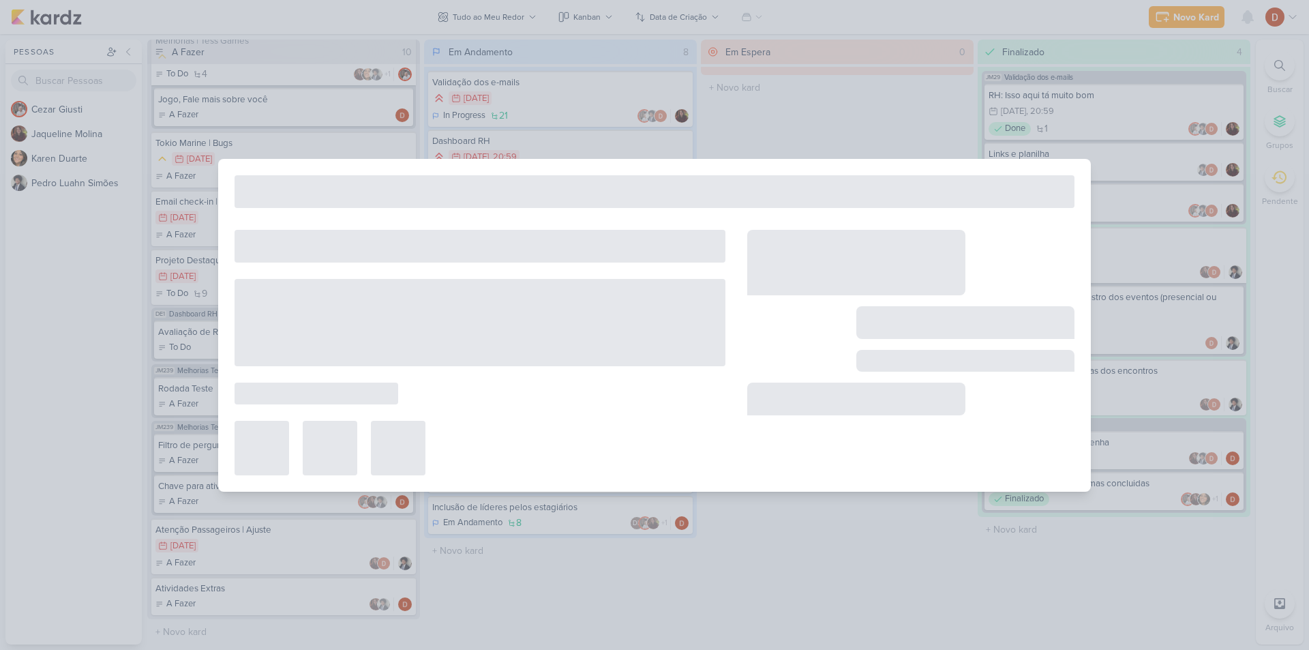
type input "Melhorias | Tess"
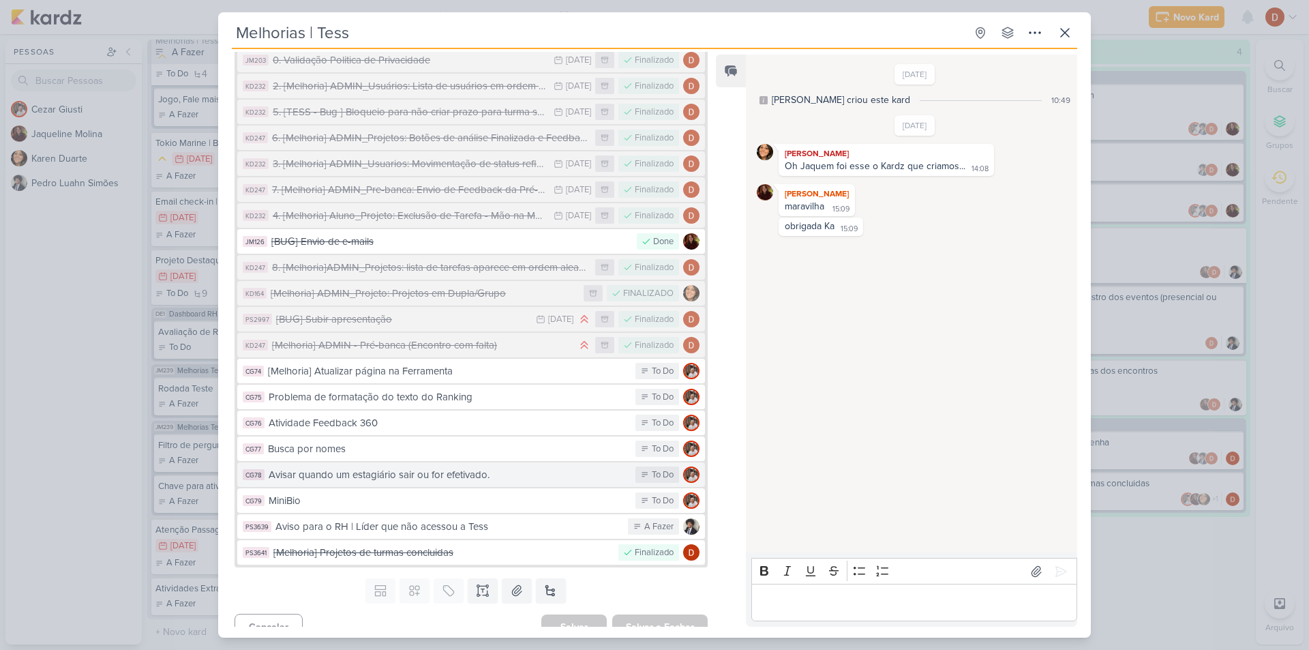
click at [318, 467] on div "Avisar quando um estagiário sair ou for efetivado." at bounding box center [449, 475] width 360 height 16
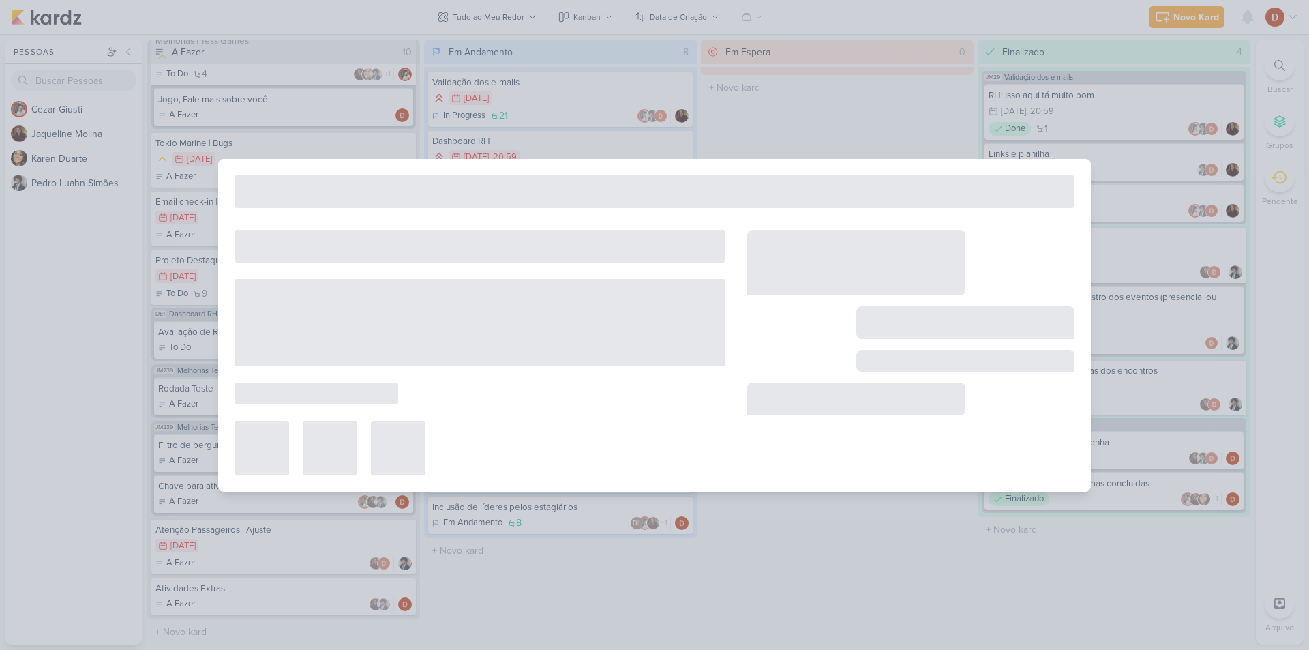
type input "Avisar quando um estagiário sair ou for efetivado."
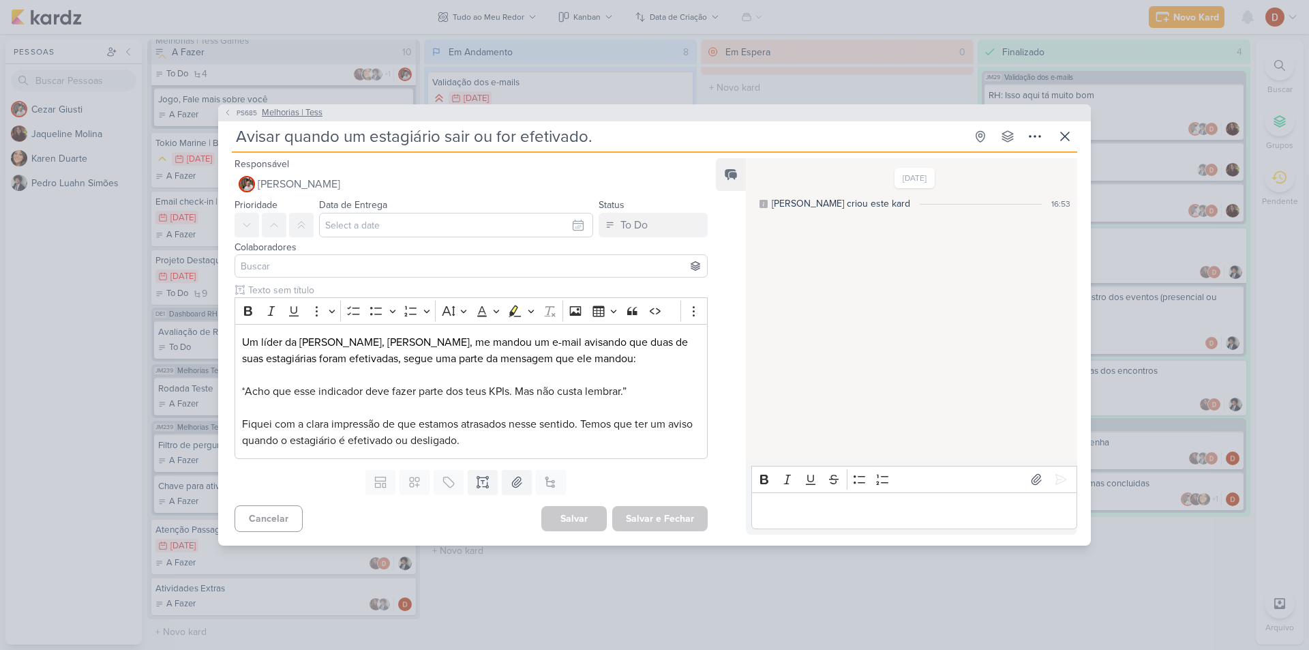
click at [232, 110] on button "PS685 Melhorias | Tess" at bounding box center [273, 113] width 99 height 14
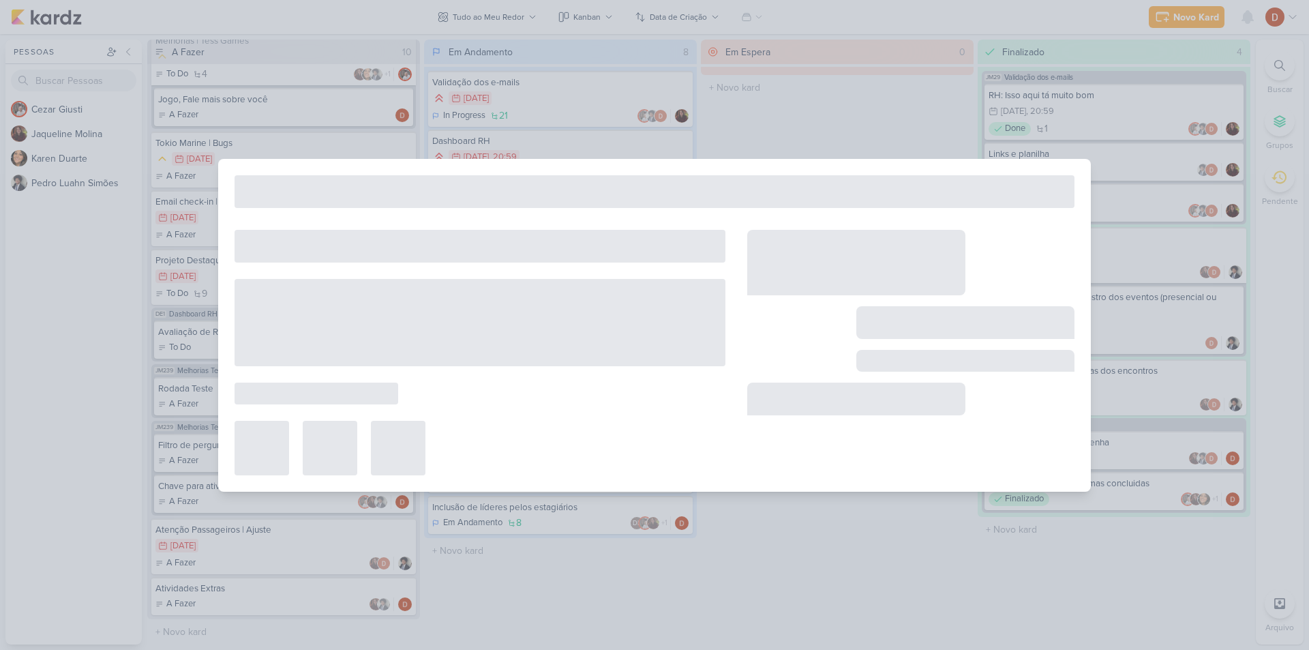
type input "Melhorias | Tess"
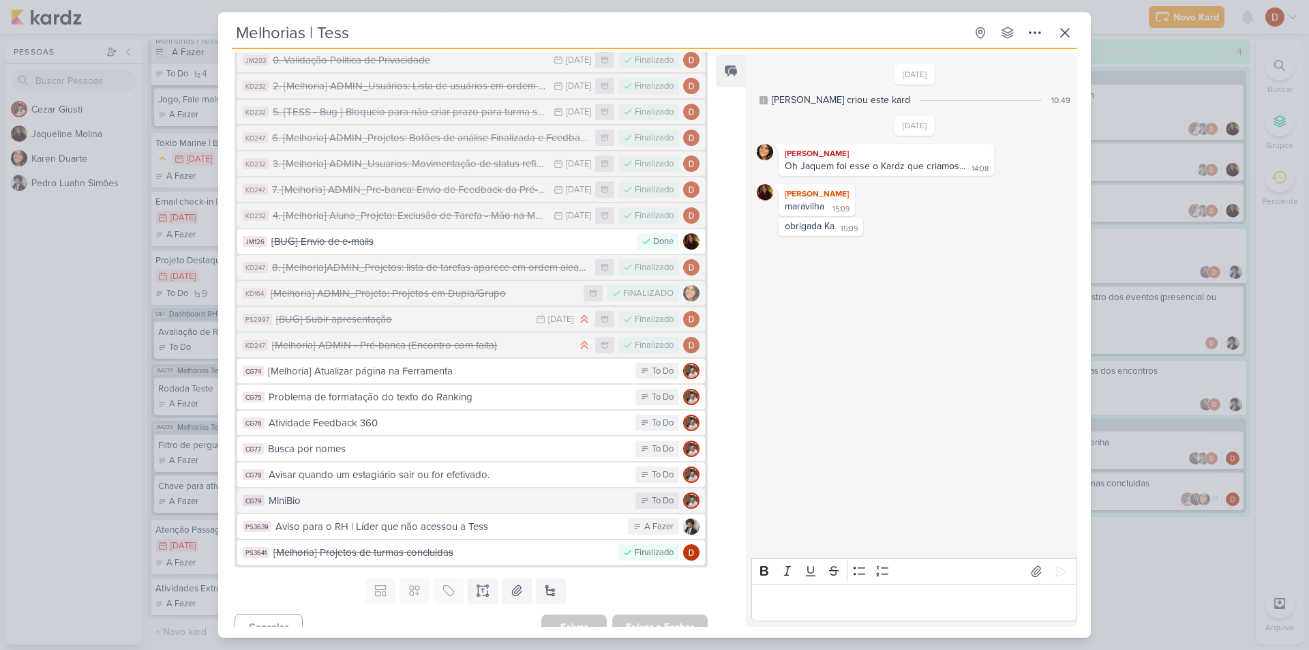
click at [410, 493] on div "MiniBio" at bounding box center [449, 501] width 360 height 16
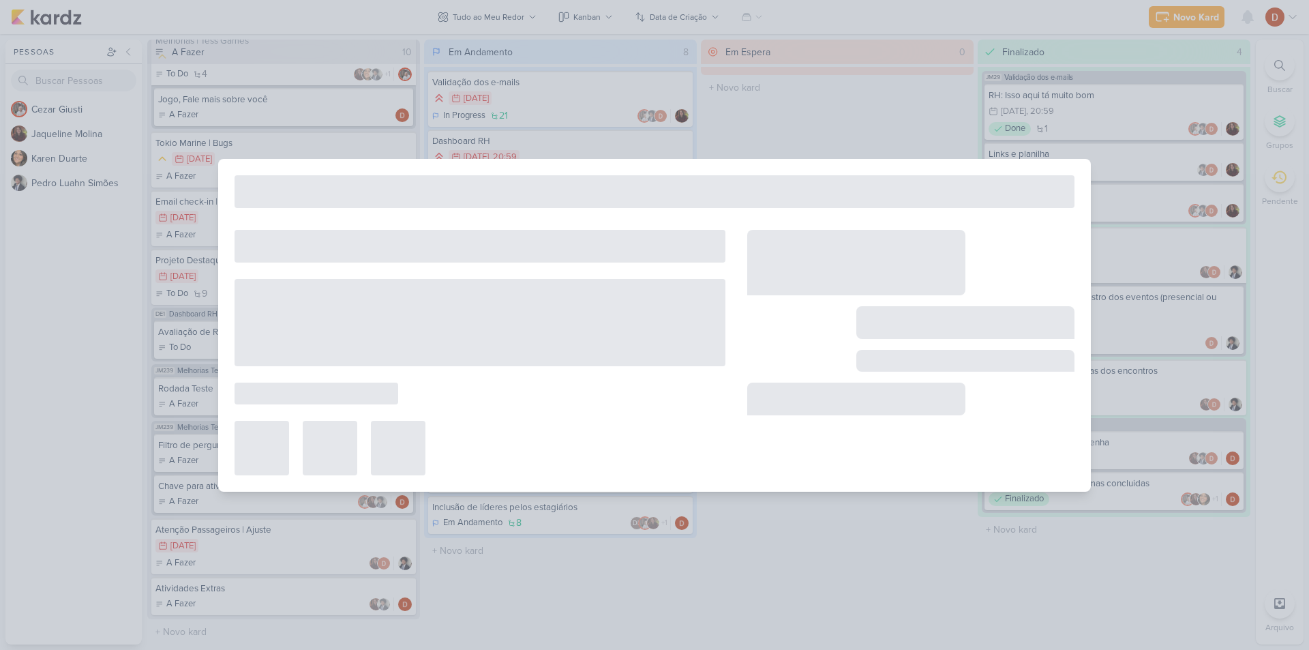
type input "MiniBio"
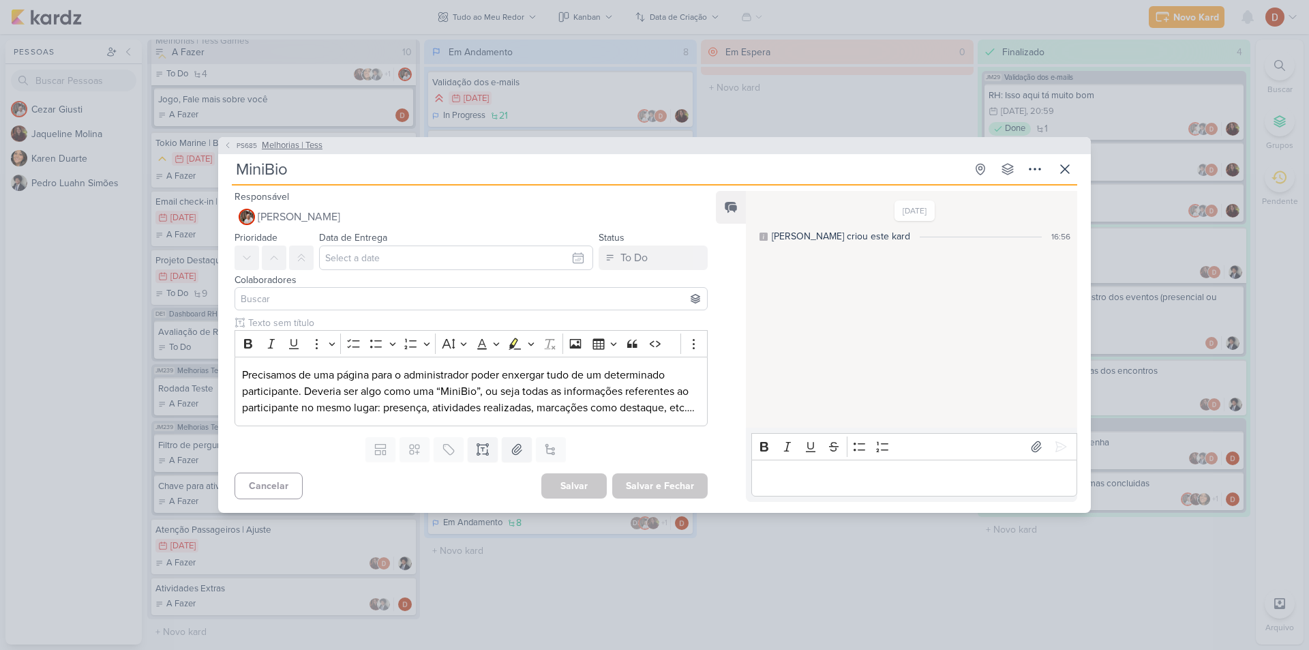
click at [238, 140] on span "PS685" at bounding box center [246, 145] width 25 height 10
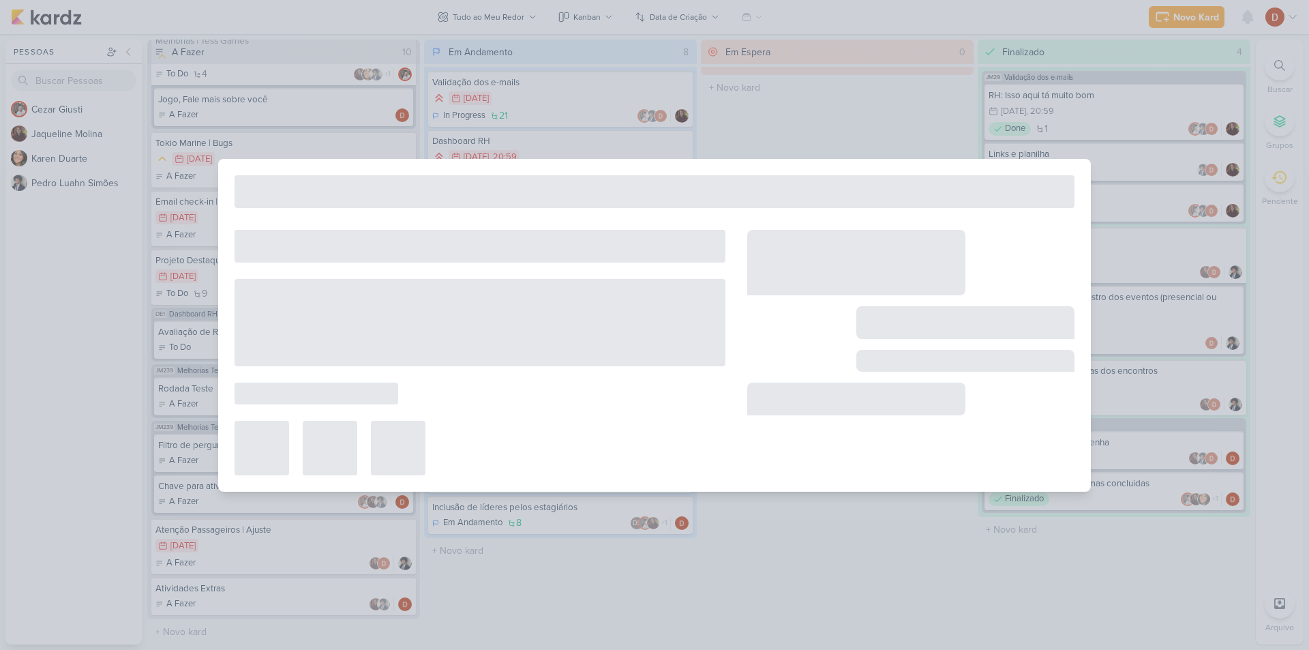
type input "Melhorias | Tess"
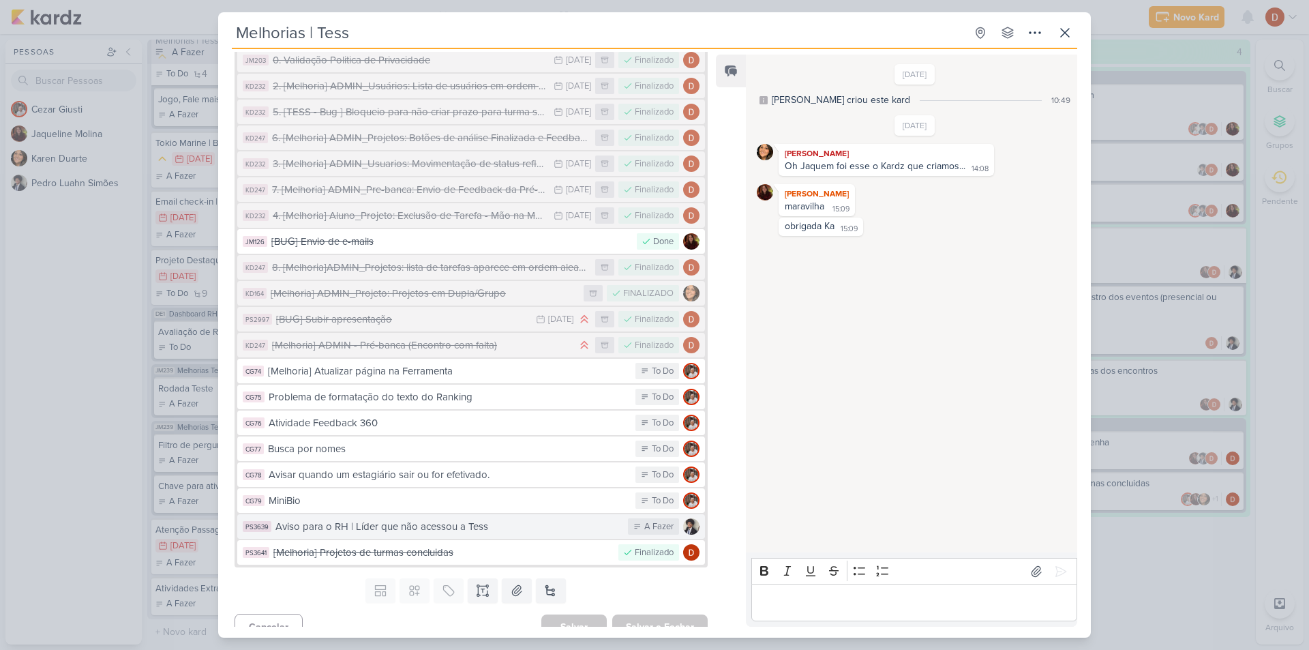
click at [386, 519] on div "Aviso para o RH | Líder que não acessou a Tess" at bounding box center [448, 527] width 346 height 16
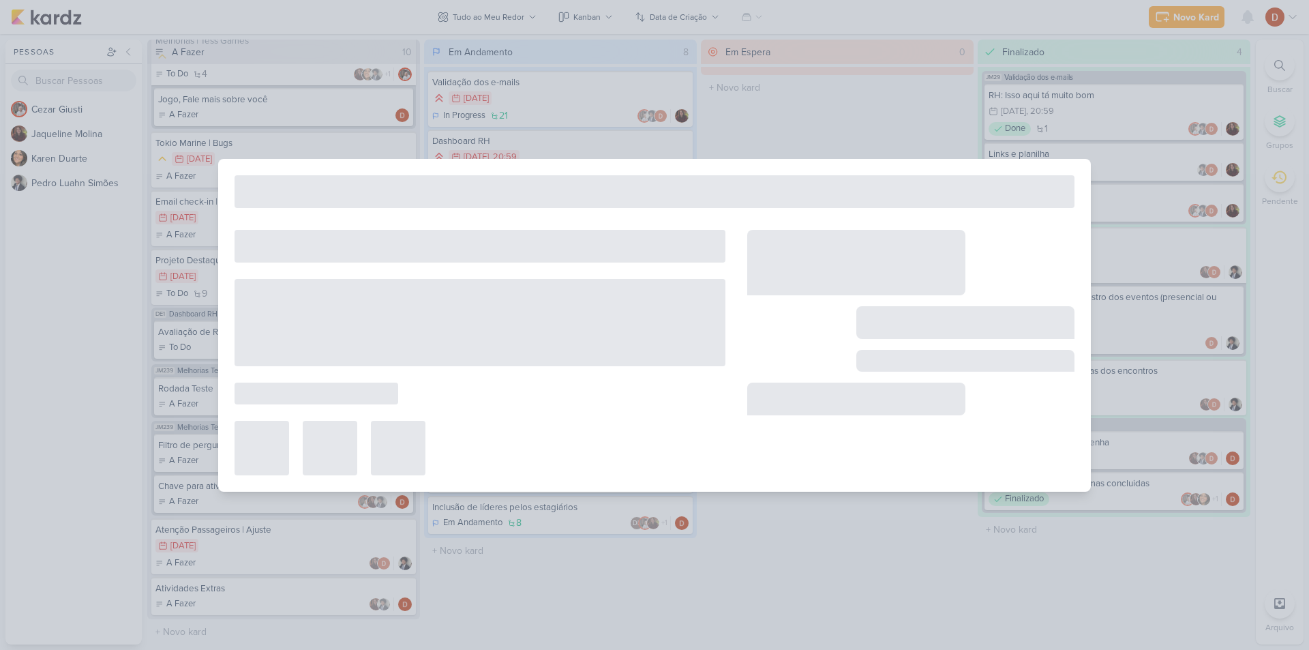
type input "Aviso para o RH | Líder que não acessou a Tess"
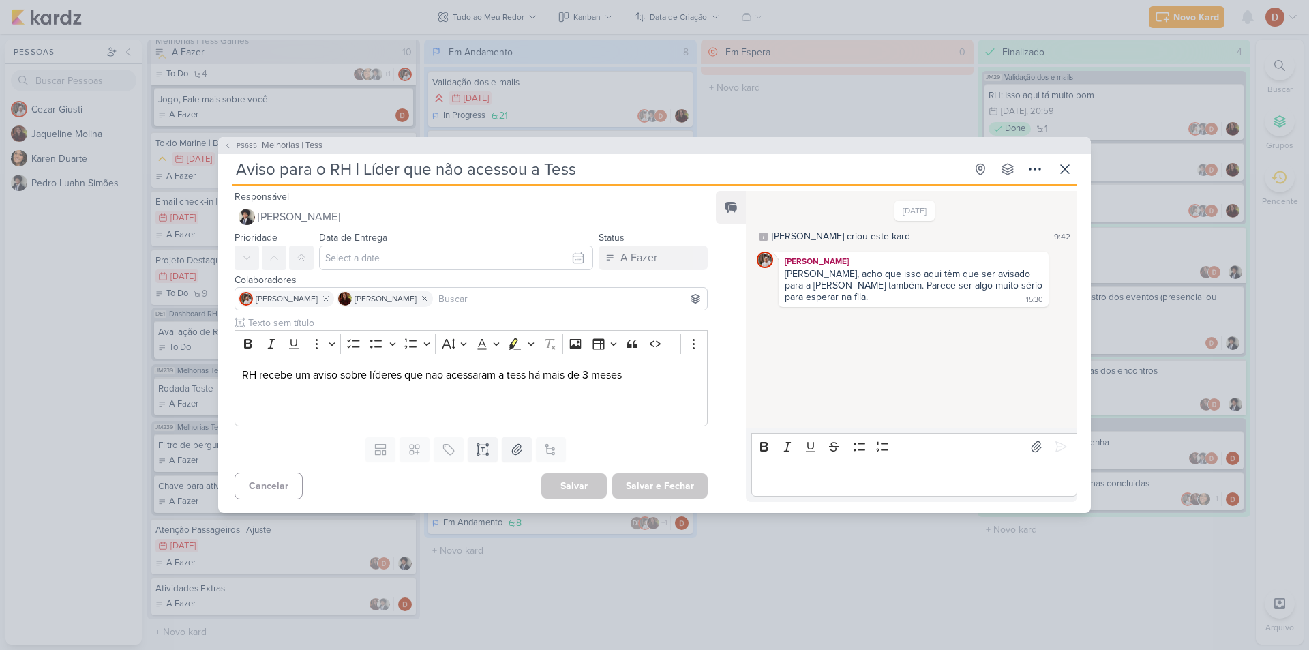
click at [226, 140] on button "PS685 Melhorias | Tess" at bounding box center [273, 146] width 99 height 14
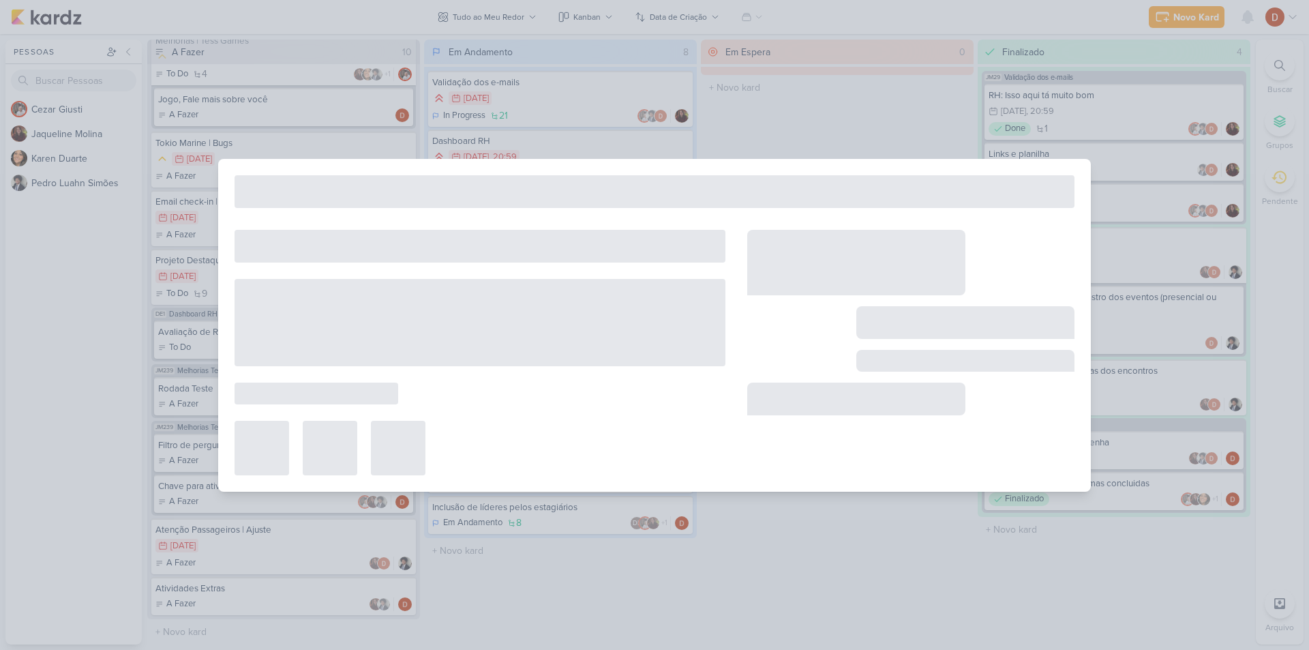
type input "Melhorias | Tess"
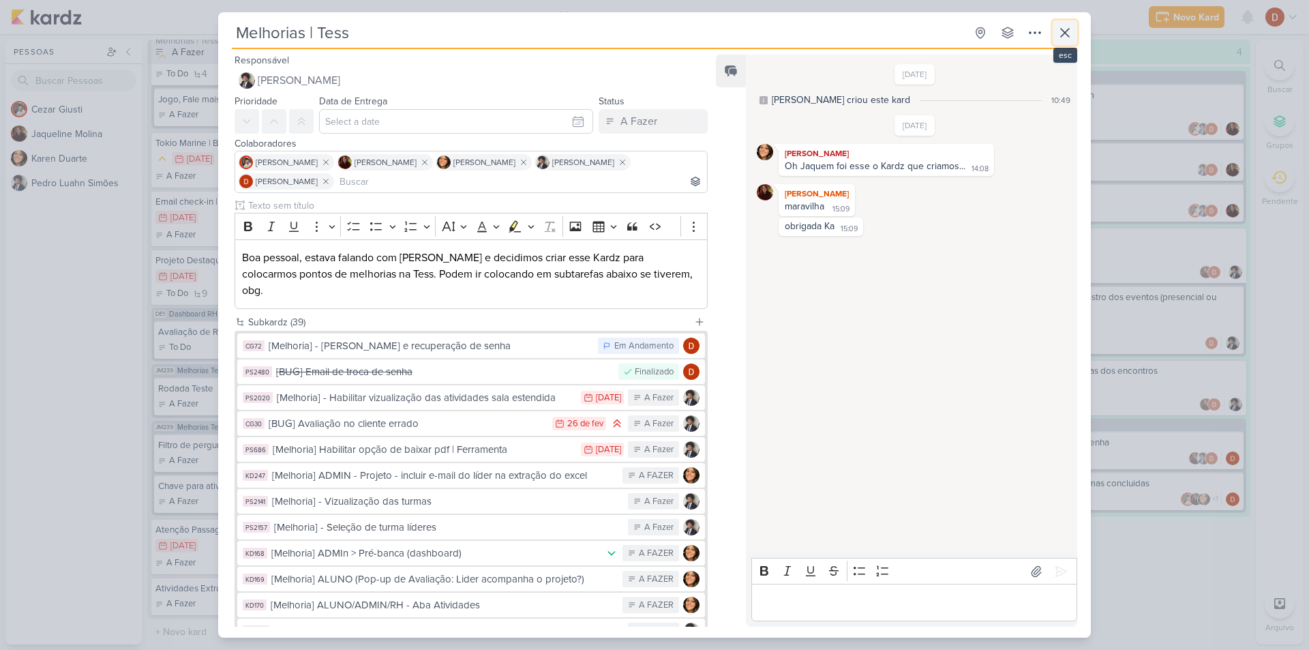
click at [1063, 37] on icon at bounding box center [1065, 33] width 16 height 16
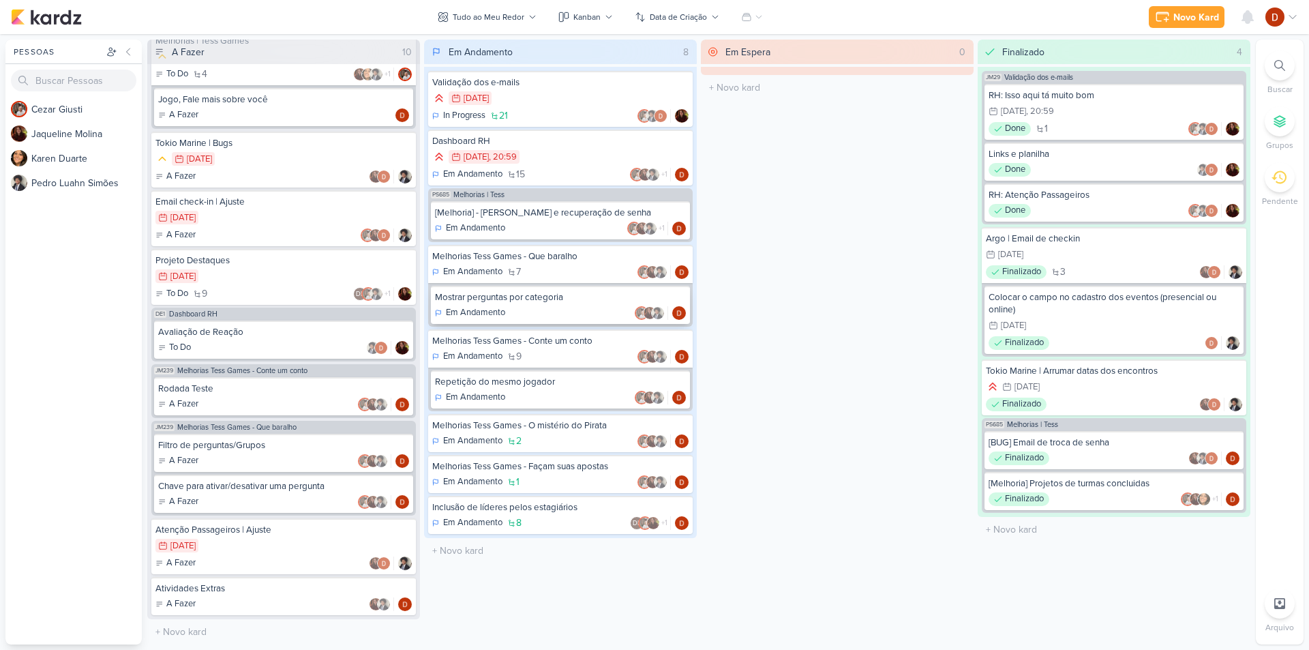
click at [548, 302] on div "Mostrar perguntas por categoria" at bounding box center [560, 297] width 251 height 12
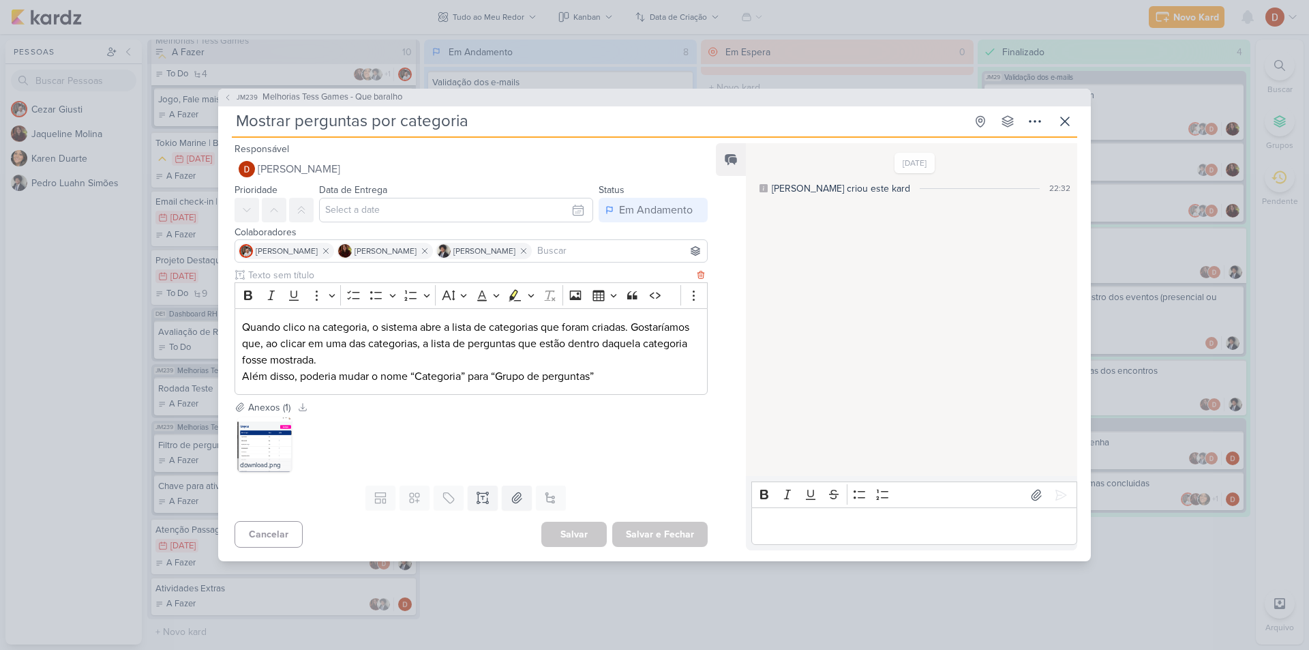
click at [346, 352] on p "Quando clico na categoria, o sistema abre a lista de categorias que foram criad…" at bounding box center [471, 343] width 458 height 49
click at [250, 444] on img at bounding box center [264, 444] width 55 height 55
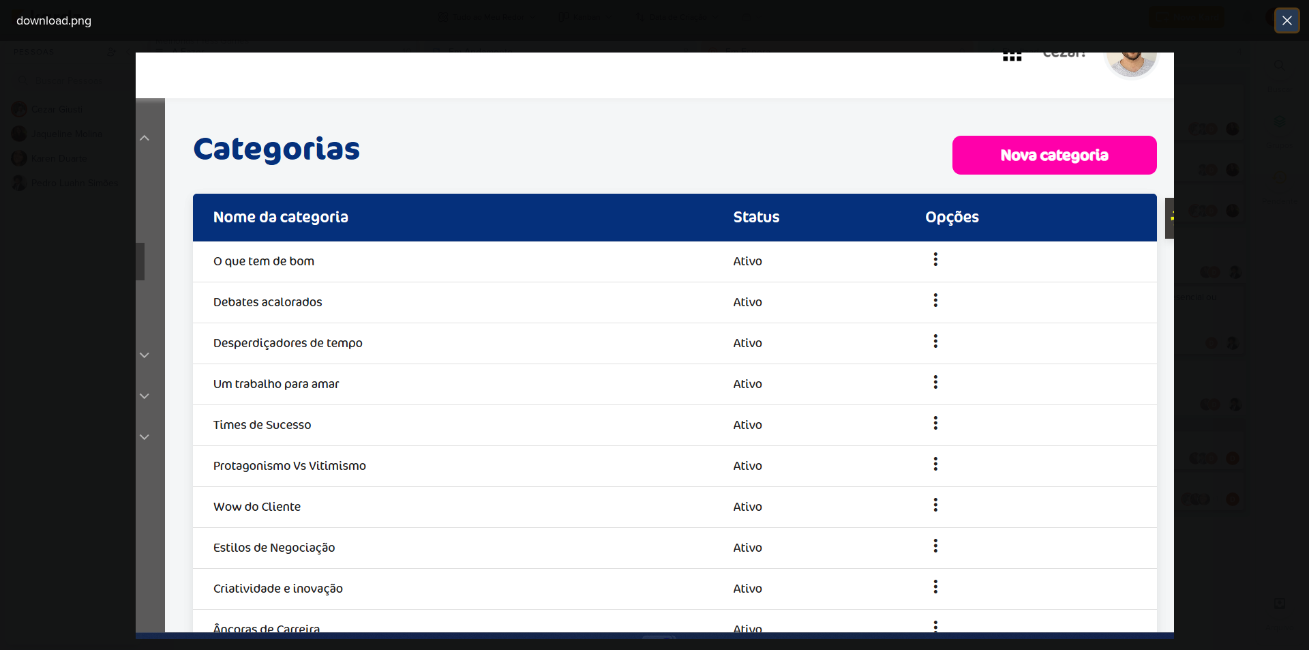
click at [1290, 23] on icon at bounding box center [1287, 20] width 8 height 8
